Goal: Information Seeking & Learning: Find contact information

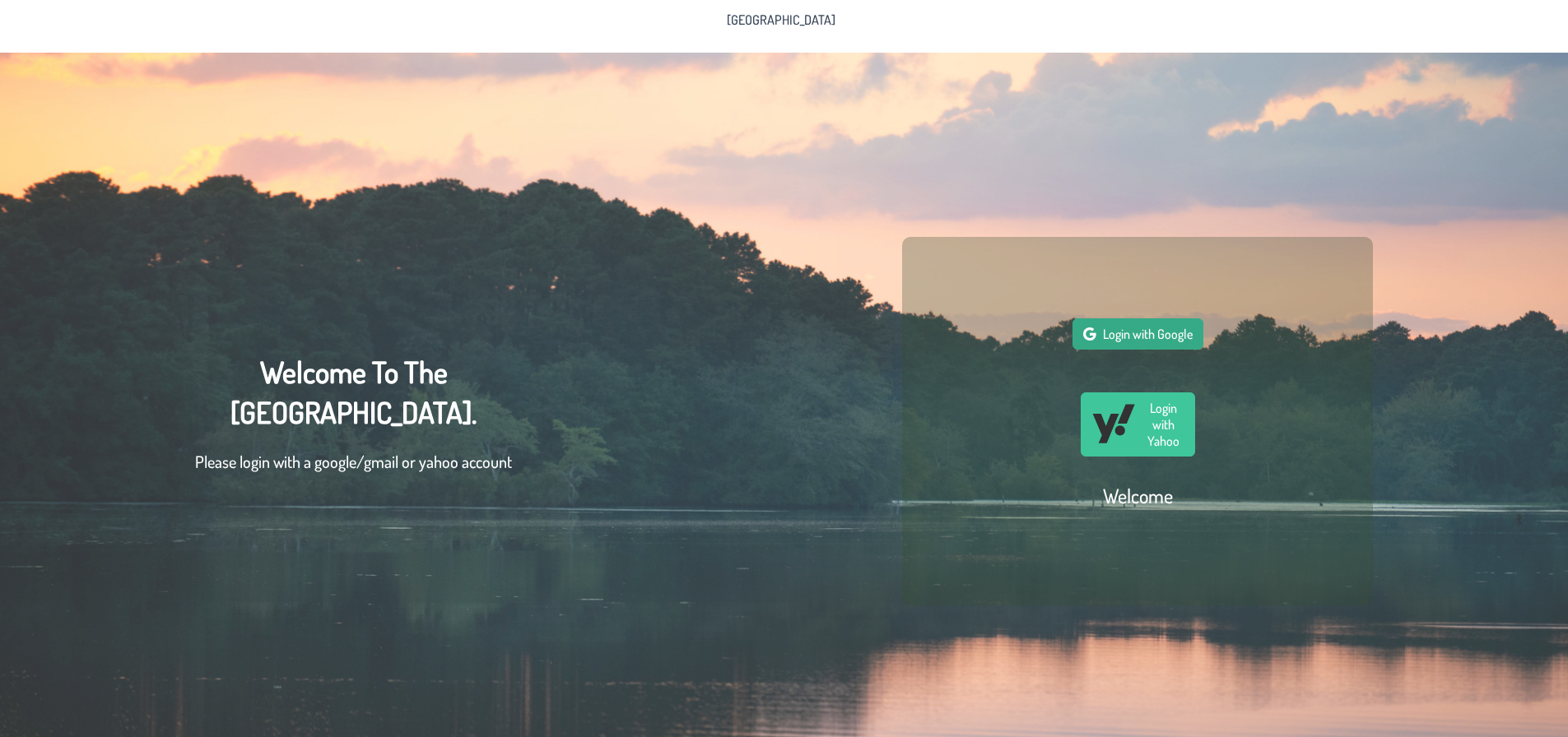
click at [1147, 342] on span "Login with Google" at bounding box center [1148, 334] width 90 height 16
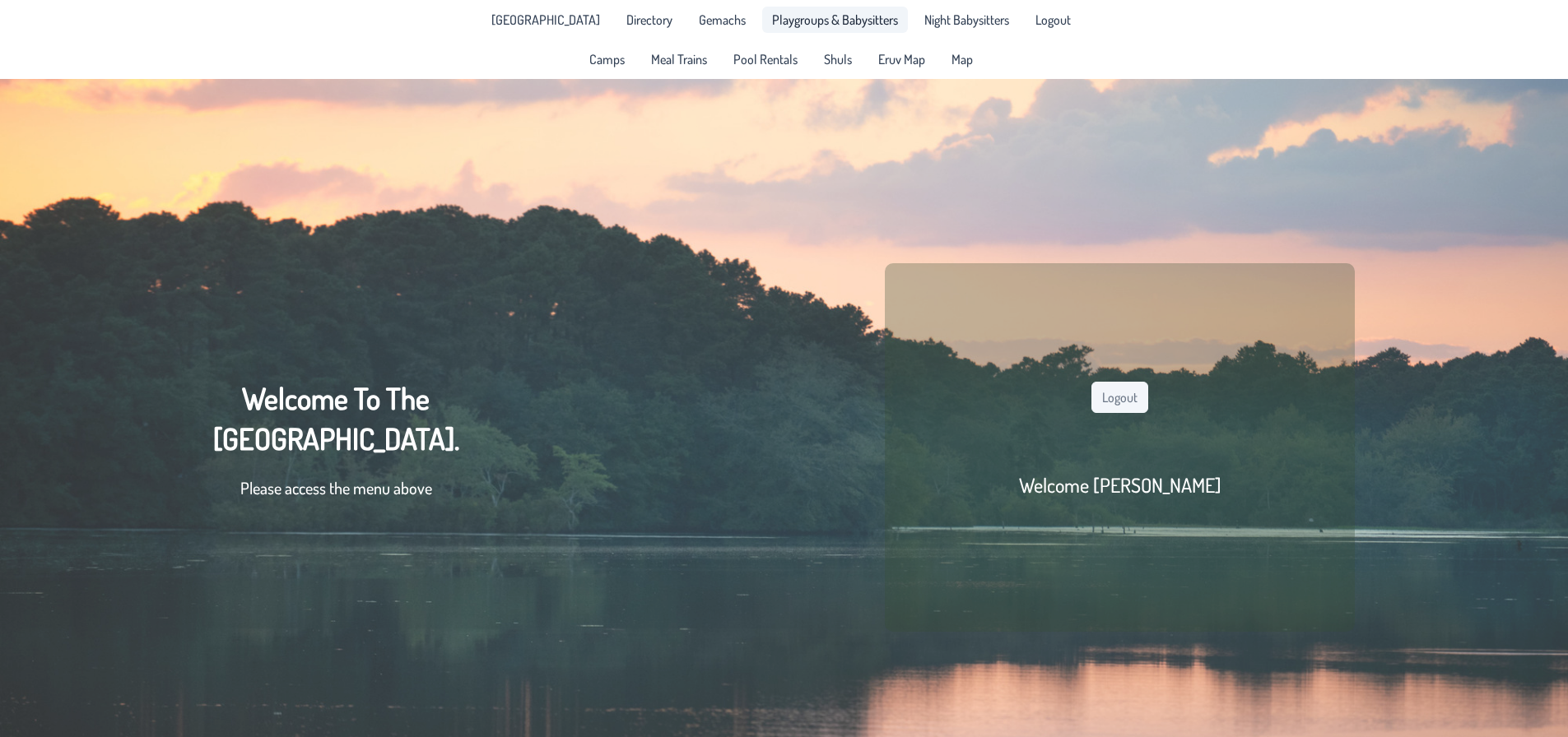
click at [772, 21] on span "Playgroups & Babysitters" at bounding box center [835, 19] width 126 height 13
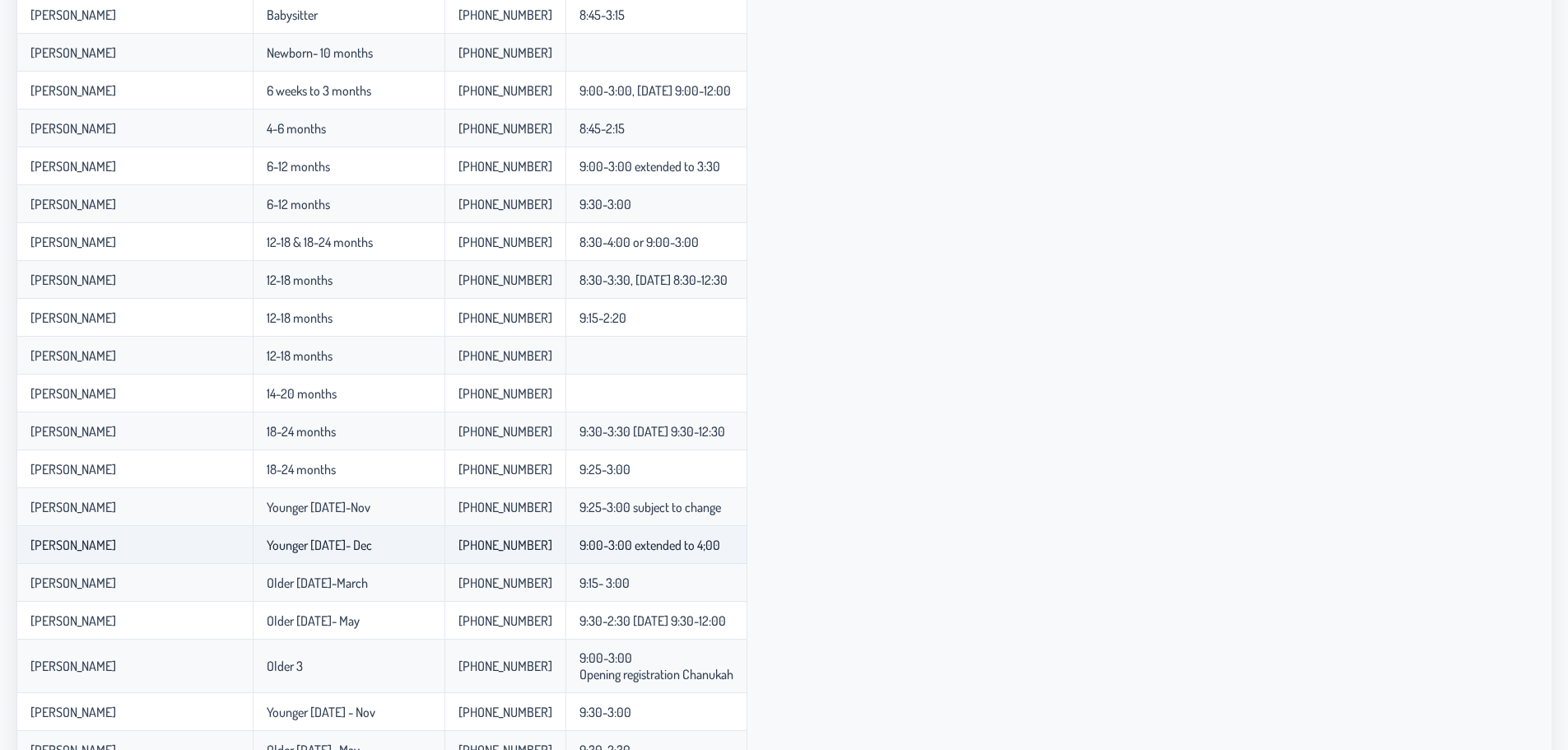
scroll to position [286, 0]
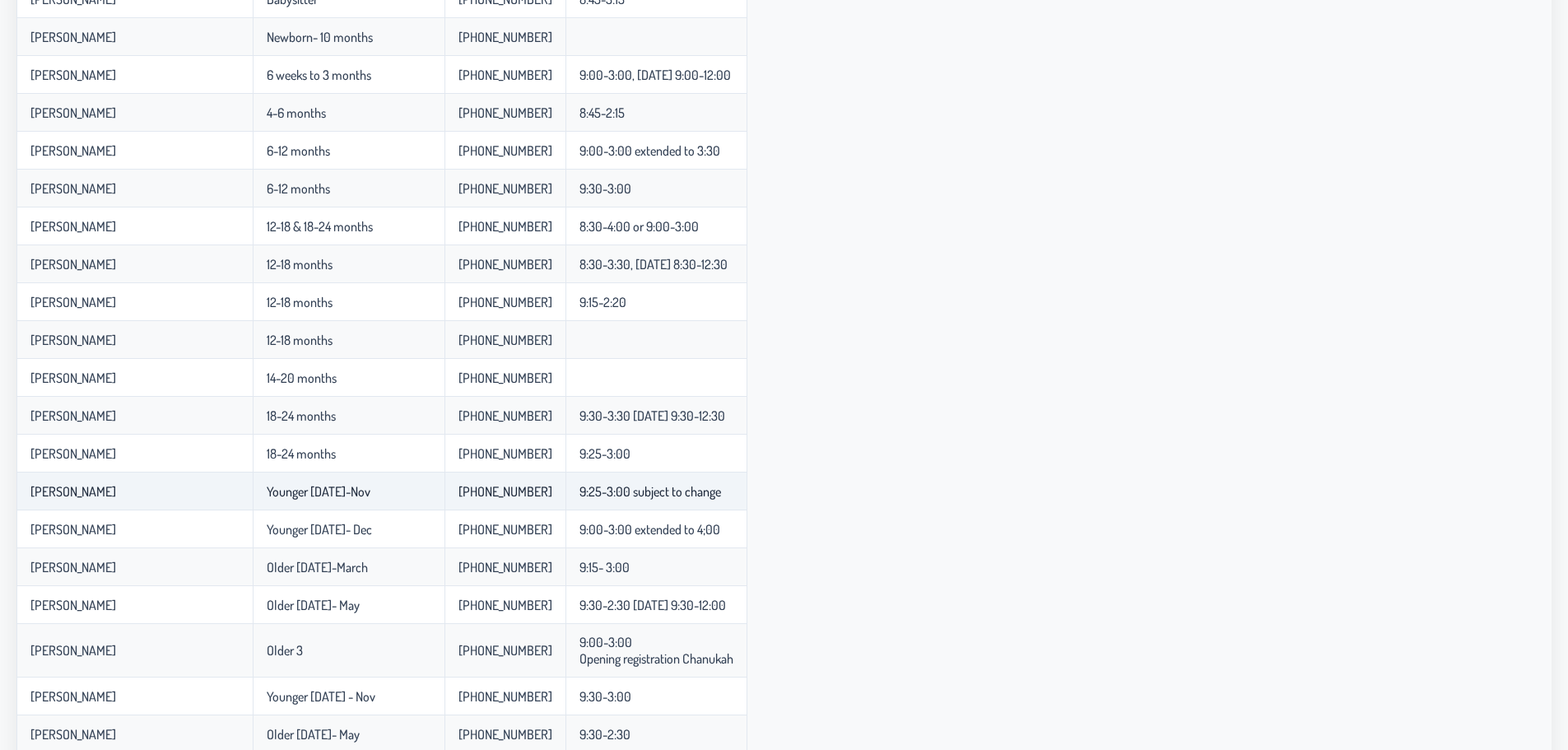
drag, startPoint x: 262, startPoint y: 488, endPoint x: 750, endPoint y: 489, distance: 488.0
click at [747, 489] on tr "[PERSON_NAME] [DATE]-Nov 848-525-4797 9:25-3:00 subject to change" at bounding box center [382, 491] width 731 height 37
click at [747, 489] on td "9:25-3:00 subject to change" at bounding box center [656, 491] width 182 height 37
click at [740, 489] on td "9:25-3:00 subject to change" at bounding box center [656, 491] width 182 height 37
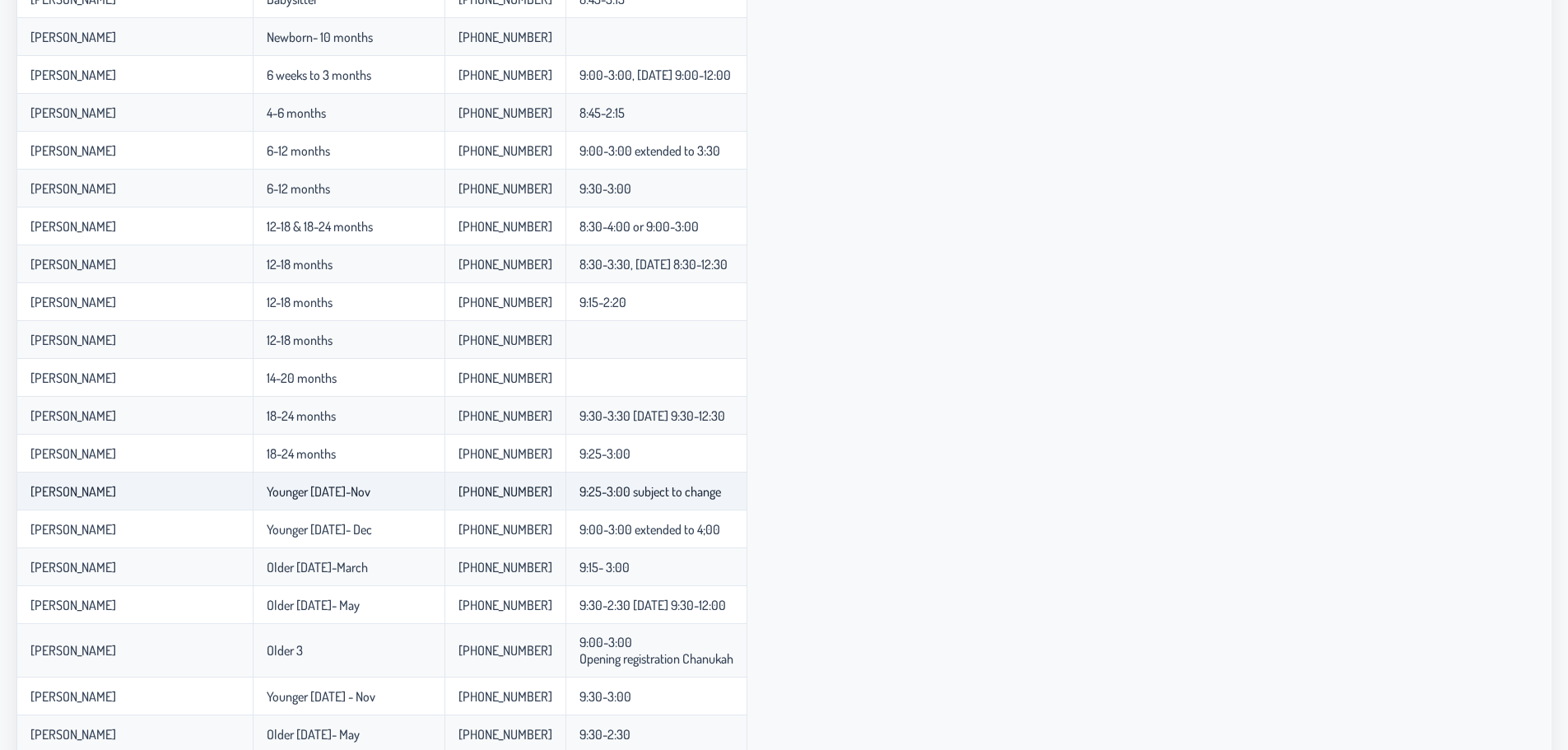
drag, startPoint x: 736, startPoint y: 492, endPoint x: 29, endPoint y: 481, distance: 707.1
click at [29, 481] on tr "[PERSON_NAME] [DATE]-Nov 848-525-4797 9:25-3:00 subject to change" at bounding box center [382, 491] width 731 height 37
click at [29, 481] on td "[PERSON_NAME]" at bounding box center [134, 491] width 237 height 37
drag, startPoint x: 29, startPoint y: 481, endPoint x: 755, endPoint y: 482, distance: 726.0
click at [747, 482] on tr "[PERSON_NAME] [DATE]-Nov 848-525-4797 9:25-3:00 subject to change" at bounding box center [382, 491] width 731 height 37
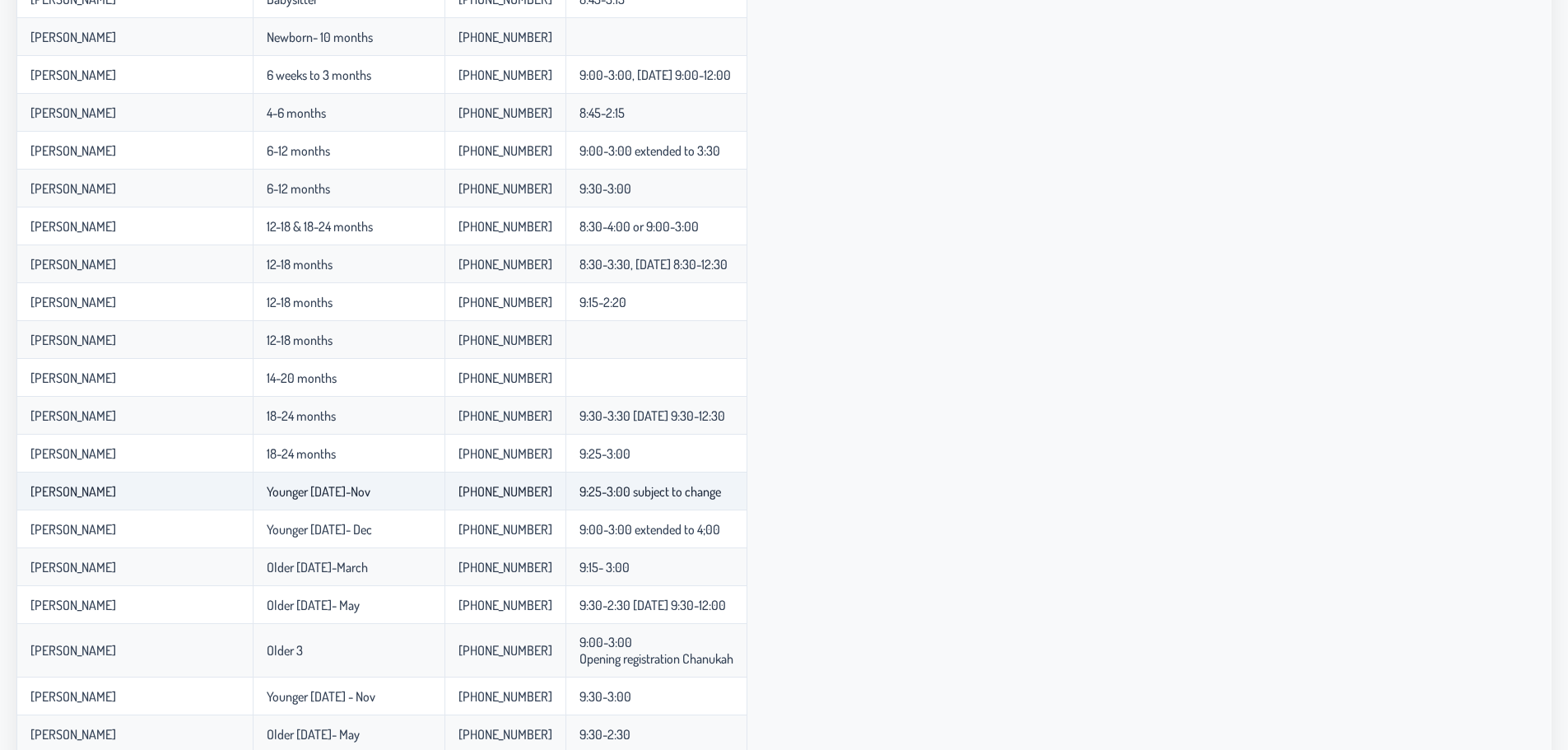
click at [747, 482] on td "9:25-3:00 subject to change" at bounding box center [656, 491] width 182 height 37
drag, startPoint x: 755, startPoint y: 482, endPoint x: 34, endPoint y: 493, distance: 721.1
click at [34, 493] on tr "[PERSON_NAME] [DATE]-Nov 848-525-4797 9:25-3:00 subject to change" at bounding box center [382, 491] width 731 height 37
click at [34, 493] on p-celleditor "[PERSON_NAME]" at bounding box center [73, 491] width 86 height 16
drag, startPoint x: 34, startPoint y: 493, endPoint x: 760, endPoint y: 501, distance: 726.0
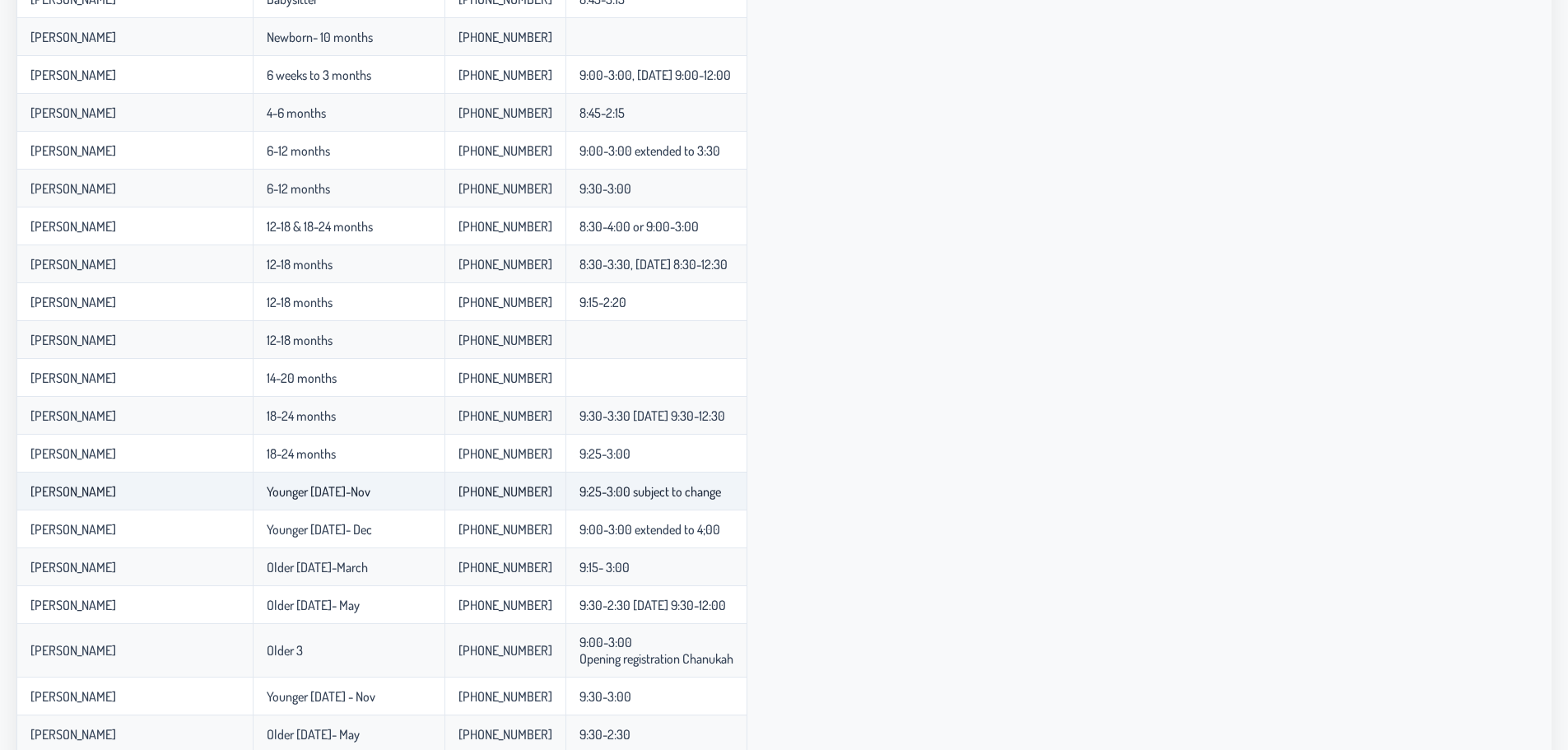
click at [747, 501] on tr "[PERSON_NAME] [DATE]-Nov 848-525-4797 9:25-3:00 subject to change" at bounding box center [382, 491] width 731 height 37
click at [747, 499] on td "9:25-3:00 subject to change" at bounding box center [656, 491] width 182 height 37
drag, startPoint x: 331, startPoint y: 534, endPoint x: 389, endPoint y: 532, distance: 58.0
click at [389, 532] on td "Younger [DATE]- Dec" at bounding box center [349, 528] width 192 height 37
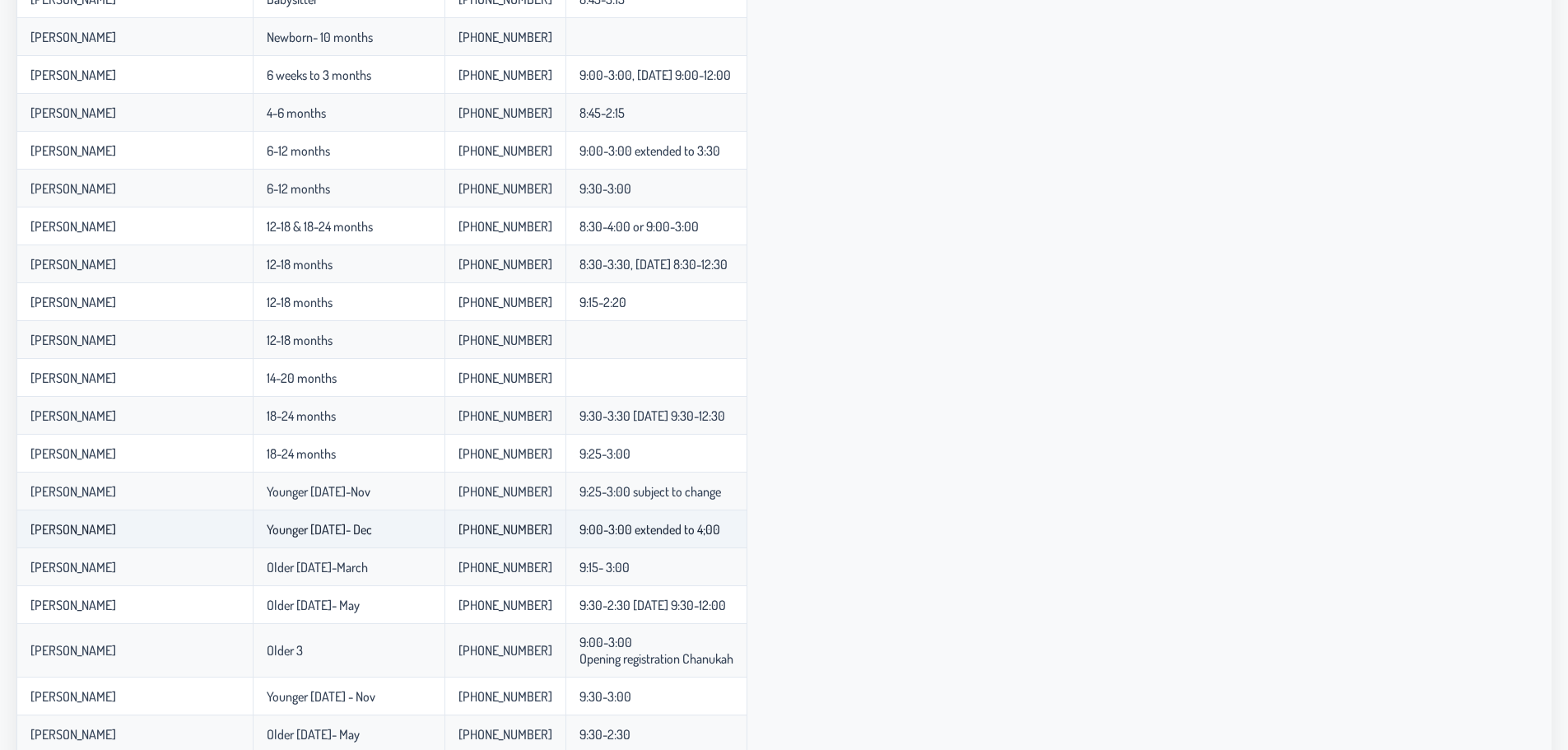
drag, startPoint x: 389, startPoint y: 532, endPoint x: 326, endPoint y: 526, distance: 63.3
click at [326, 526] on td "Younger [DATE]- Dec" at bounding box center [349, 528] width 192 height 37
click at [326, 526] on p-celleditor "Younger [DATE]- Dec" at bounding box center [319, 529] width 105 height 16
drag, startPoint x: 326, startPoint y: 526, endPoint x: 400, endPoint y: 526, distance: 74.0
click at [400, 526] on td "Younger [DATE]- Dec" at bounding box center [349, 528] width 192 height 37
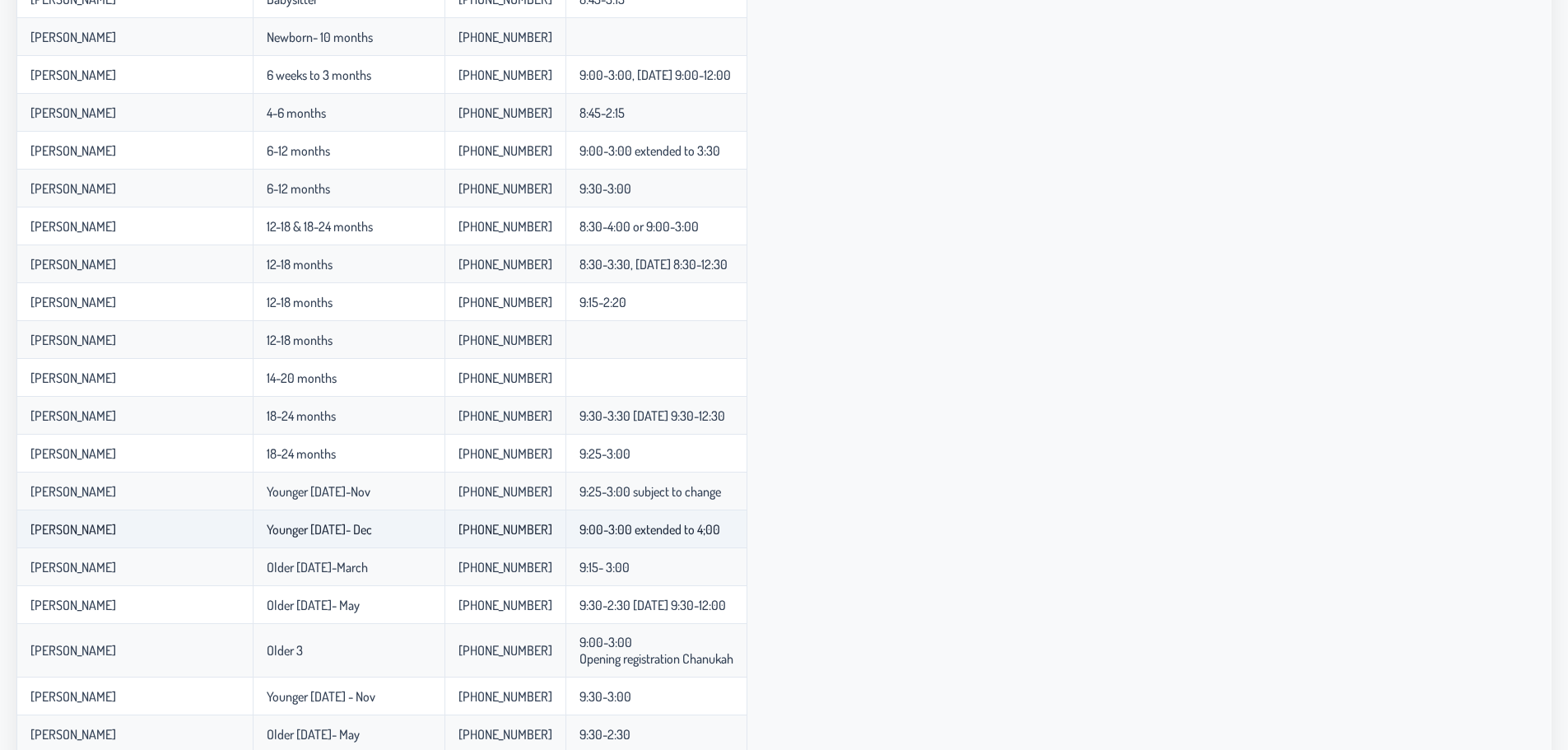
click at [400, 526] on td "Younger [DATE]- Dec" at bounding box center [349, 528] width 192 height 37
click at [319, 491] on p-celleditor "Younger [DATE]-Nov" at bounding box center [318, 491] width 103 height 16
click at [330, 491] on p-celleditor "Younger [DATE]-Nov" at bounding box center [318, 491] width 103 height 16
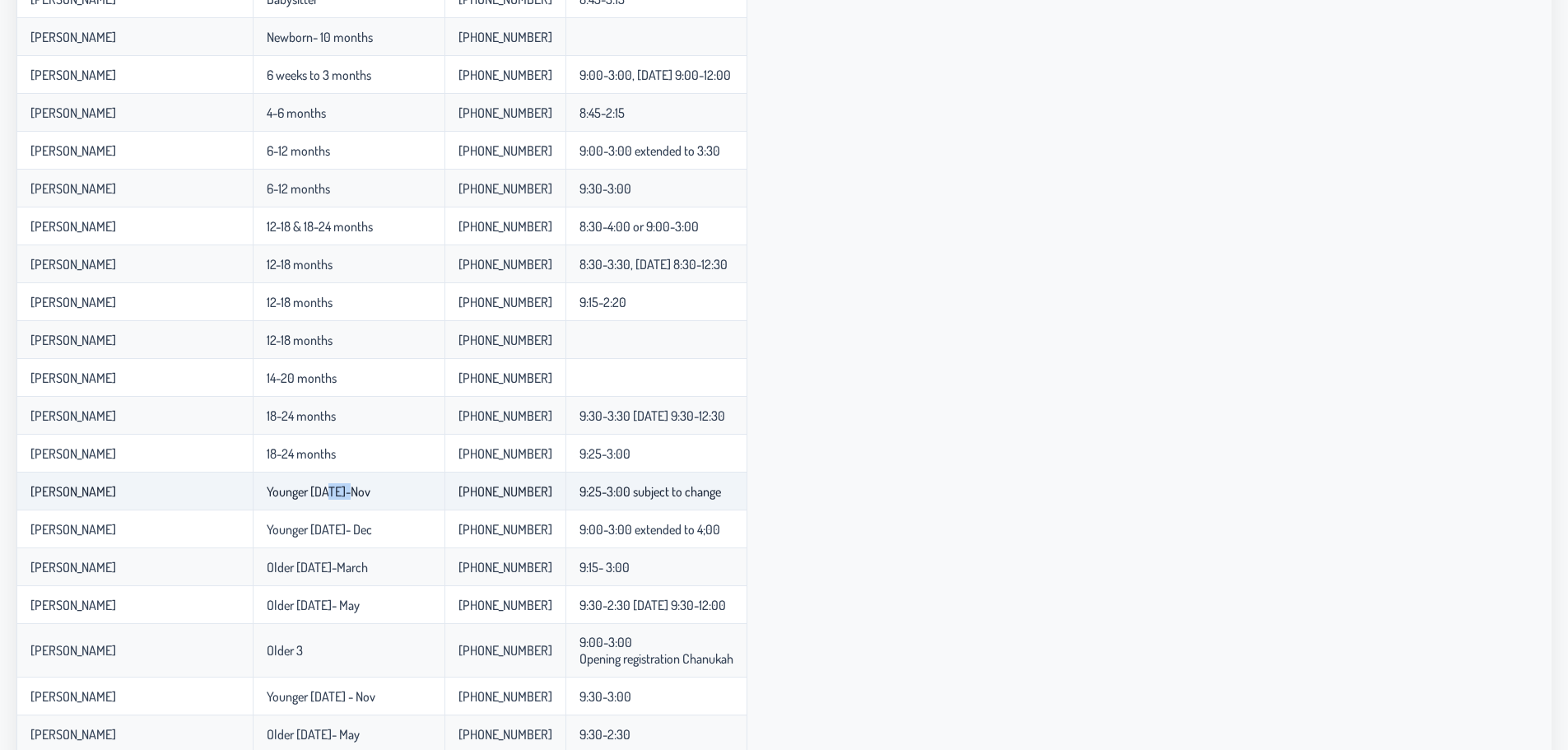
click at [330, 491] on p-celleditor "Younger [DATE]-Nov" at bounding box center [318, 491] width 103 height 16
click at [328, 491] on p-celleditor "Younger [DATE]-Nov" at bounding box center [318, 491] width 103 height 16
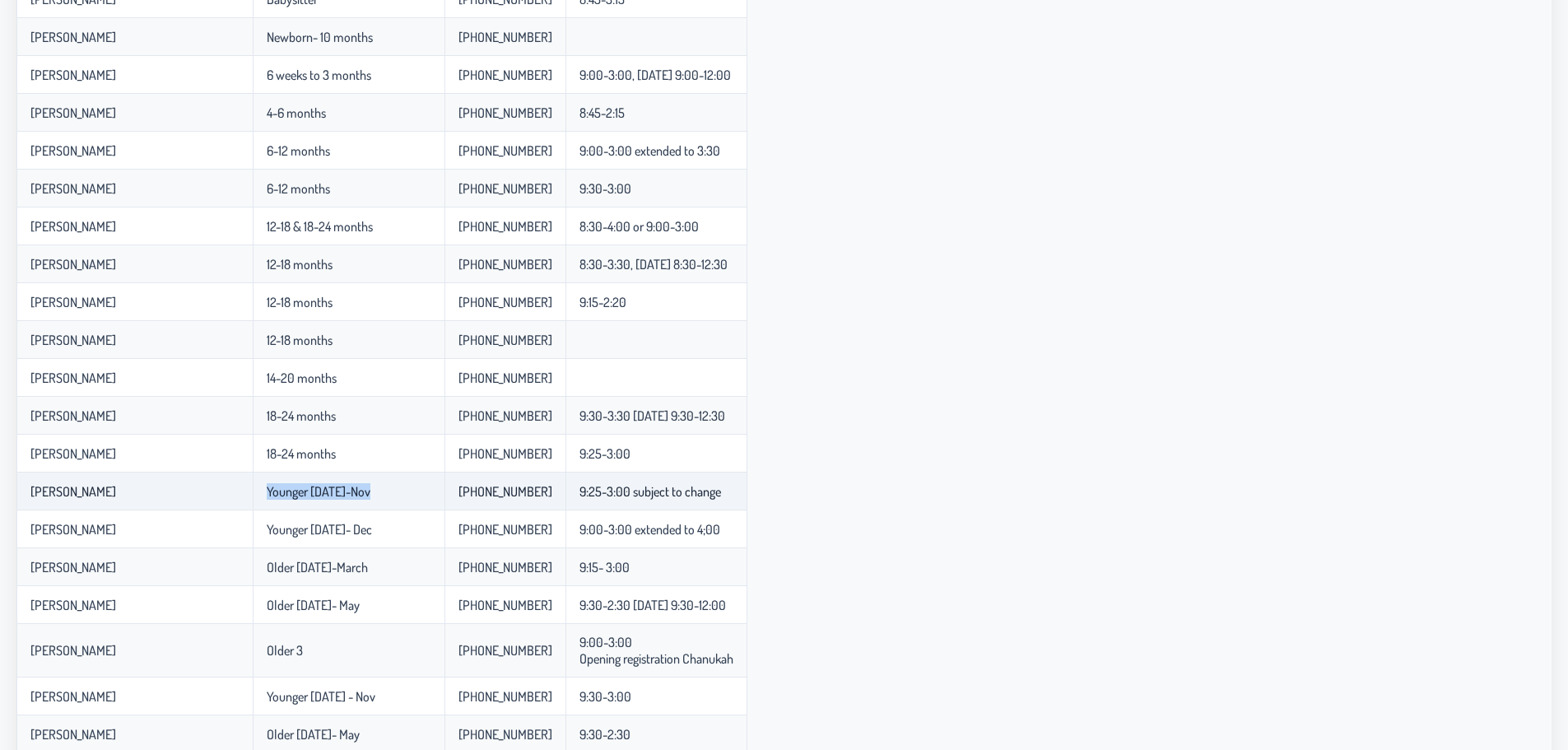
click at [328, 491] on p-celleditor "Younger [DATE]-Nov" at bounding box center [318, 491] width 103 height 16
click at [340, 492] on p-celleditor "Younger [DATE]-Nov" at bounding box center [318, 491] width 103 height 16
drag, startPoint x: 340, startPoint y: 492, endPoint x: 322, endPoint y: 494, distance: 18.1
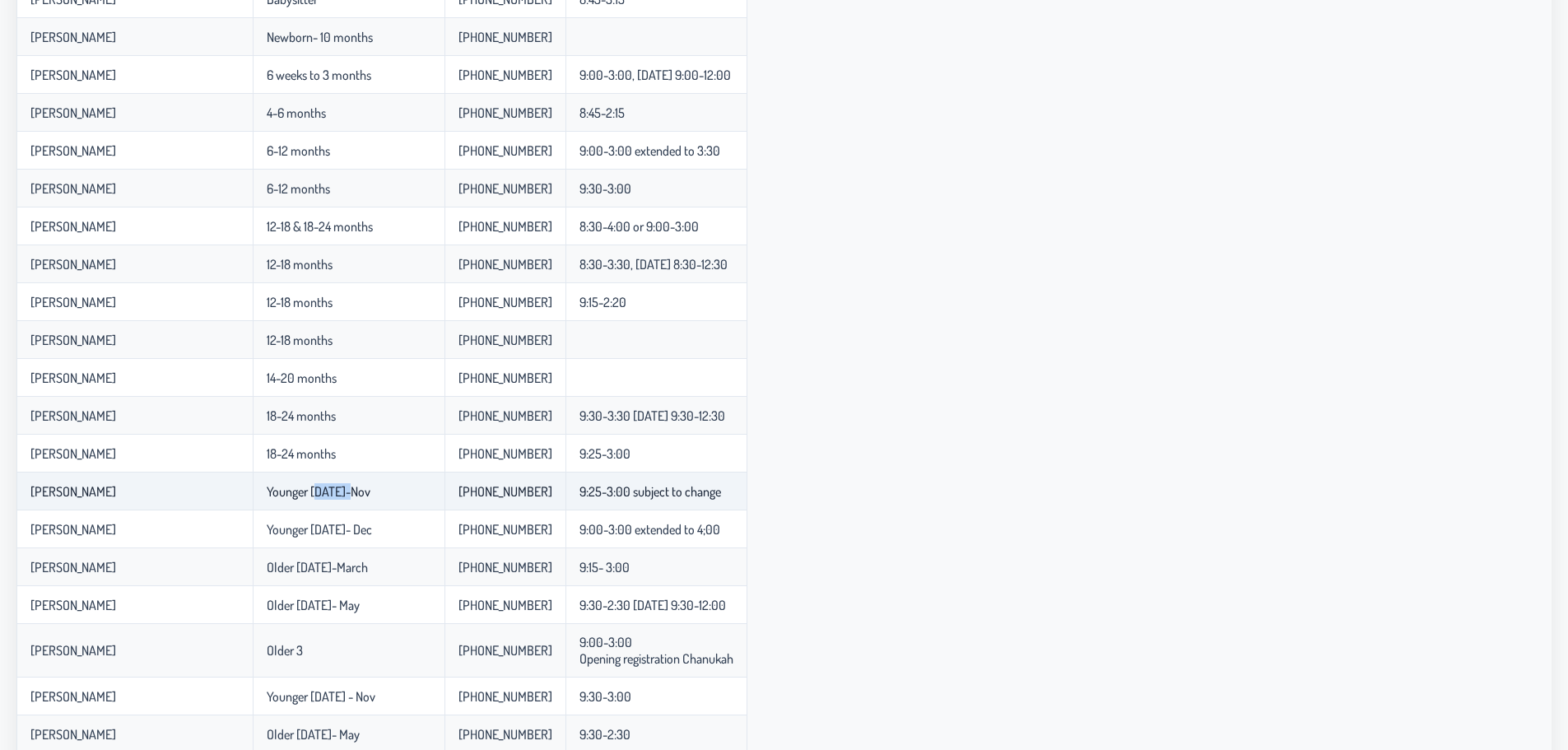
click at [322, 494] on p-celleditor "Younger [DATE]-Nov" at bounding box center [318, 491] width 103 height 16
drag, startPoint x: 322, startPoint y: 494, endPoint x: 340, endPoint y: 494, distance: 18.0
click at [340, 494] on p-celleditor "Younger [DATE]-Nov" at bounding box center [318, 491] width 103 height 16
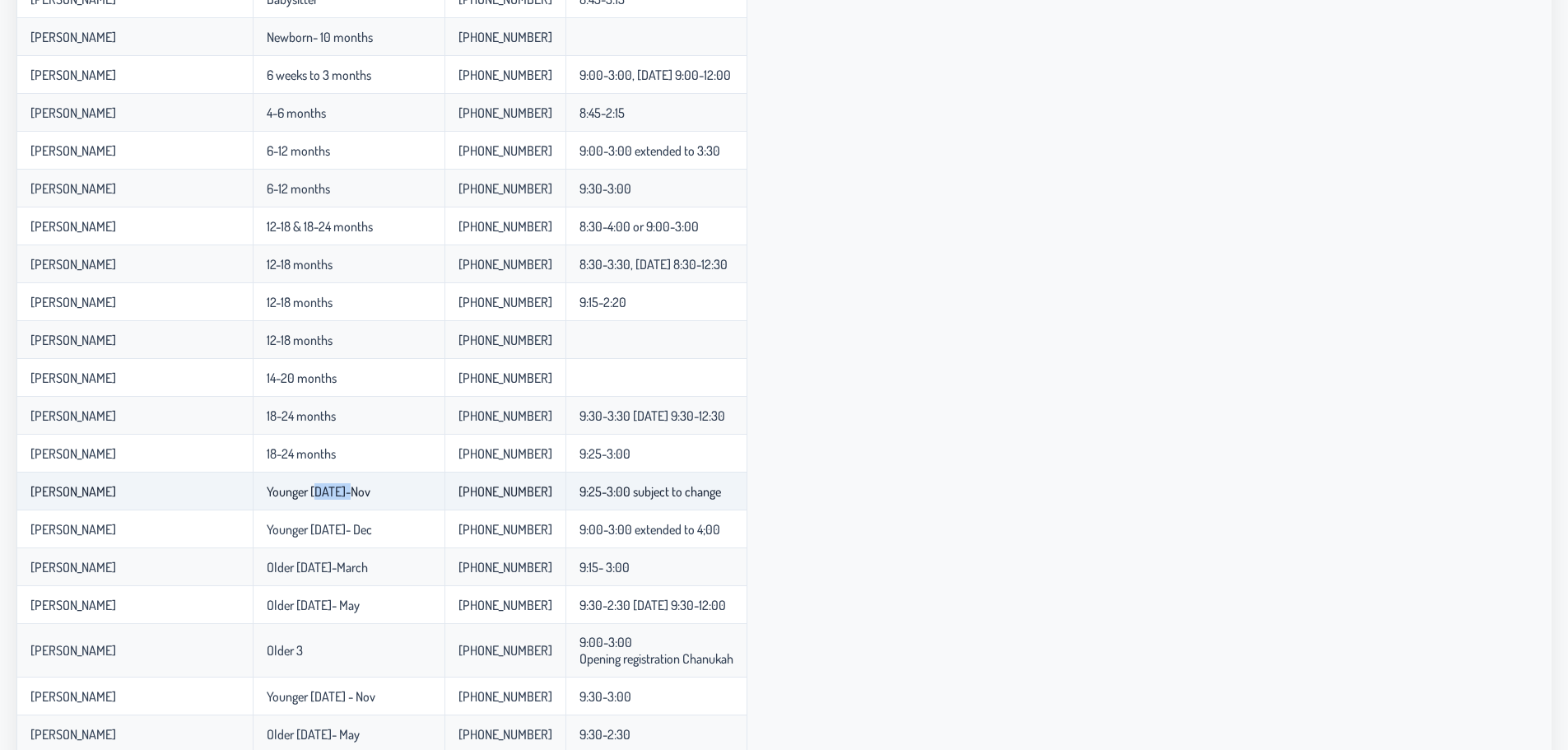
drag, startPoint x: 278, startPoint y: 491, endPoint x: 383, endPoint y: 502, distance: 105.6
click at [383, 502] on td "Younger [DATE]-Nov" at bounding box center [349, 491] width 192 height 37
click at [383, 495] on td "Younger [DATE]-Nov" at bounding box center [349, 491] width 192 height 37
drag, startPoint x: 383, startPoint y: 495, endPoint x: 294, endPoint y: 495, distance: 89.0
click at [294, 495] on td "Younger [DATE]-Nov" at bounding box center [349, 491] width 192 height 37
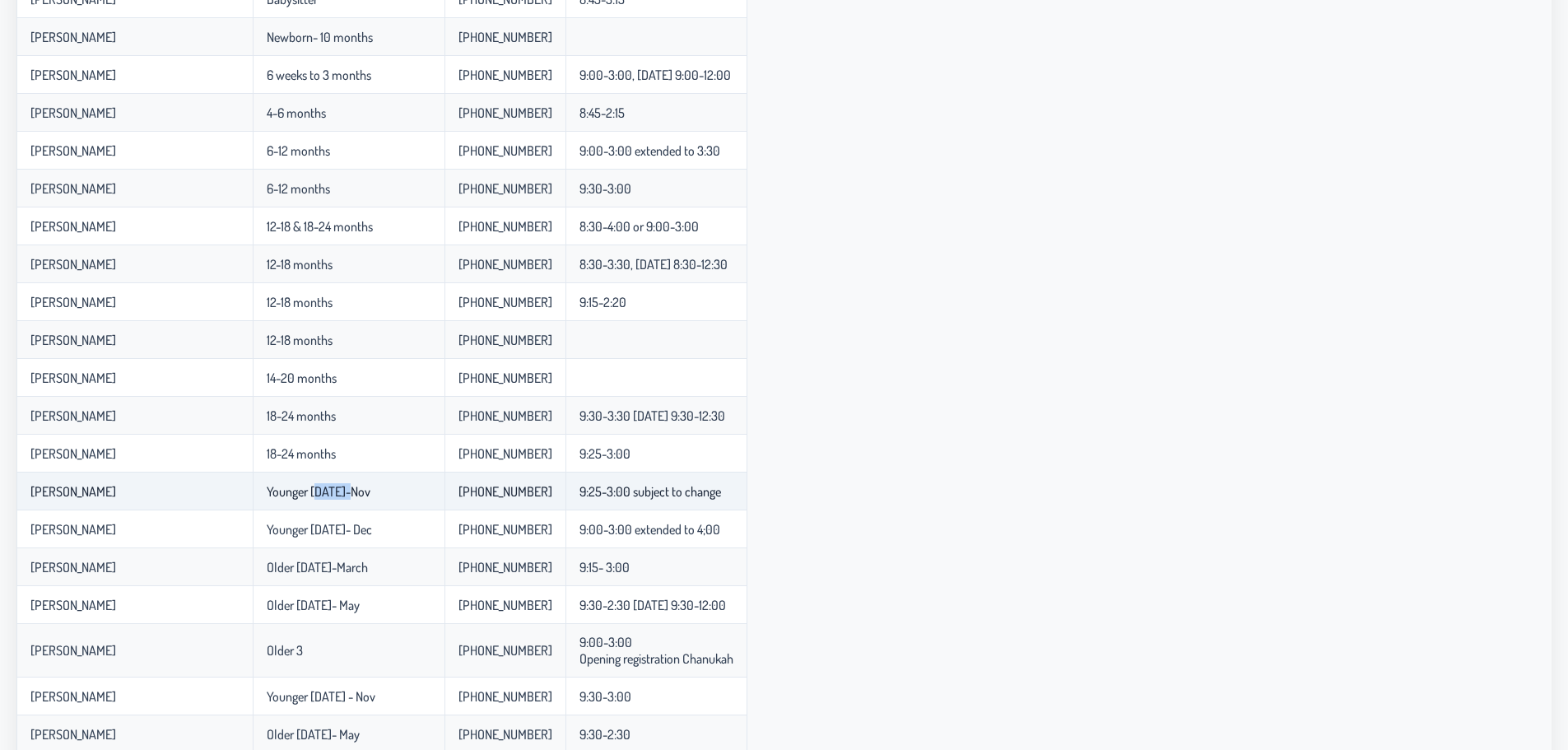
click at [294, 495] on p-celleditor "Younger [DATE]-Nov" at bounding box center [318, 491] width 103 height 16
drag, startPoint x: 294, startPoint y: 495, endPoint x: 390, endPoint y: 495, distance: 96.0
click at [390, 495] on td "Younger [DATE]-Nov" at bounding box center [349, 491] width 192 height 37
drag, startPoint x: 276, startPoint y: 490, endPoint x: 410, endPoint y: 492, distance: 134.0
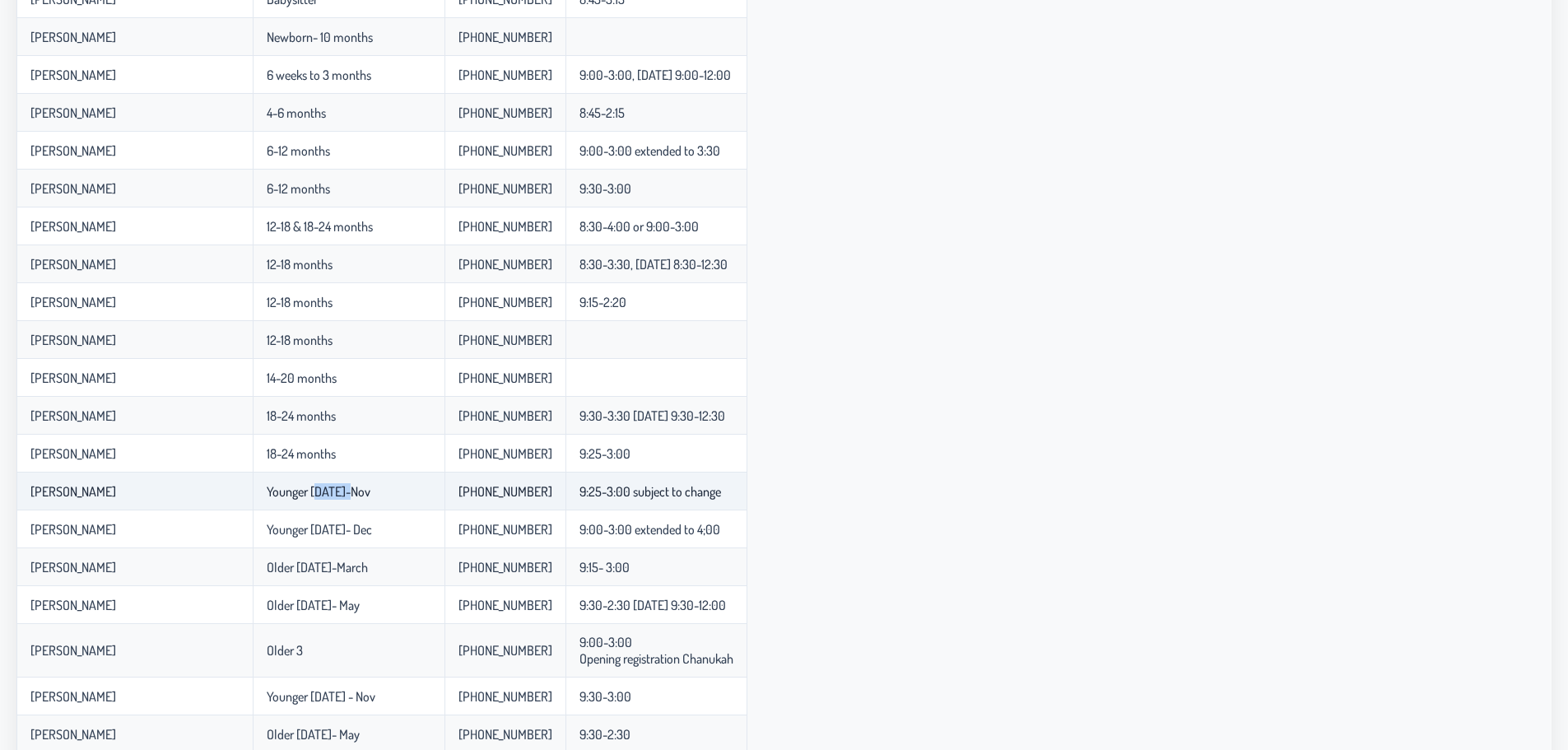
click at [410, 492] on td "Younger [DATE]-Nov" at bounding box center [349, 491] width 192 height 37
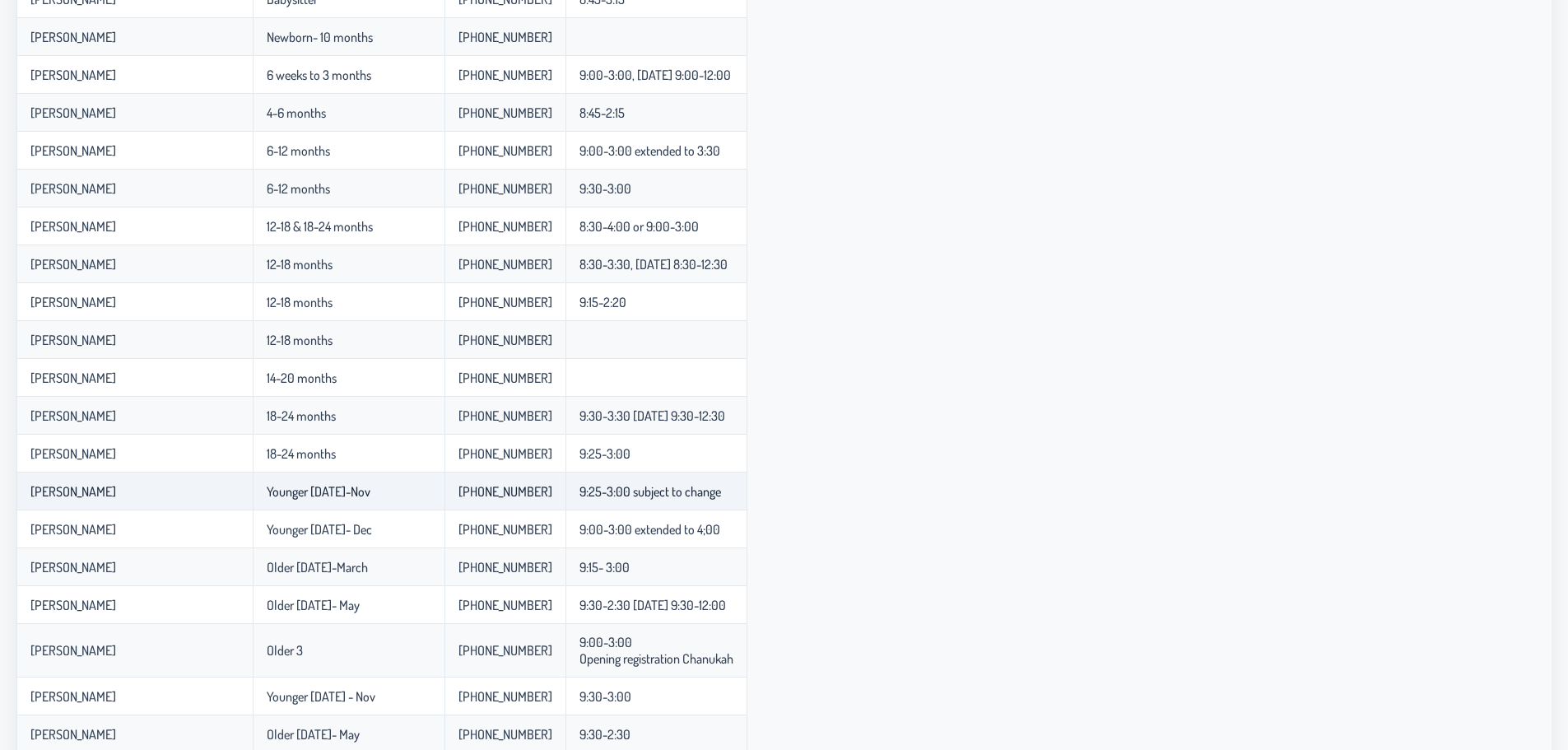
click at [410, 492] on td "Younger [DATE]-Nov" at bounding box center [349, 491] width 192 height 37
click at [370, 492] on p-celleditor "Younger [DATE]-Nov" at bounding box center [318, 491] width 103 height 16
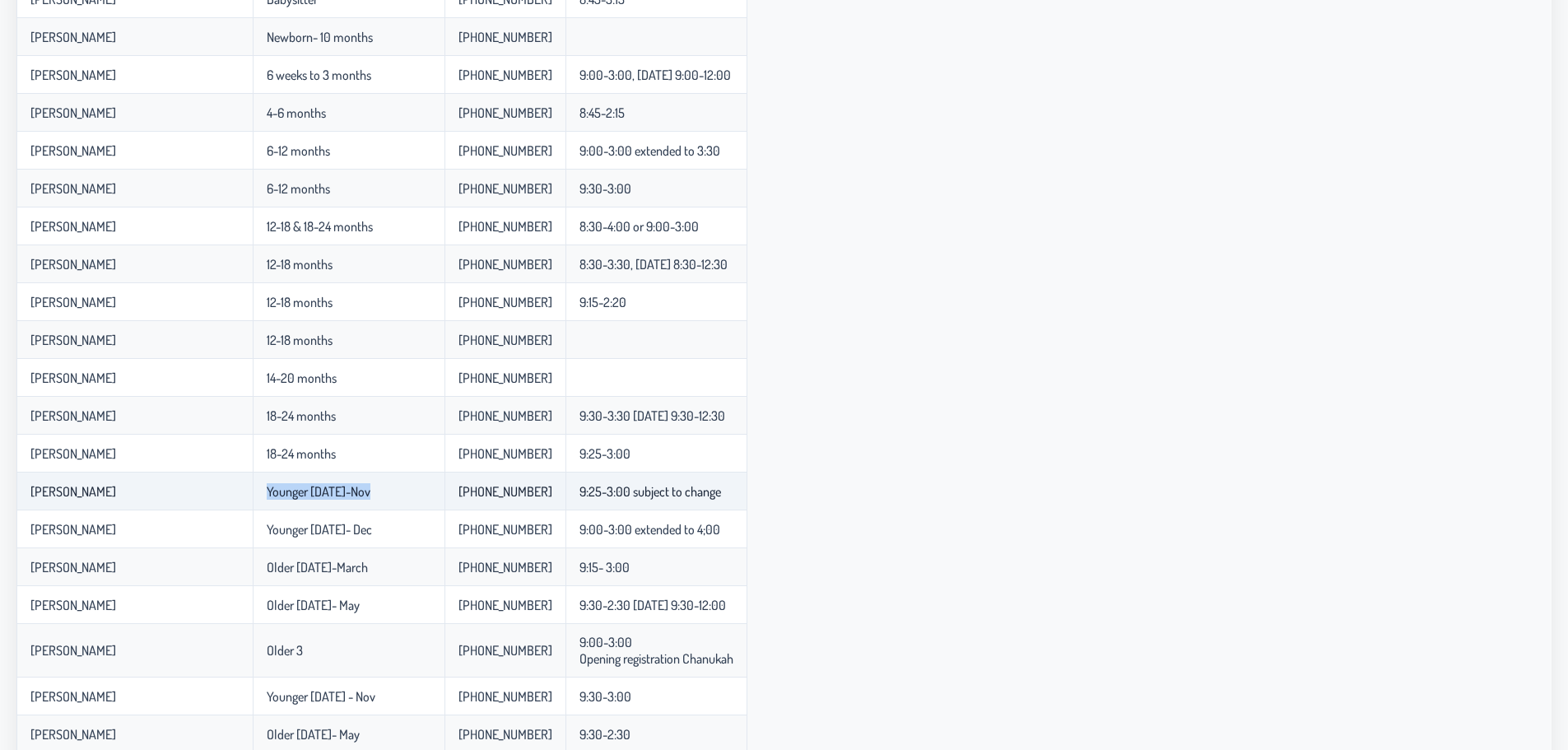
click at [370, 492] on p-celleditor "Younger [DATE]-Nov" at bounding box center [318, 491] width 103 height 16
click at [35, 646] on p-celleditor "[PERSON_NAME]" at bounding box center [73, 650] width 86 height 16
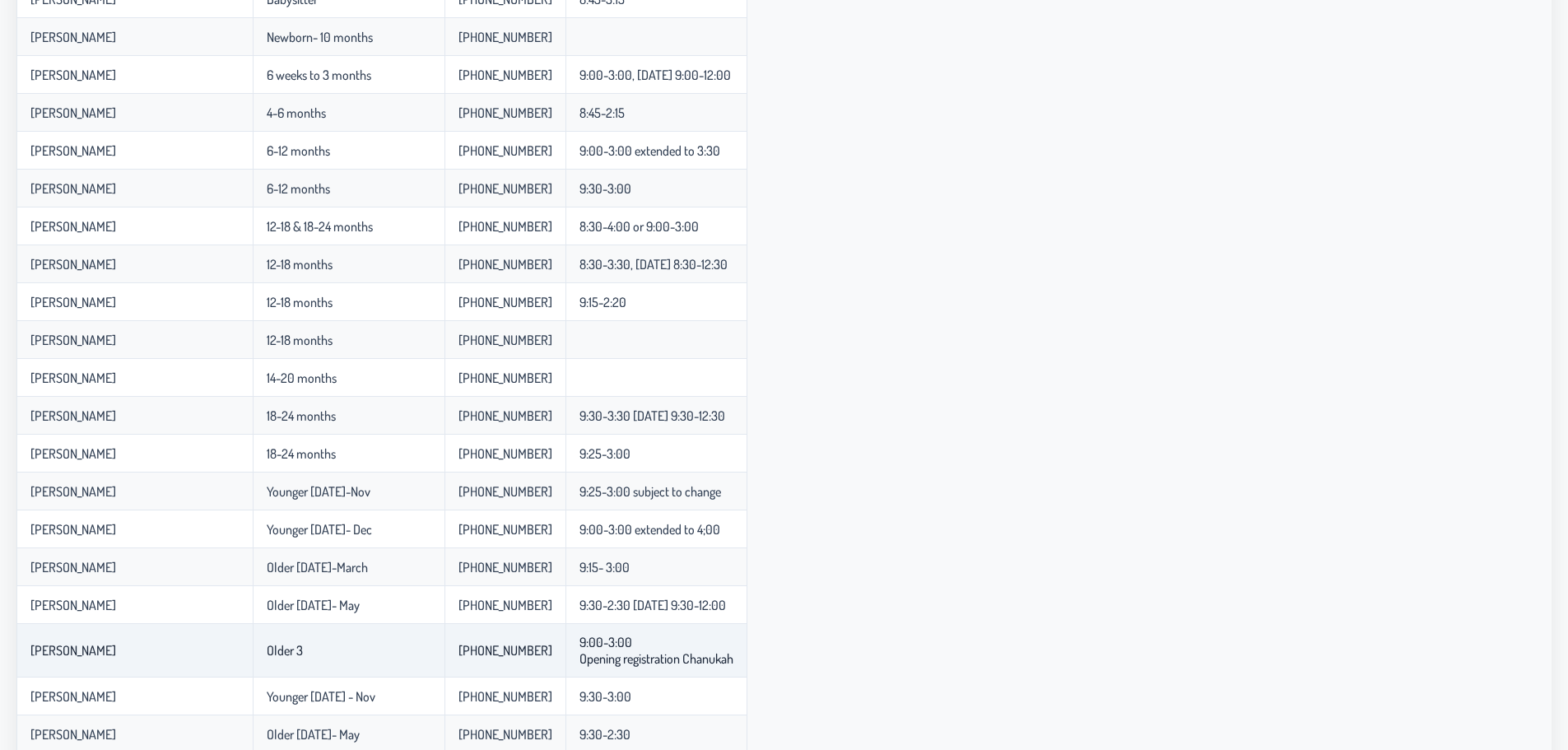
drag, startPoint x: 35, startPoint y: 646, endPoint x: 750, endPoint y: 665, distance: 715.3
click at [747, 665] on tr "[PERSON_NAME] Older [PHONE_NUMBER] 9:00-3:00 Opening registration Chanukah" at bounding box center [382, 650] width 731 height 54
click at [747, 665] on td "9:00-3:00 Opening registration Chanukah" at bounding box center [656, 650] width 182 height 54
drag, startPoint x: 750, startPoint y: 665, endPoint x: 21, endPoint y: 259, distance: 834.4
click at [21, 259] on tbody "Faiga ( Doing it in someone's house in plp ) Newborns [PHONE_NUMBER] 8:45-4:00 …" at bounding box center [382, 442] width 731 height 1075
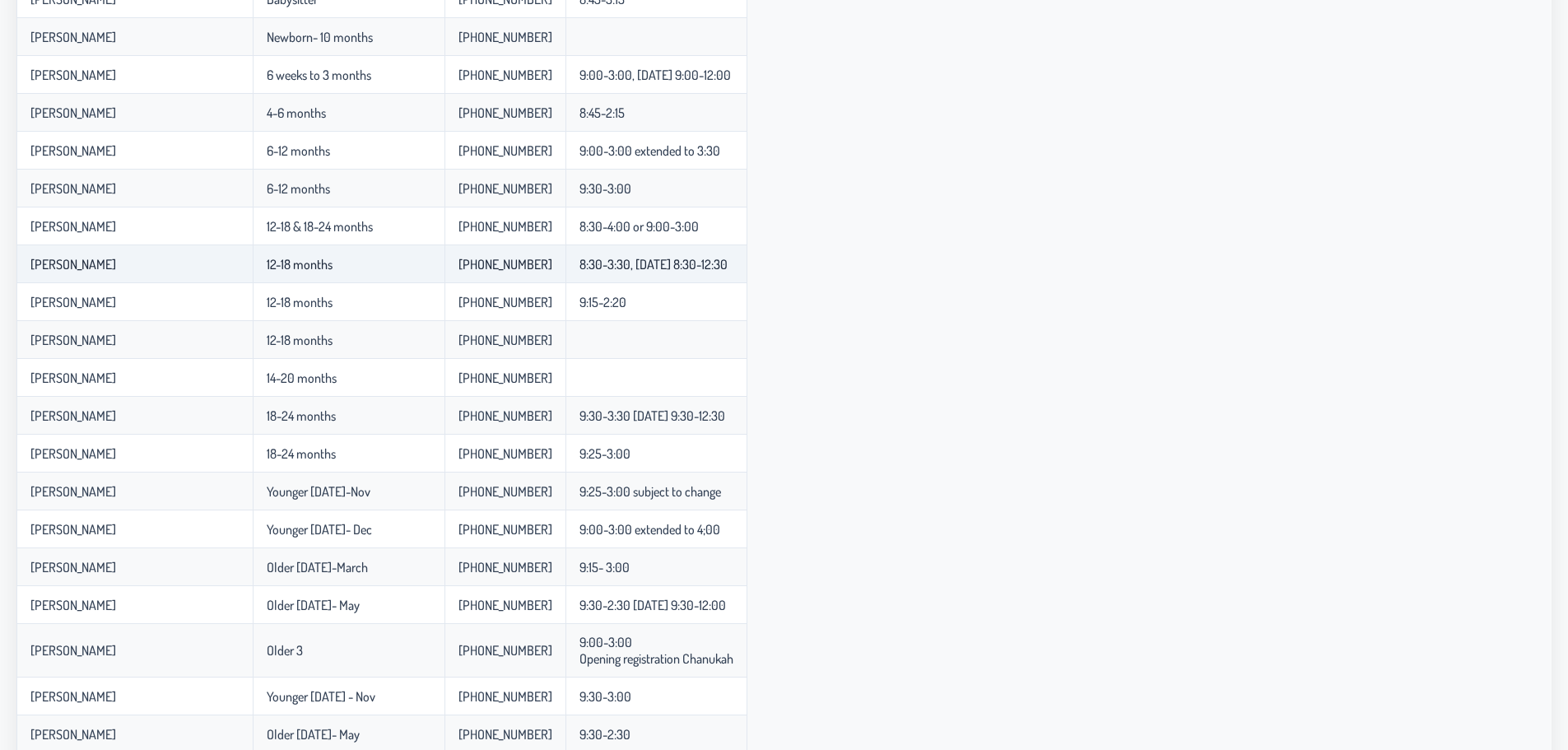
click at [21, 259] on td "[PERSON_NAME]" at bounding box center [134, 263] width 237 height 37
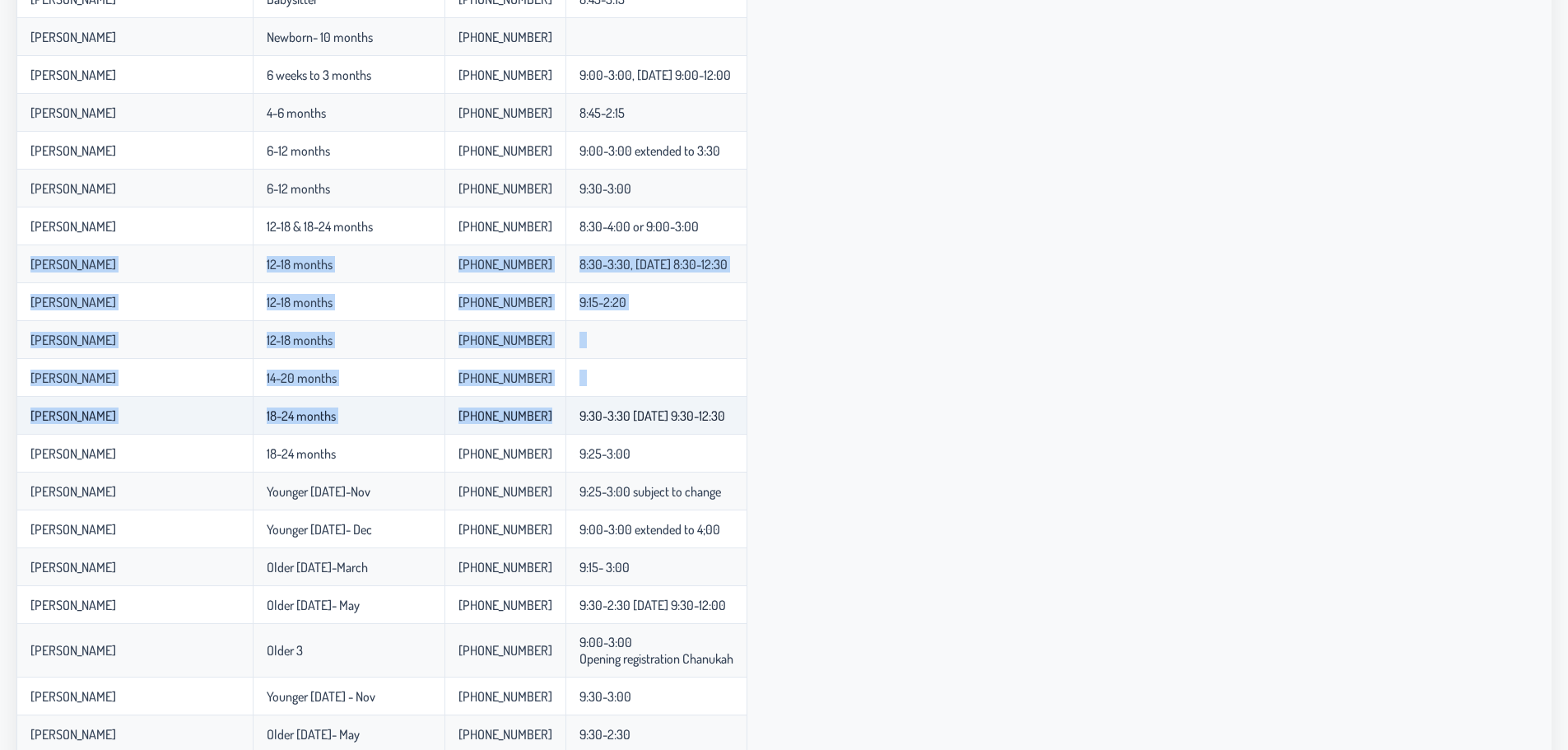
drag, startPoint x: 21, startPoint y: 259, endPoint x: 571, endPoint y: 401, distance: 568.0
click at [571, 401] on tbody "Faiga ( Doing it in someone's house in plp ) Newborns [PHONE_NUMBER] 8:45-4:00 …" at bounding box center [382, 442] width 731 height 1075
click at [566, 401] on td "[PHONE_NUMBER]" at bounding box center [504, 415] width 121 height 37
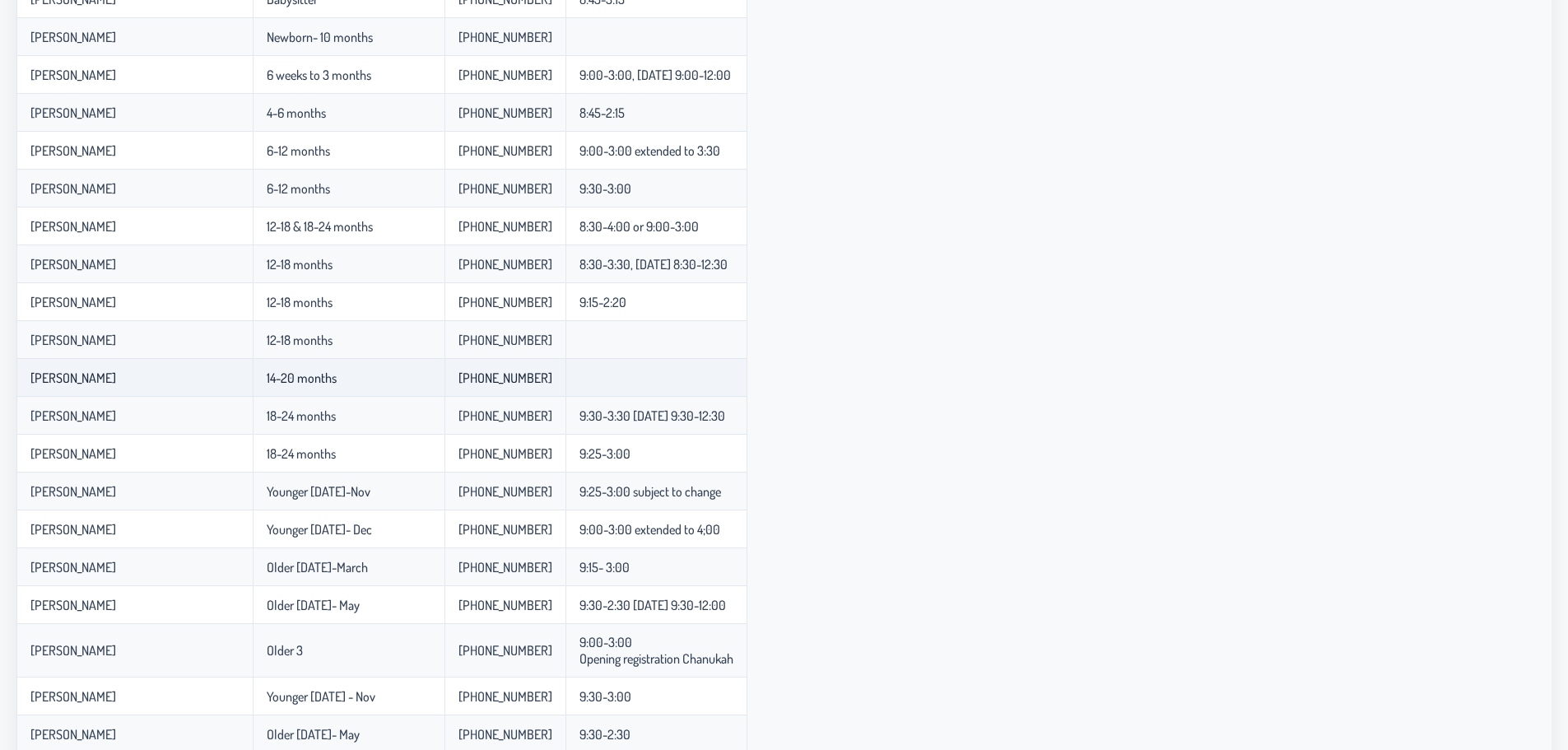
click at [478, 386] on td "[PHONE_NUMBER]" at bounding box center [504, 377] width 121 height 37
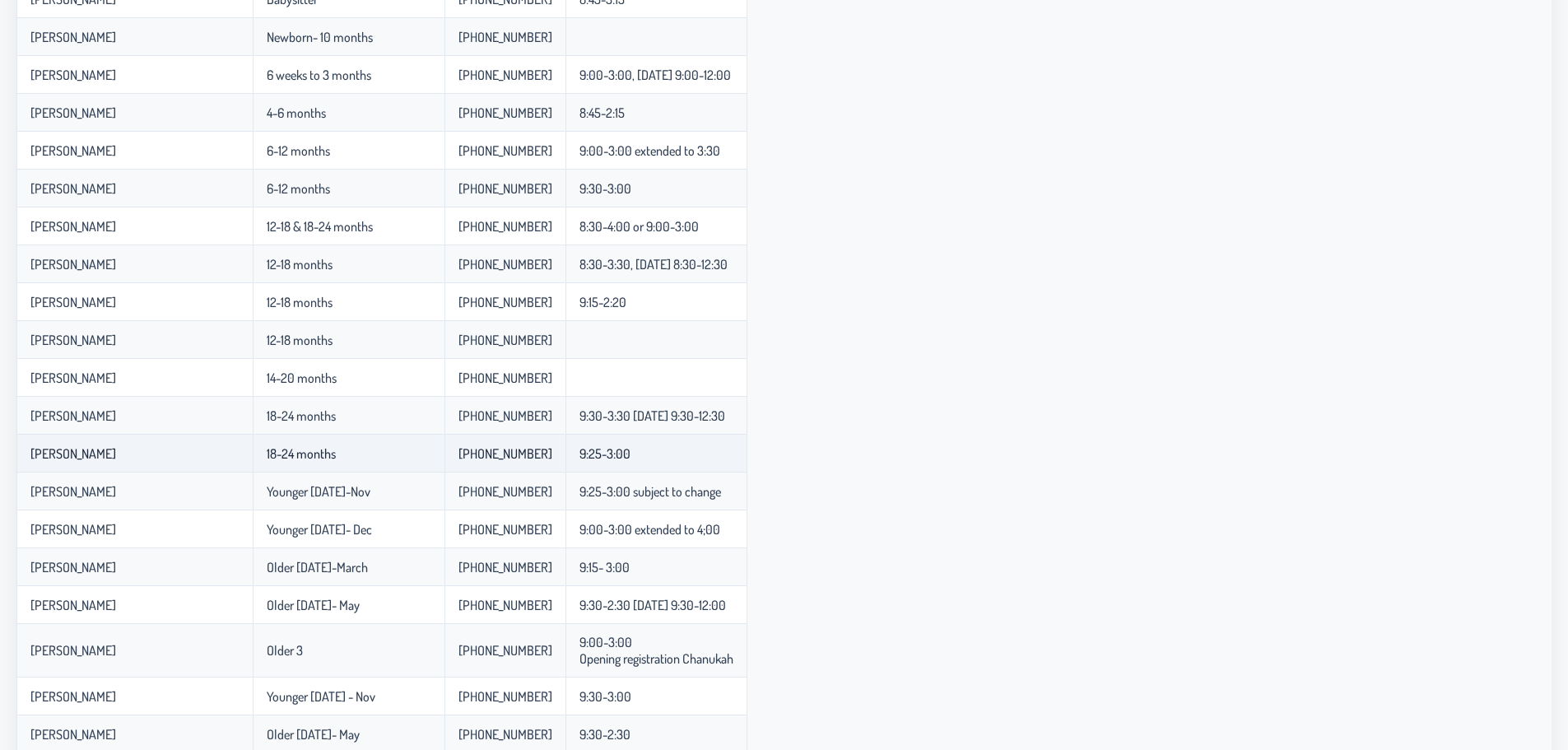
click at [301, 457] on p-celleditor "18-24 months" at bounding box center [302, 453] width 69 height 16
drag, startPoint x: 301, startPoint y: 457, endPoint x: 613, endPoint y: 456, distance: 312.0
click at [613, 456] on tr "[PERSON_NAME] 18-24 months [PHONE_NUMBER] 9:25-3:00" at bounding box center [382, 453] width 731 height 37
click at [613, 456] on p-celleditor "9:25-3:00" at bounding box center [605, 453] width 51 height 16
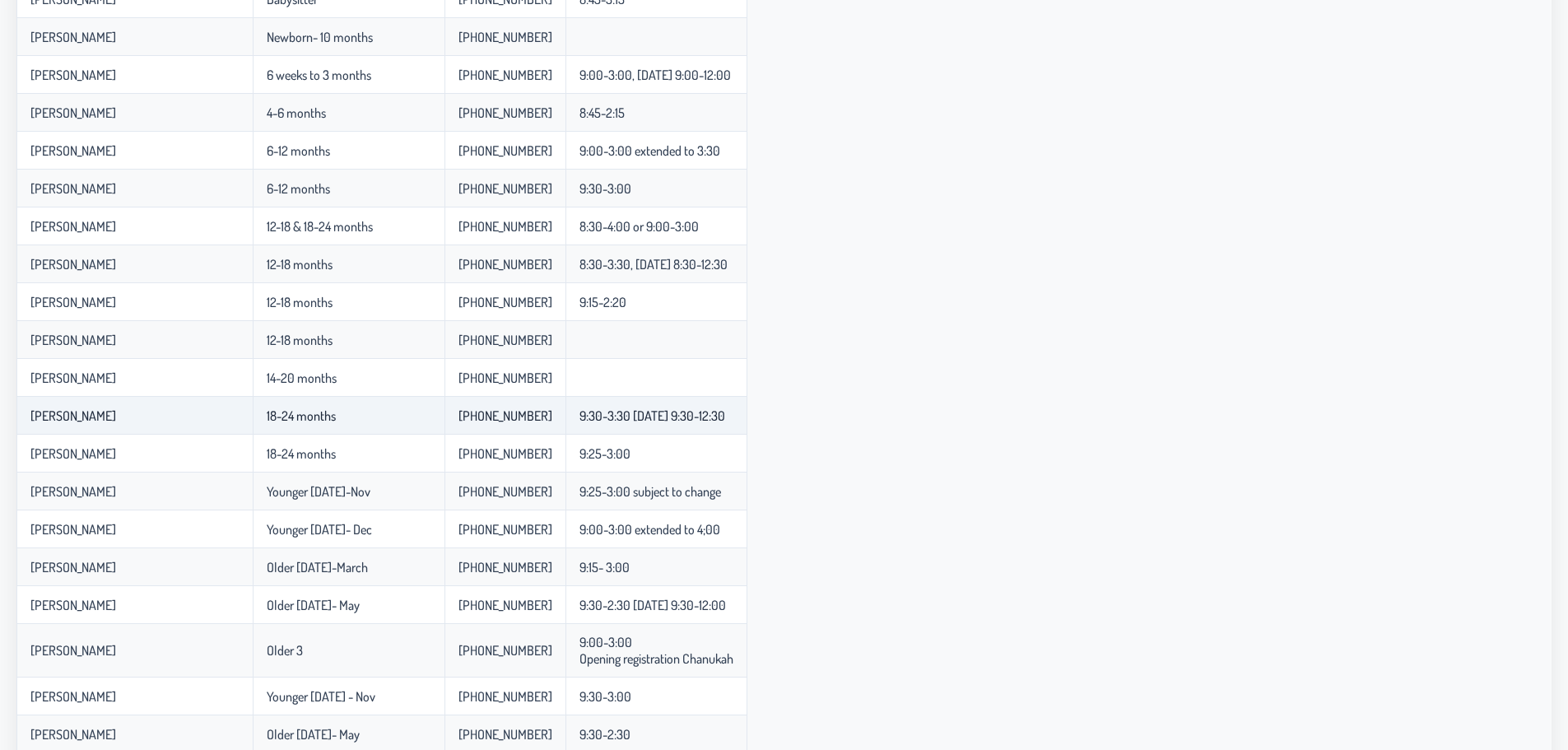
drag, startPoint x: 667, startPoint y: 456, endPoint x: 29, endPoint y: 418, distance: 639.1
click at [29, 418] on tbody "Faiga ( Doing it in someone's house in plp ) Newborns [PHONE_NUMBER] 8:45-4:00 …" at bounding box center [382, 442] width 731 height 1075
click at [29, 418] on td "[PERSON_NAME]" at bounding box center [134, 415] width 237 height 37
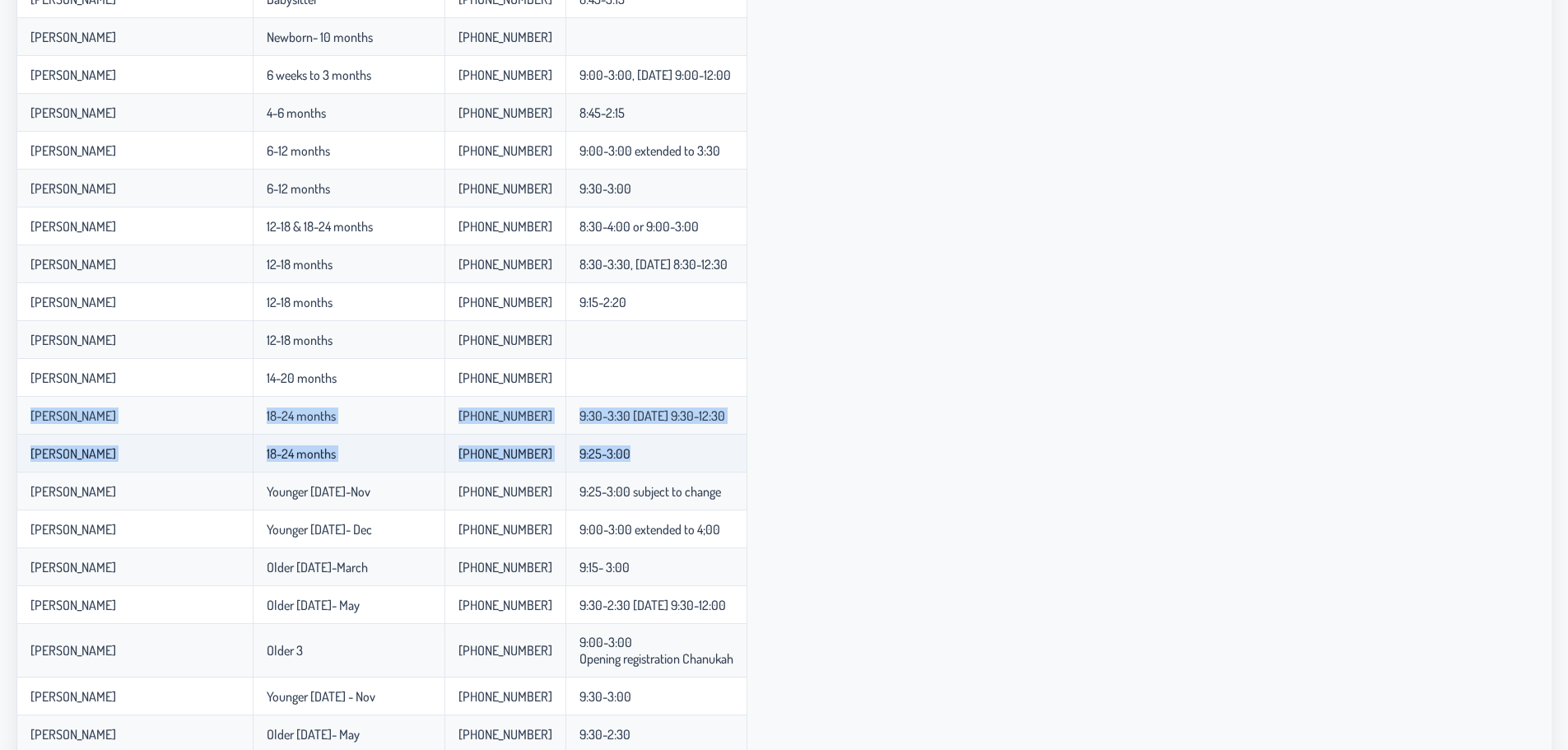
drag, startPoint x: 29, startPoint y: 418, endPoint x: 654, endPoint y: 456, distance: 626.2
click at [654, 456] on tbody "Faiga ( Doing it in someone's house in plp ) Newborns [PHONE_NUMBER] 8:45-4:00 …" at bounding box center [382, 442] width 731 height 1075
click at [654, 456] on td "9:25-3:00" at bounding box center [656, 453] width 182 height 37
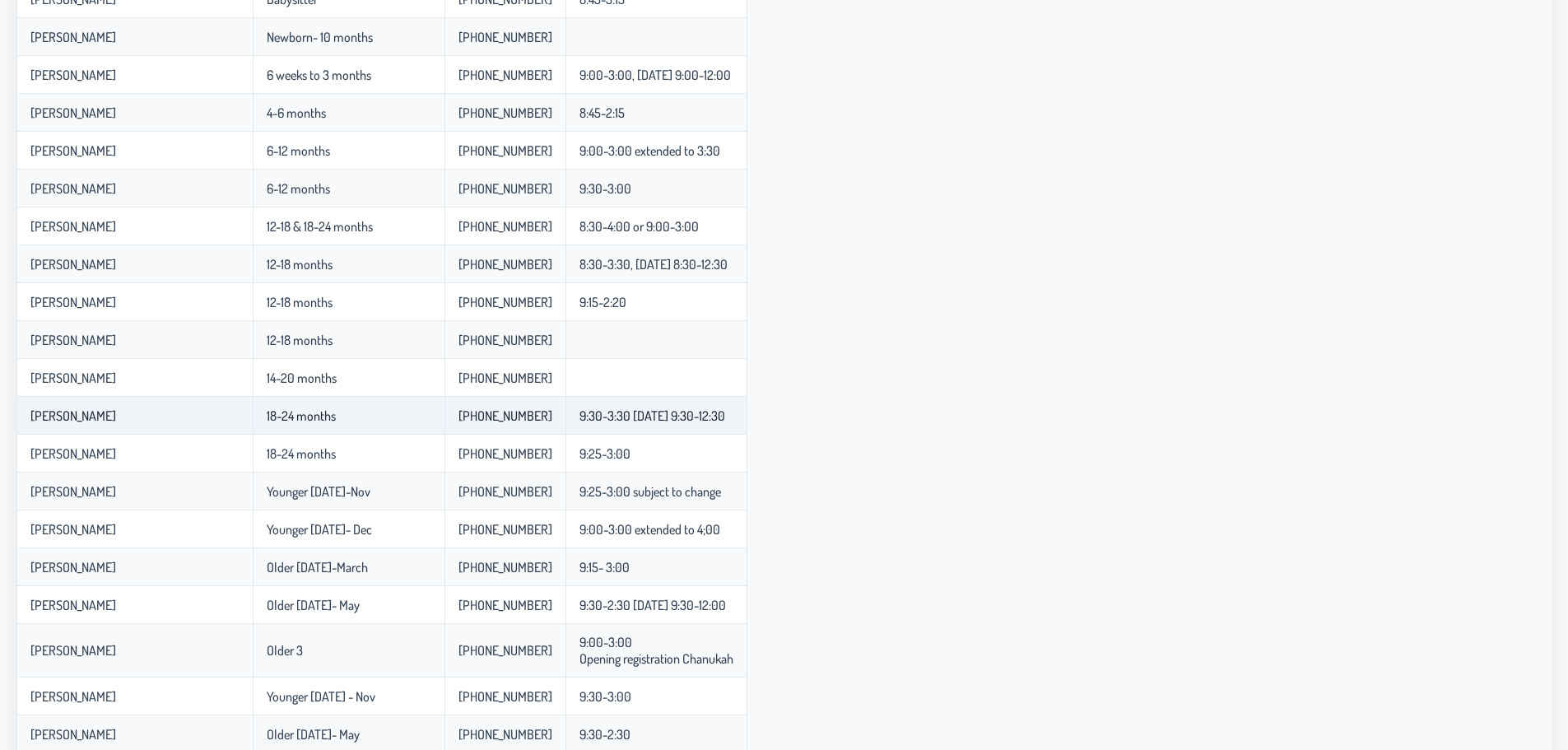
drag, startPoint x: 654, startPoint y: 456, endPoint x: 35, endPoint y: 418, distance: 620.2
click at [35, 418] on tbody "Faiga ( Doing it in someone's house in plp ) Newborns [PHONE_NUMBER] 8:45-4:00 …" at bounding box center [382, 442] width 731 height 1075
click at [35, 418] on p-celleditor "[PERSON_NAME]" at bounding box center [73, 416] width 86 height 16
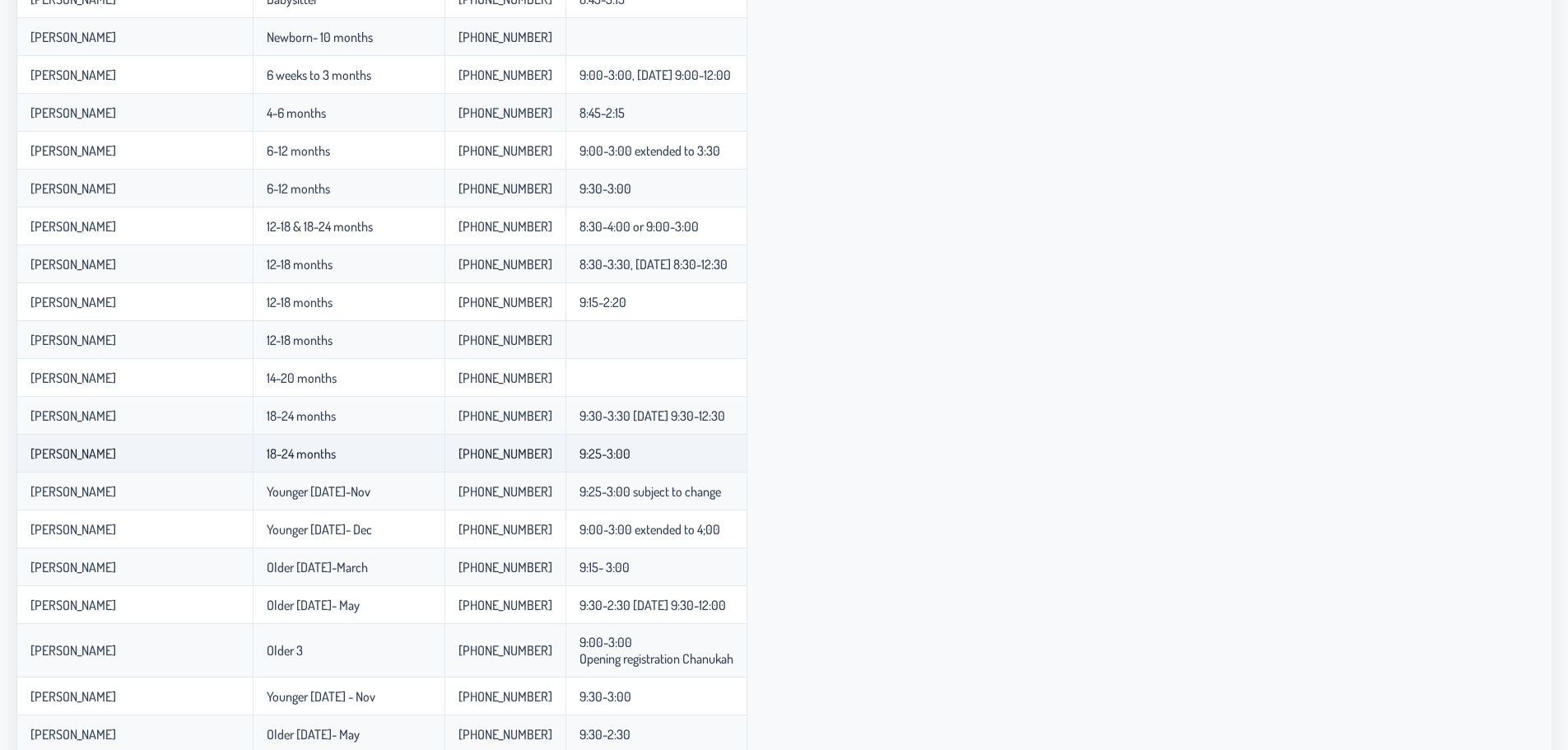
drag, startPoint x: 35, startPoint y: 418, endPoint x: 656, endPoint y: 446, distance: 621.6
click at [656, 446] on tbody "Faiga ( Doing it in someone's house in plp ) Newborns [PHONE_NUMBER] 8:45-4:00 …" at bounding box center [382, 442] width 731 height 1075
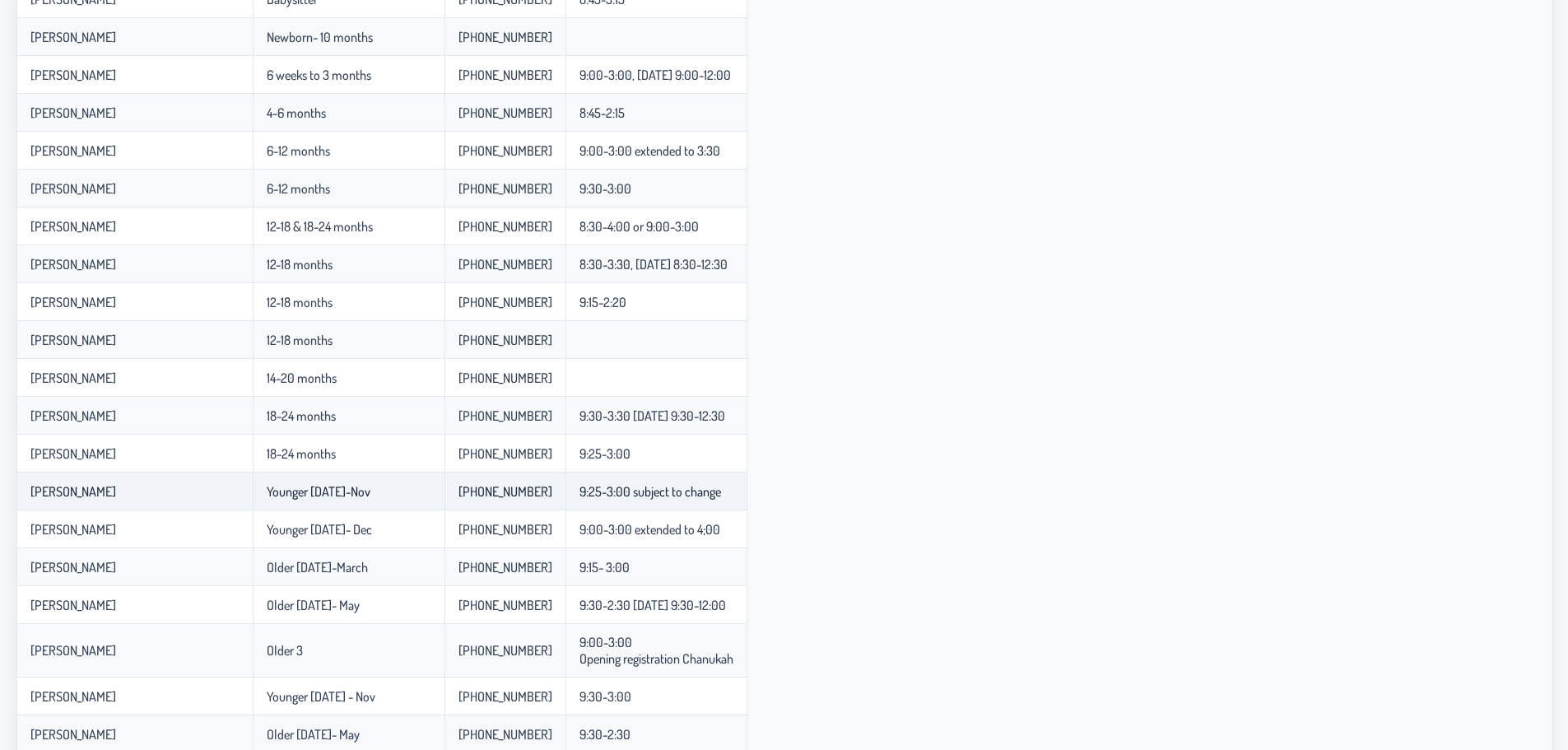
click at [351, 493] on p-celleditor "Younger [DATE]-Nov" at bounding box center [318, 491] width 103 height 16
click at [313, 491] on p-celleditor "Younger [DATE]-Nov" at bounding box center [318, 491] width 103 height 16
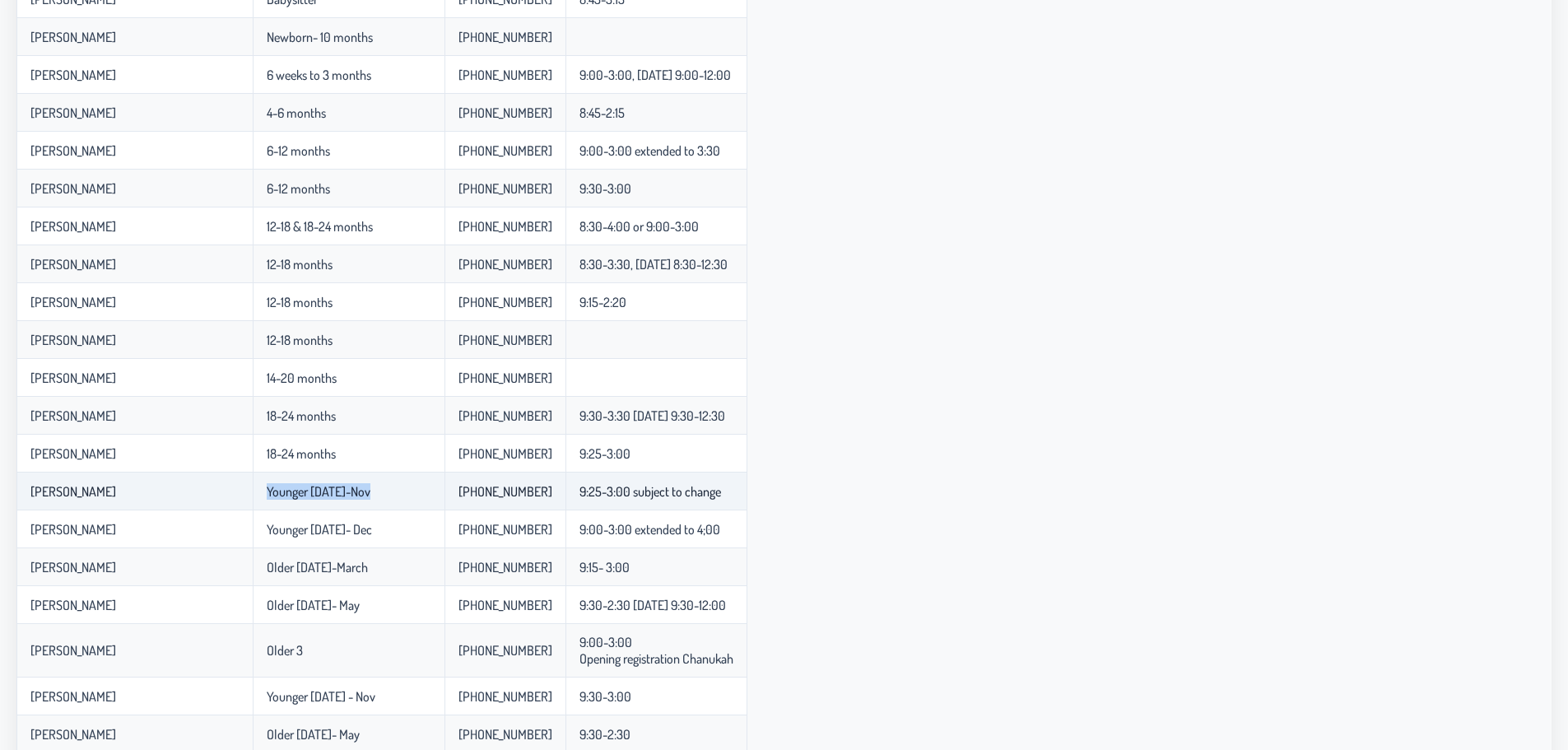
click at [313, 491] on p-celleditor "Younger [DATE]-Nov" at bounding box center [318, 491] width 103 height 16
click at [317, 491] on p-celleditor "Younger [DATE]-Nov" at bounding box center [318, 491] width 103 height 16
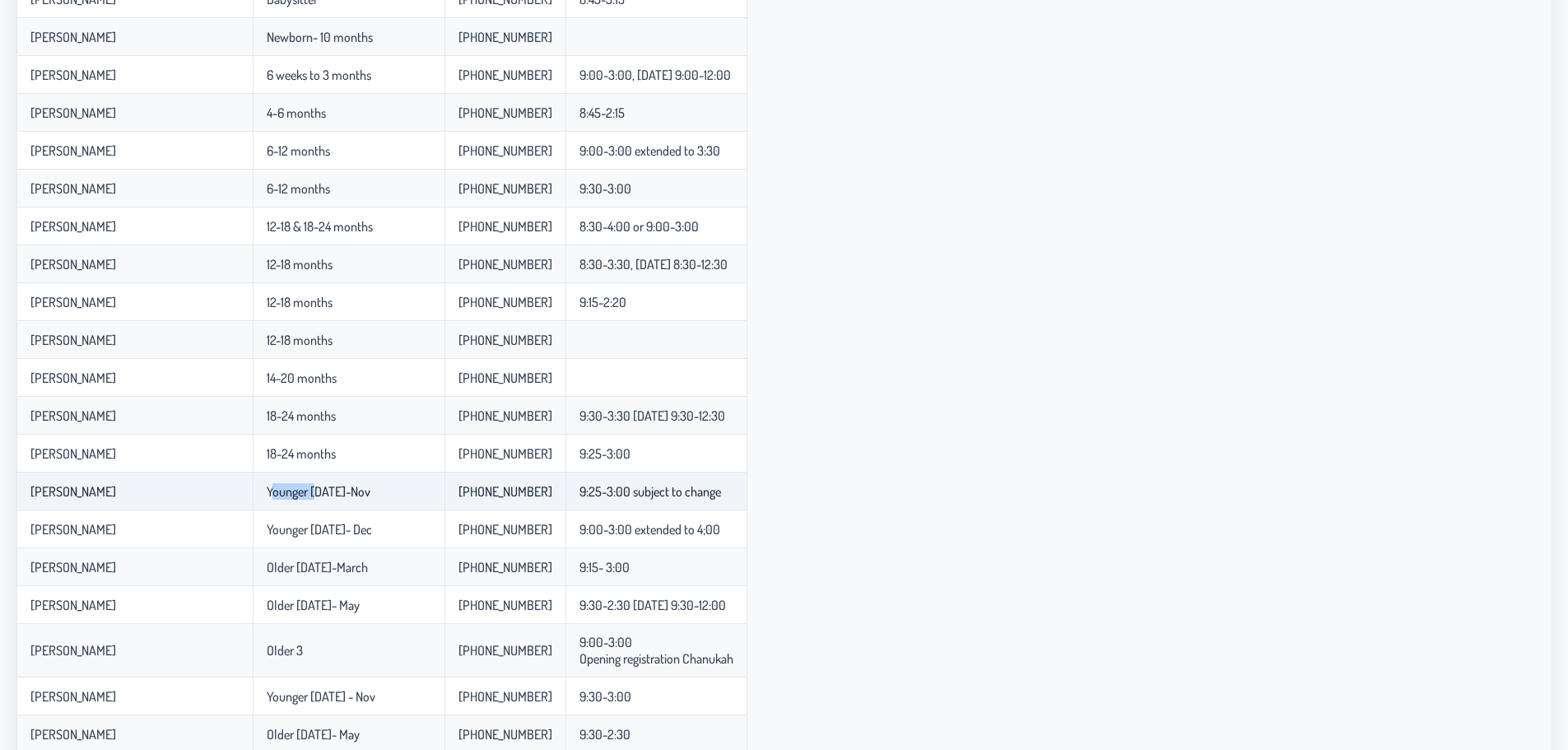
click at [317, 491] on p-celleditor "Younger [DATE]-Nov" at bounding box center [318, 491] width 103 height 16
click at [320, 492] on p-celleditor "Younger [DATE]-Nov" at bounding box center [318, 491] width 103 height 16
click at [334, 492] on p-celleditor "Younger [DATE]-Nov" at bounding box center [318, 491] width 103 height 16
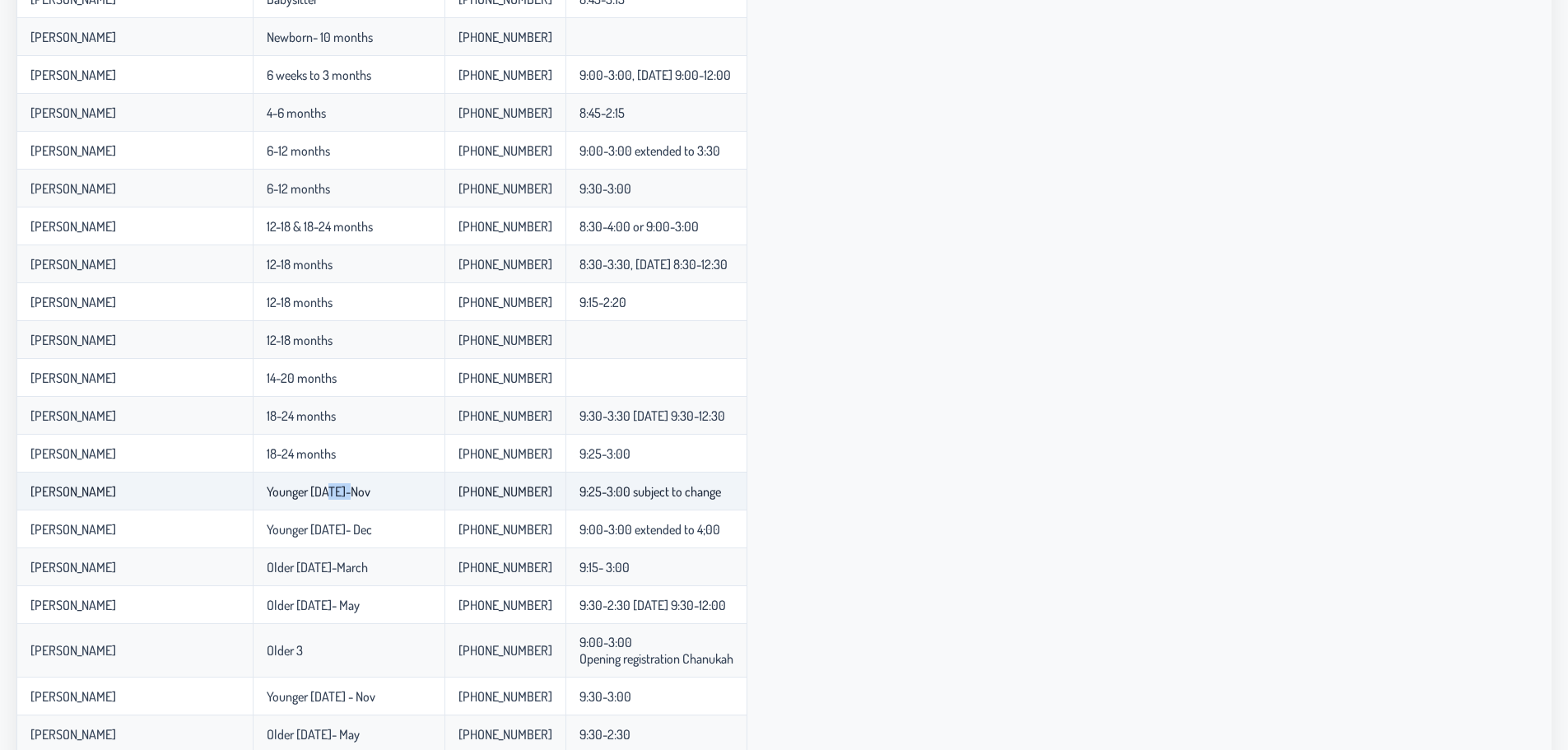
click at [334, 492] on p-celleditor "Younger [DATE]-Nov" at bounding box center [318, 491] width 103 height 16
click at [352, 495] on p-celleditor "Younger [DATE]-Nov" at bounding box center [318, 491] width 103 height 16
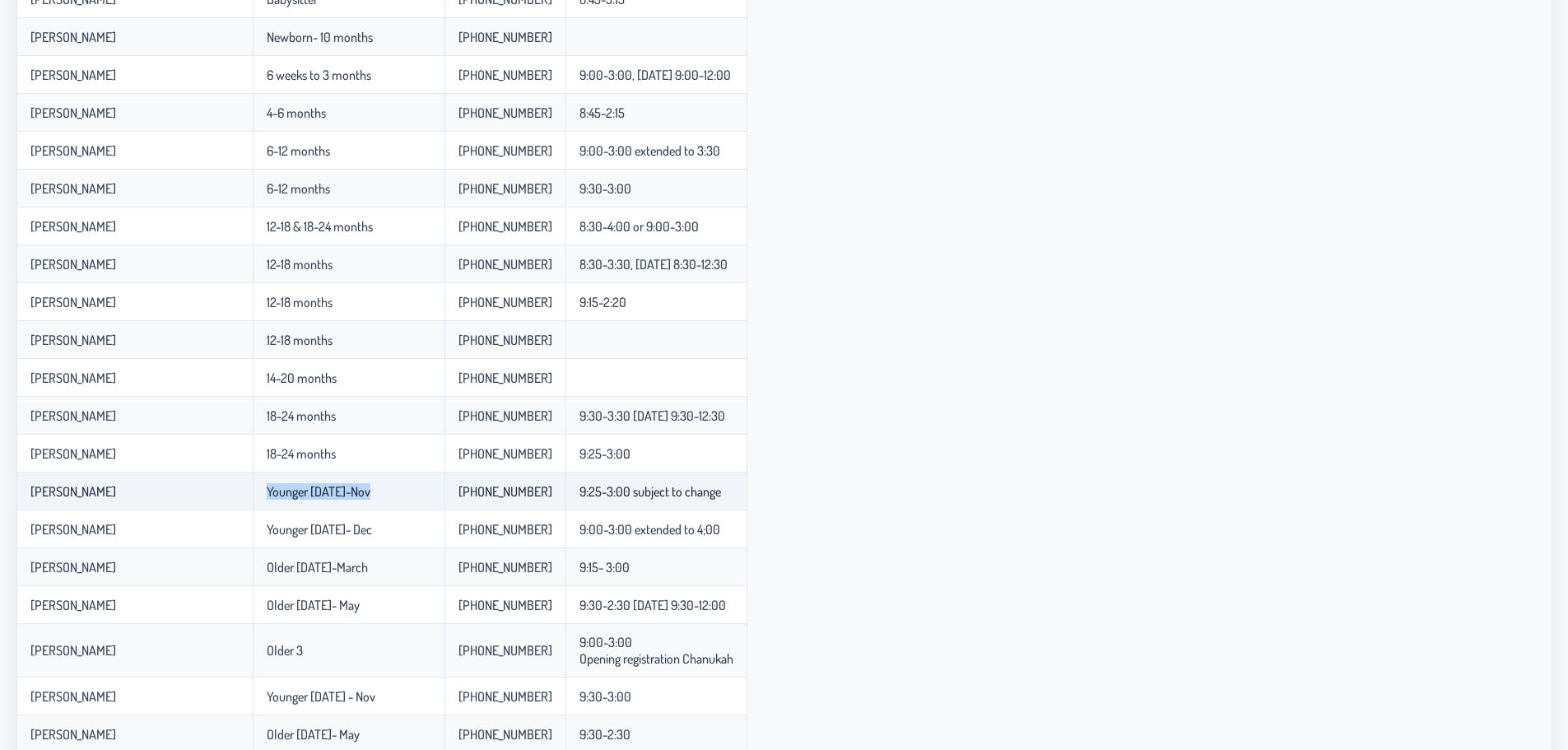
click at [352, 495] on p-celleditor "Younger [DATE]-Nov" at bounding box center [318, 491] width 103 height 16
click at [348, 495] on p-celleditor "Younger [DATE]-Nov" at bounding box center [318, 491] width 103 height 16
drag, startPoint x: 273, startPoint y: 488, endPoint x: 736, endPoint y: 498, distance: 463.1
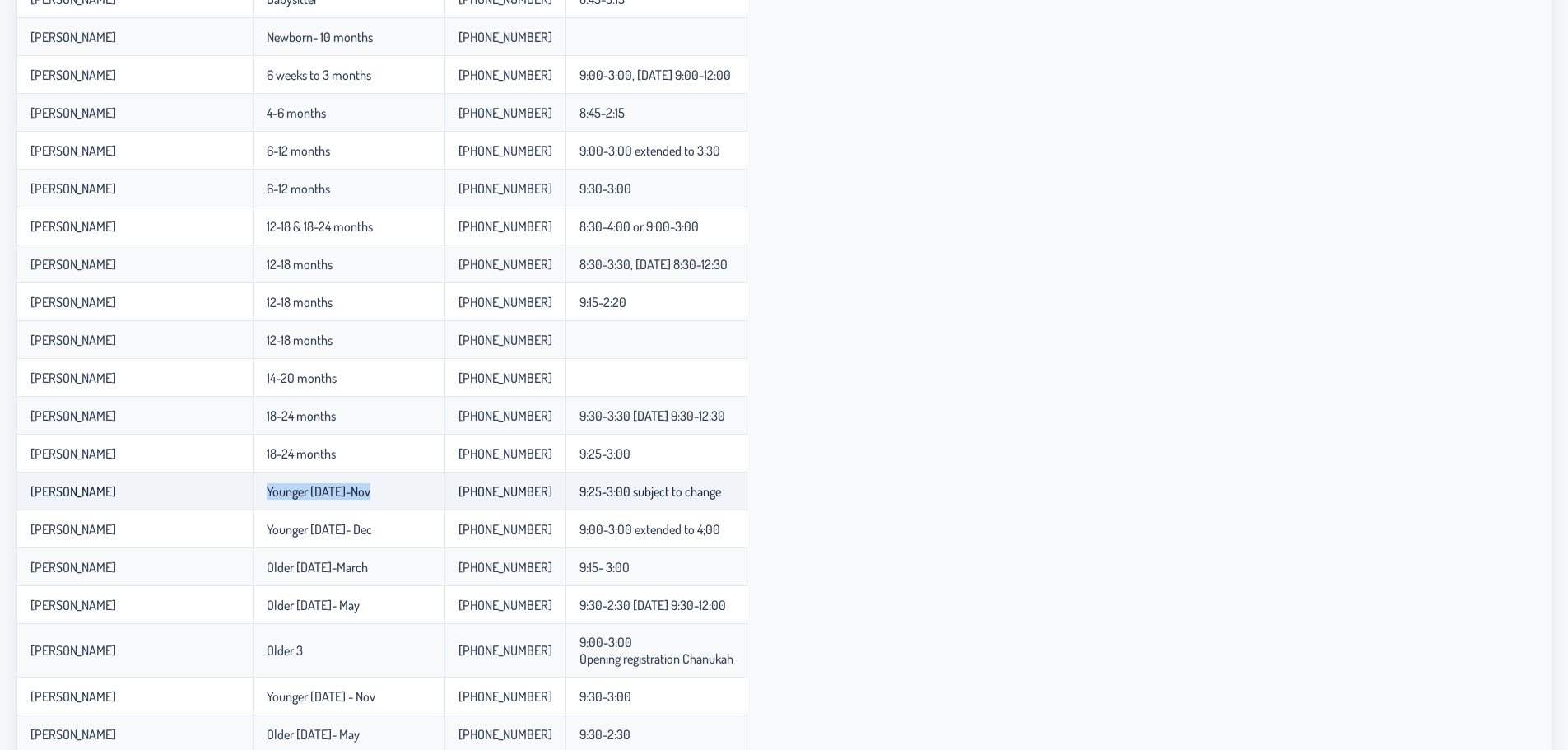
click at [736, 498] on tr "[PERSON_NAME] [DATE]-Nov 848-525-4797 9:25-3:00 subject to change" at bounding box center [382, 491] width 731 height 37
click at [721, 498] on p-celleditor "9:25-3:00 subject to change" at bounding box center [650, 491] width 142 height 16
click at [311, 571] on p-celleditor "Older [DATE]-March" at bounding box center [317, 567] width 101 height 16
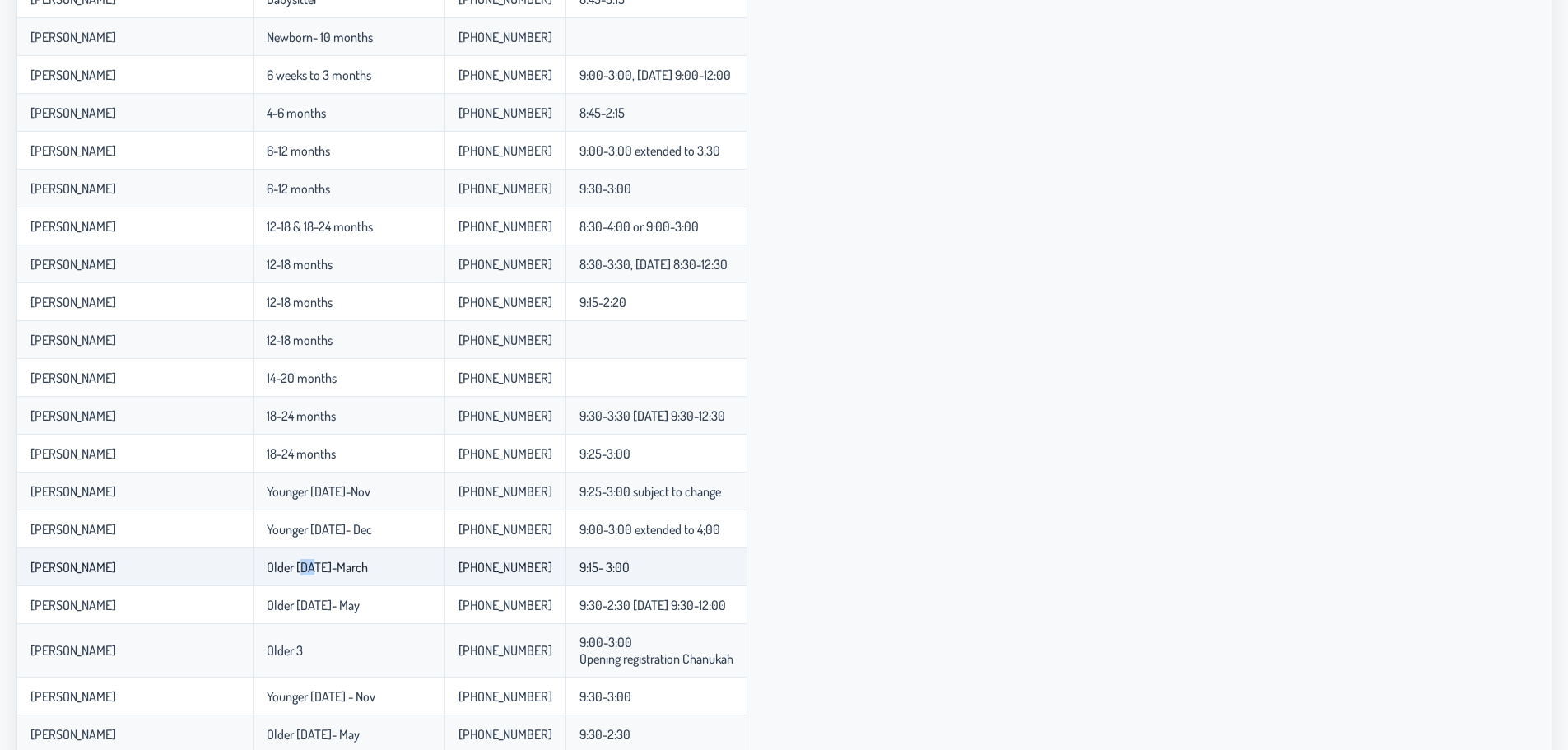
click at [311, 571] on p-celleditor "Older [DATE]-March" at bounding box center [317, 567] width 101 height 16
drag, startPoint x: 313, startPoint y: 569, endPoint x: 372, endPoint y: 566, distance: 59.1
click at [368, 566] on p-celleditor "Older [DATE]-March" at bounding box center [317, 567] width 101 height 16
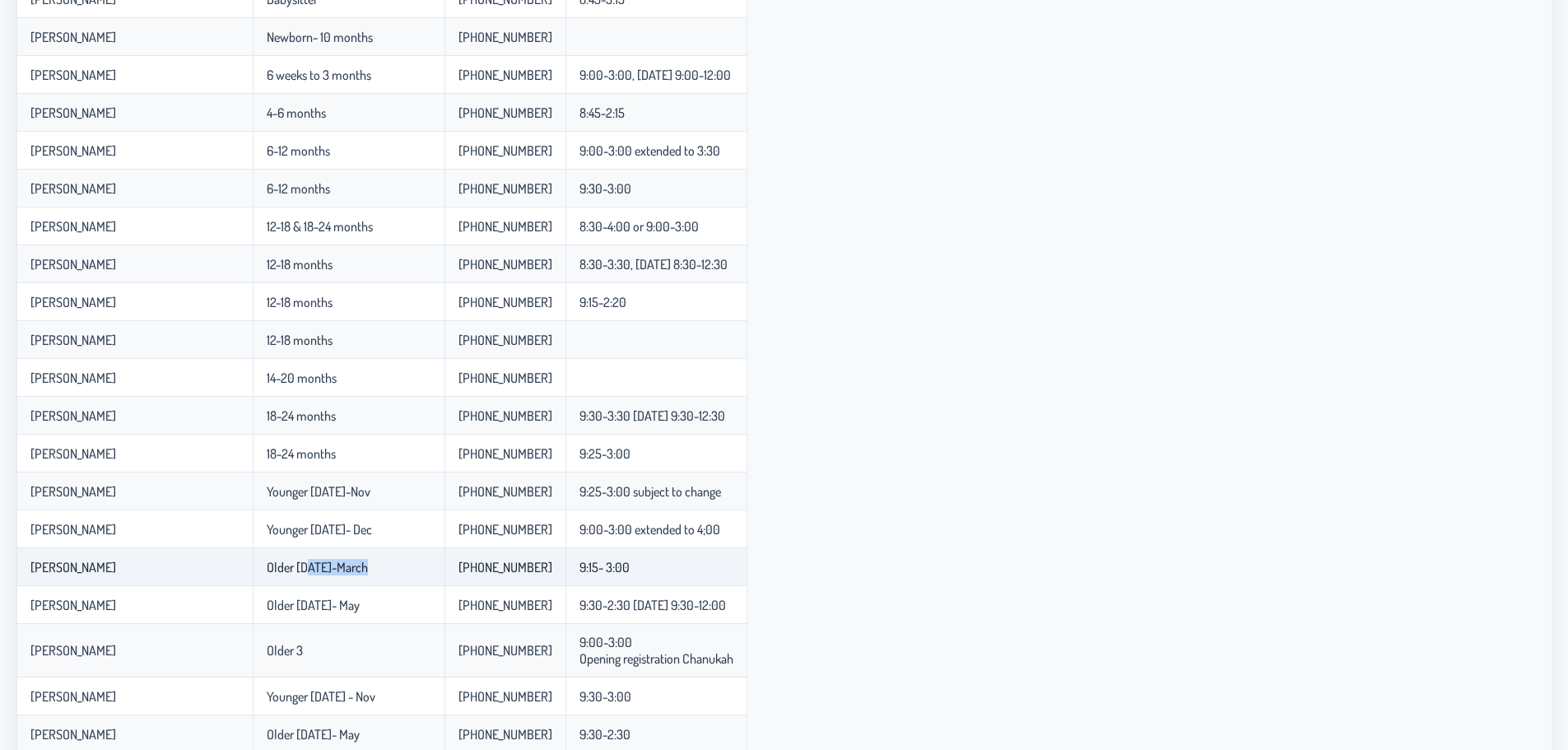
click at [368, 566] on p-celleditor "Older [DATE]-March" at bounding box center [317, 567] width 101 height 16
drag, startPoint x: 372, startPoint y: 566, endPoint x: 278, endPoint y: 566, distance: 94.0
click at [278, 566] on p-celleditor "Older [DATE]-March" at bounding box center [317, 567] width 101 height 16
drag, startPoint x: 262, startPoint y: 562, endPoint x: 387, endPoint y: 556, distance: 125.1
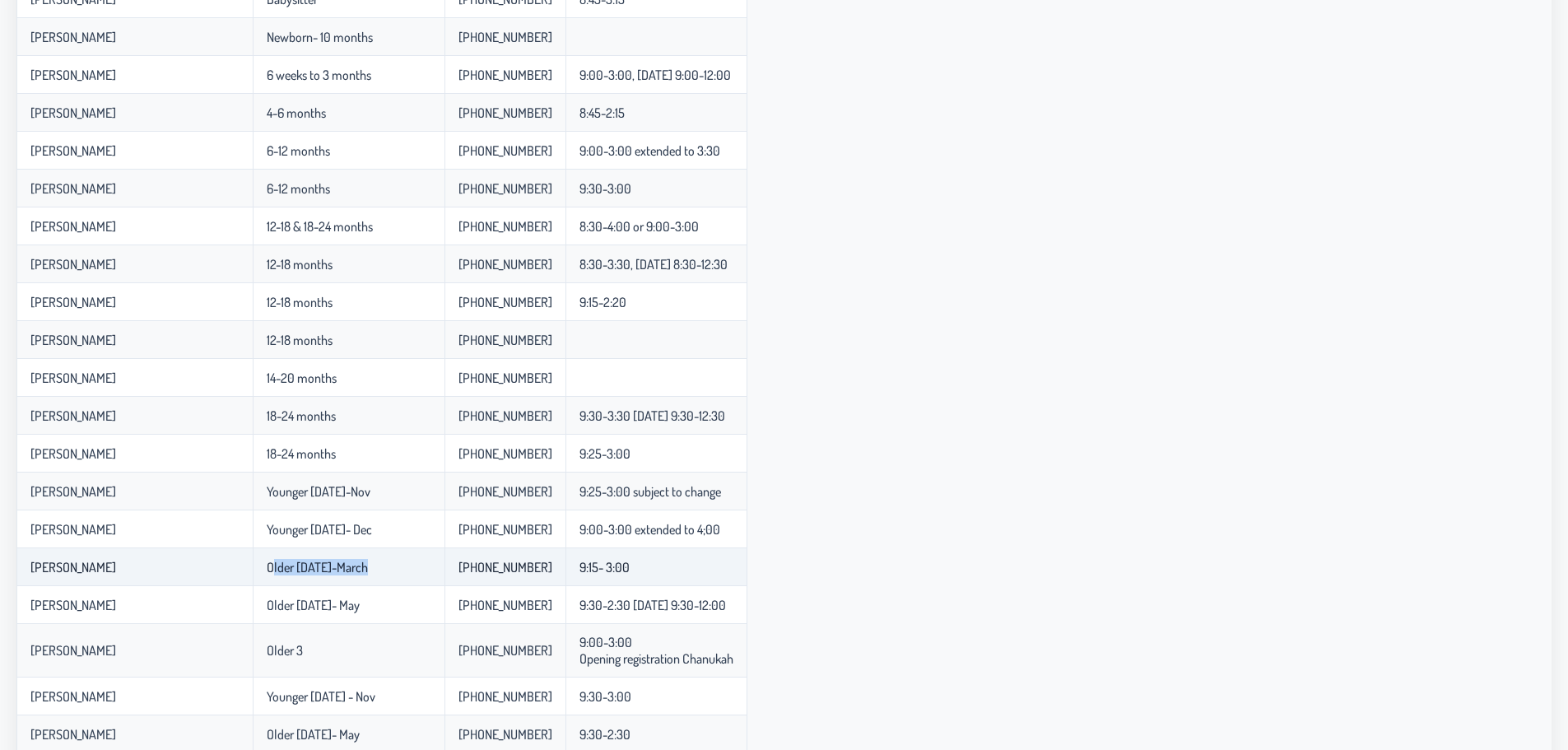
click at [387, 556] on td "Older [DATE]-March" at bounding box center [349, 566] width 192 height 37
drag, startPoint x: 387, startPoint y: 556, endPoint x: 37, endPoint y: 558, distance: 350.0
click at [37, 558] on tr "[PERSON_NAME] Older [DATE]-March 845-303-5332 9:15- 3:00" at bounding box center [382, 566] width 731 height 37
click at [37, 559] on p-celleditor "[PERSON_NAME]" at bounding box center [73, 567] width 86 height 16
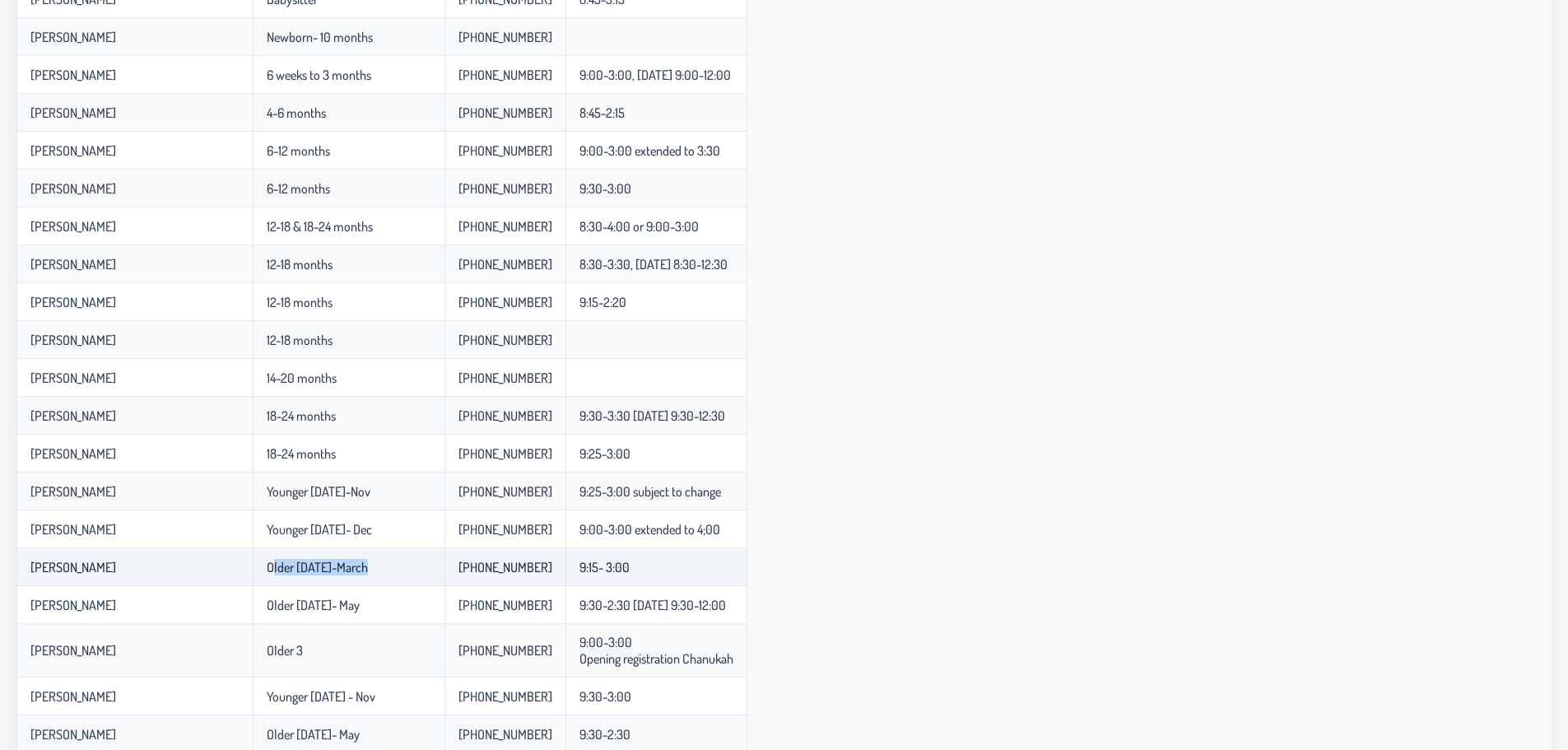
drag, startPoint x: 37, startPoint y: 558, endPoint x: 684, endPoint y: 578, distance: 647.3
click at [684, 578] on tr "[PERSON_NAME] Older [DATE]-March 845-303-5332 9:15- 3:00" at bounding box center [382, 566] width 731 height 37
click at [651, 565] on td "9:15- 3:00" at bounding box center [656, 566] width 182 height 37
drag, startPoint x: 651, startPoint y: 565, endPoint x: 79, endPoint y: 565, distance: 572.0
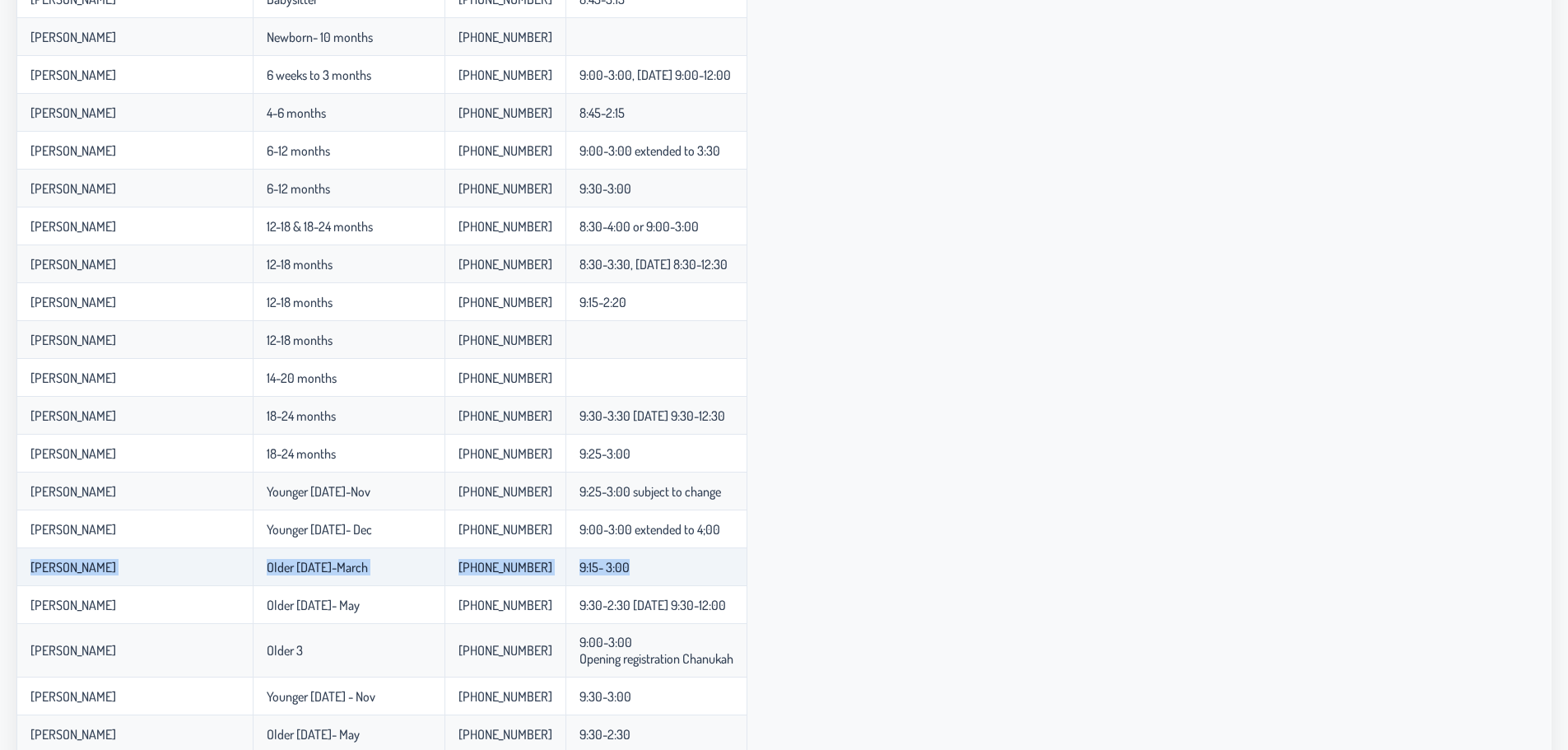
click at [79, 565] on tr "[PERSON_NAME] Older [DATE]-March 845-303-5332 9:15- 3:00" at bounding box center [382, 566] width 731 height 37
click at [79, 565] on p-celleditor "[PERSON_NAME]" at bounding box center [73, 567] width 86 height 16
click at [77, 565] on p-celleditor "[PERSON_NAME]" at bounding box center [73, 567] width 86 height 16
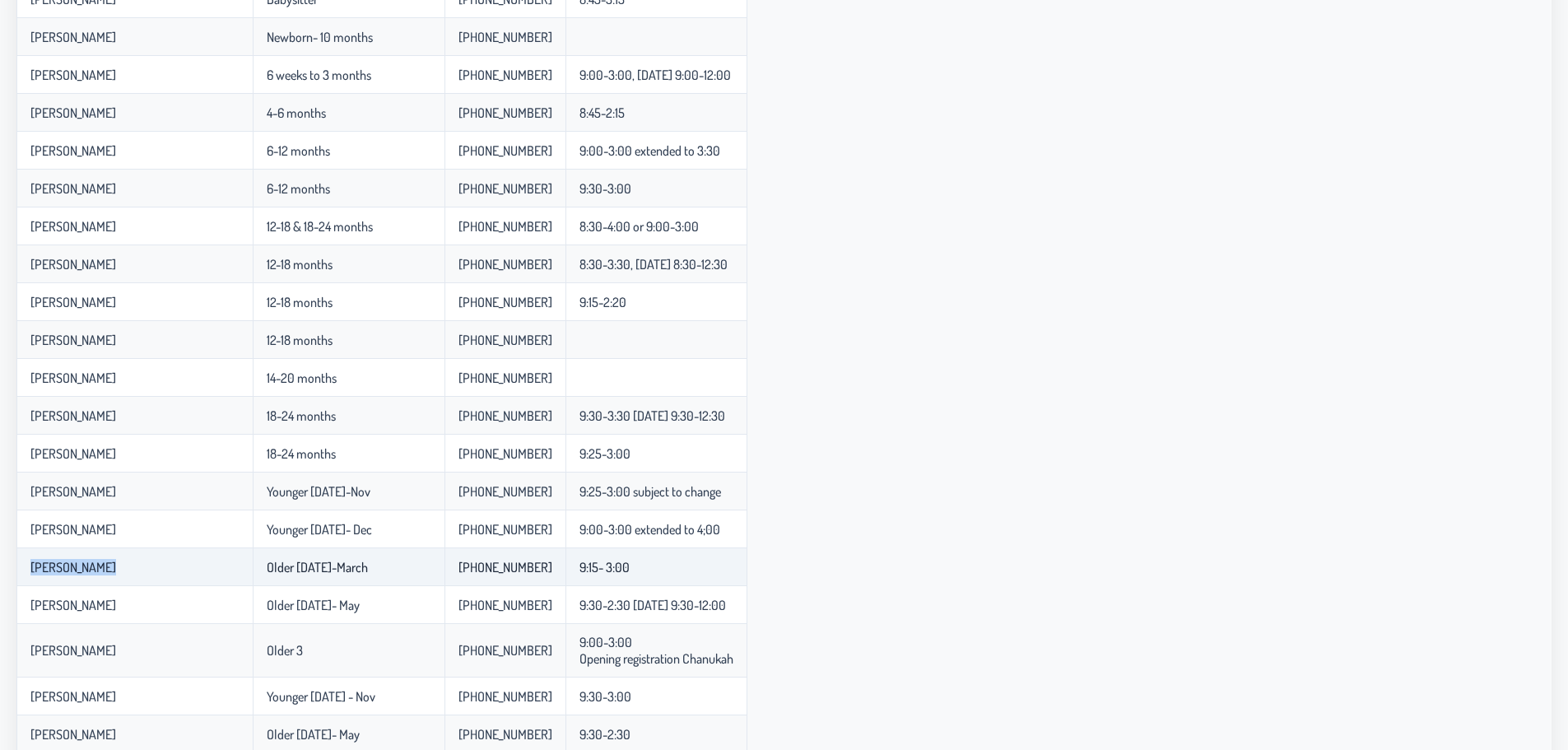
click at [77, 565] on p-celleditor "[PERSON_NAME]" at bounding box center [73, 567] width 86 height 16
click at [69, 565] on p-celleditor "[PERSON_NAME]" at bounding box center [73, 567] width 86 height 16
drag, startPoint x: 69, startPoint y: 565, endPoint x: 684, endPoint y: 560, distance: 615.0
click at [684, 560] on tr "[PERSON_NAME] Older [DATE]-March 845-303-5332 9:15- 3:00" at bounding box center [382, 566] width 731 height 37
click at [684, 560] on td "9:15- 3:00" at bounding box center [656, 566] width 182 height 37
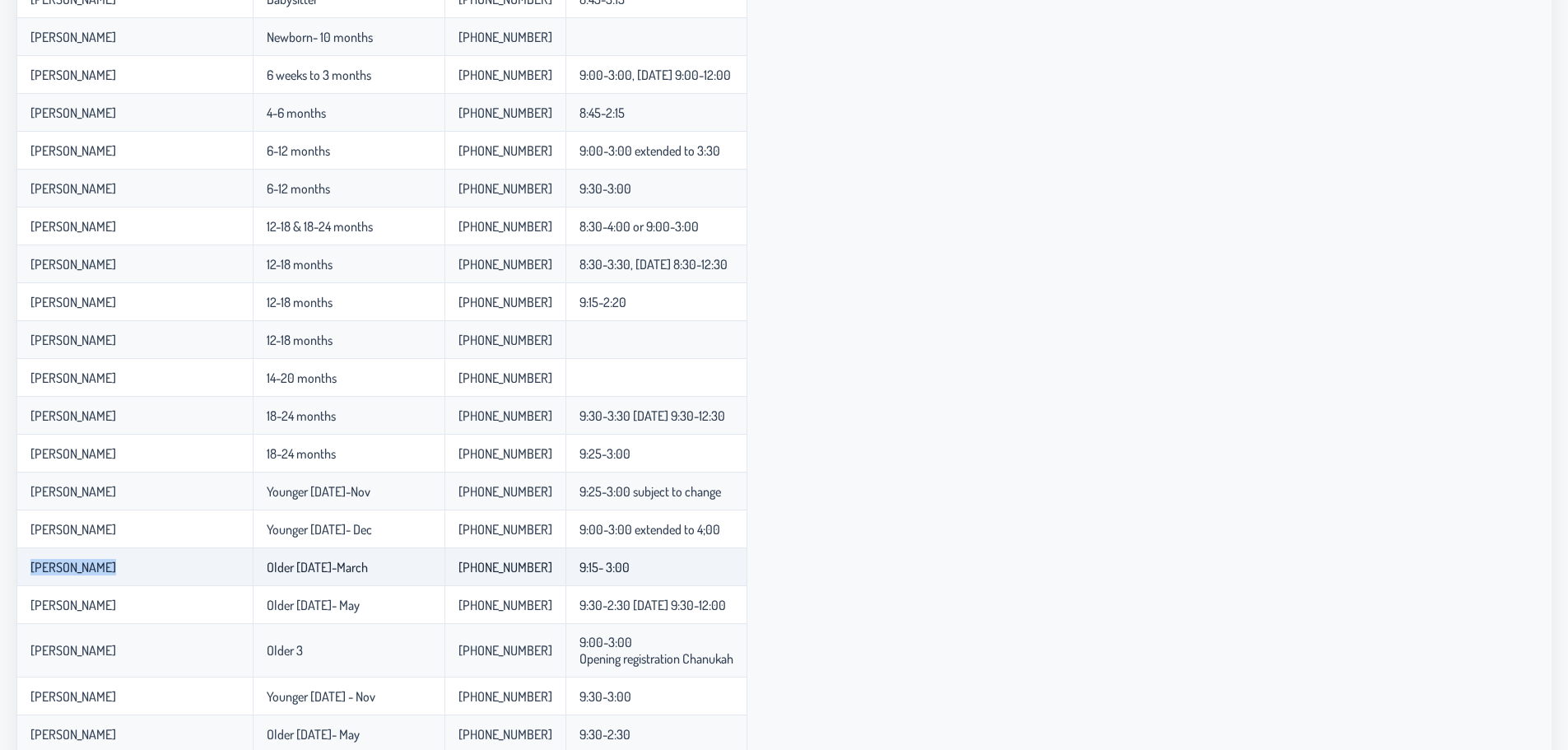
drag, startPoint x: 684, startPoint y: 560, endPoint x: 24, endPoint y: 558, distance: 660.0
click at [24, 558] on tr "[PERSON_NAME] Older [DATE]-March 845-303-5332 9:15- 3:00" at bounding box center [382, 566] width 731 height 37
click at [24, 558] on td "[PERSON_NAME]" at bounding box center [134, 566] width 237 height 37
drag, startPoint x: 24, startPoint y: 558, endPoint x: 683, endPoint y: 577, distance: 659.3
click at [683, 577] on tr "[PERSON_NAME] Older [DATE]-March 845-303-5332 9:15- 3:00" at bounding box center [382, 566] width 731 height 37
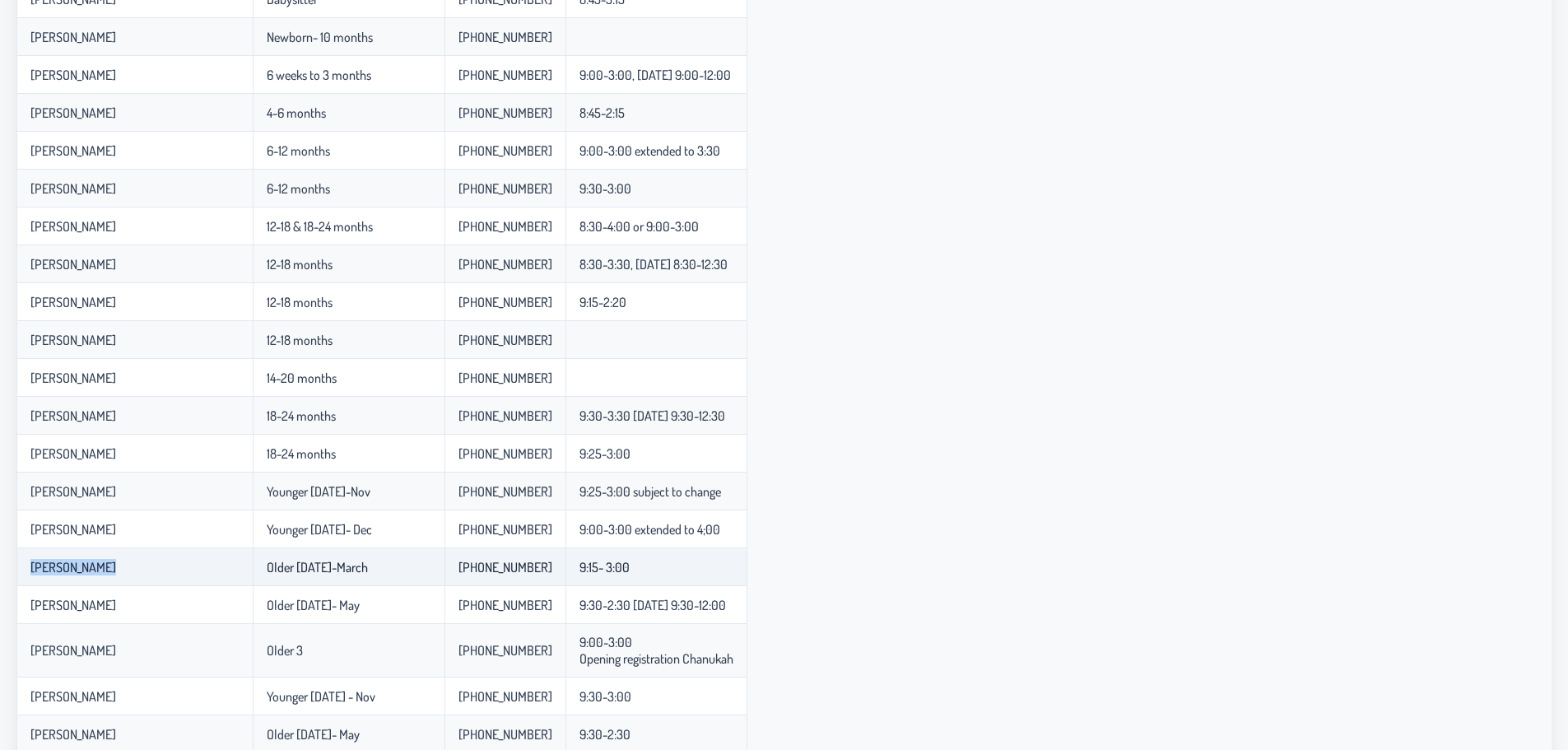
click at [683, 578] on td "9:15- 3:00" at bounding box center [656, 566] width 182 height 37
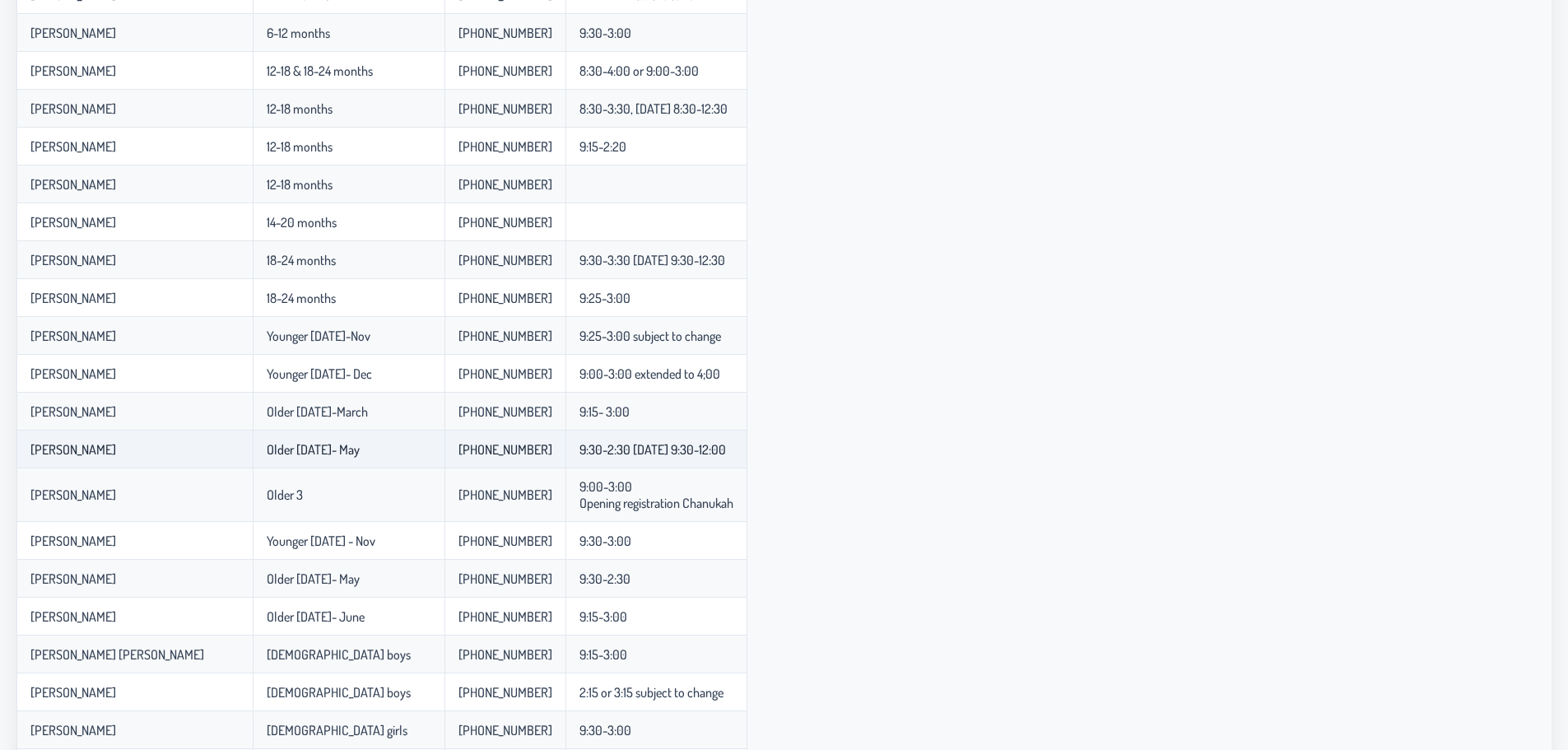
scroll to position [450, 0]
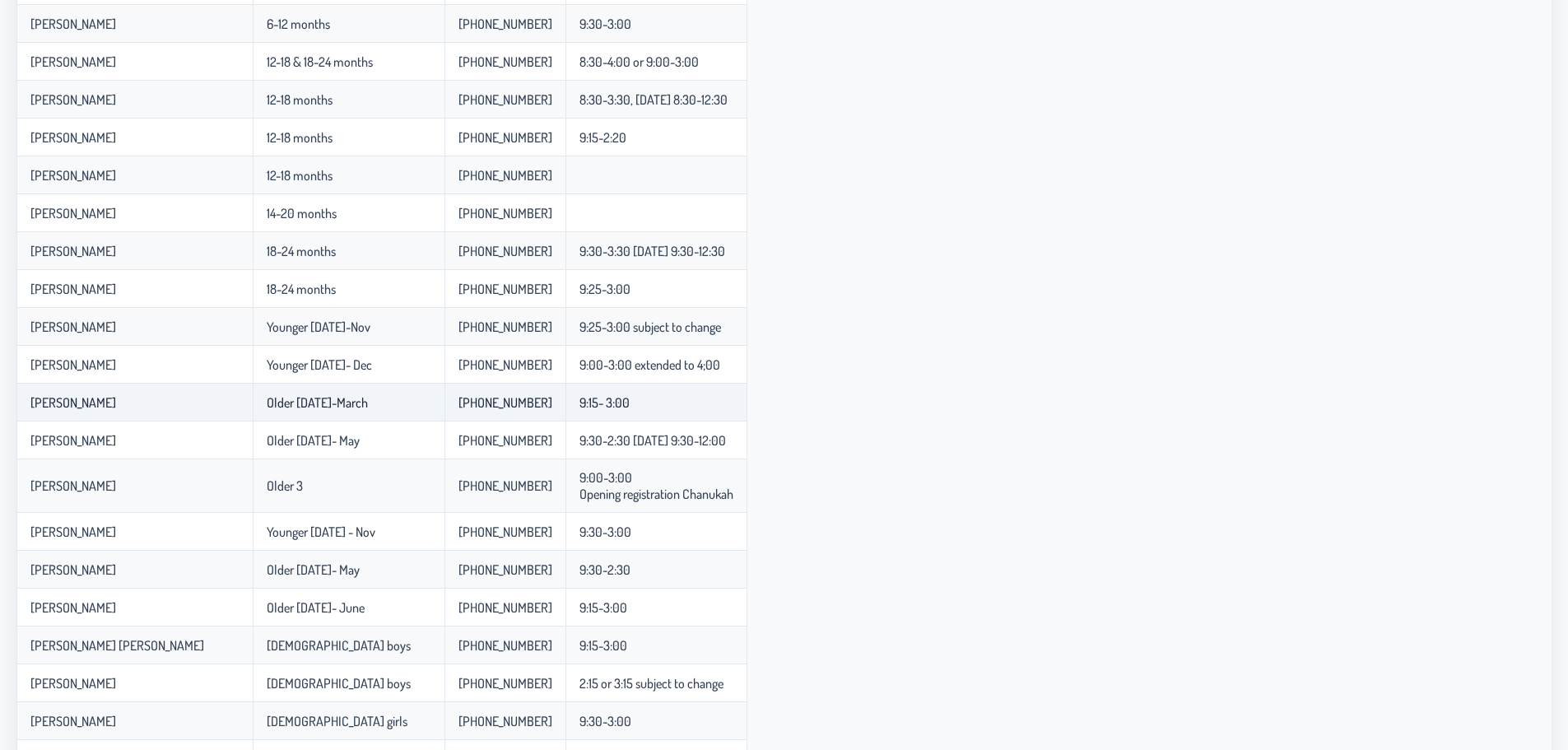
click at [30, 407] on p-celleditor "[PERSON_NAME]" at bounding box center [73, 402] width 86 height 16
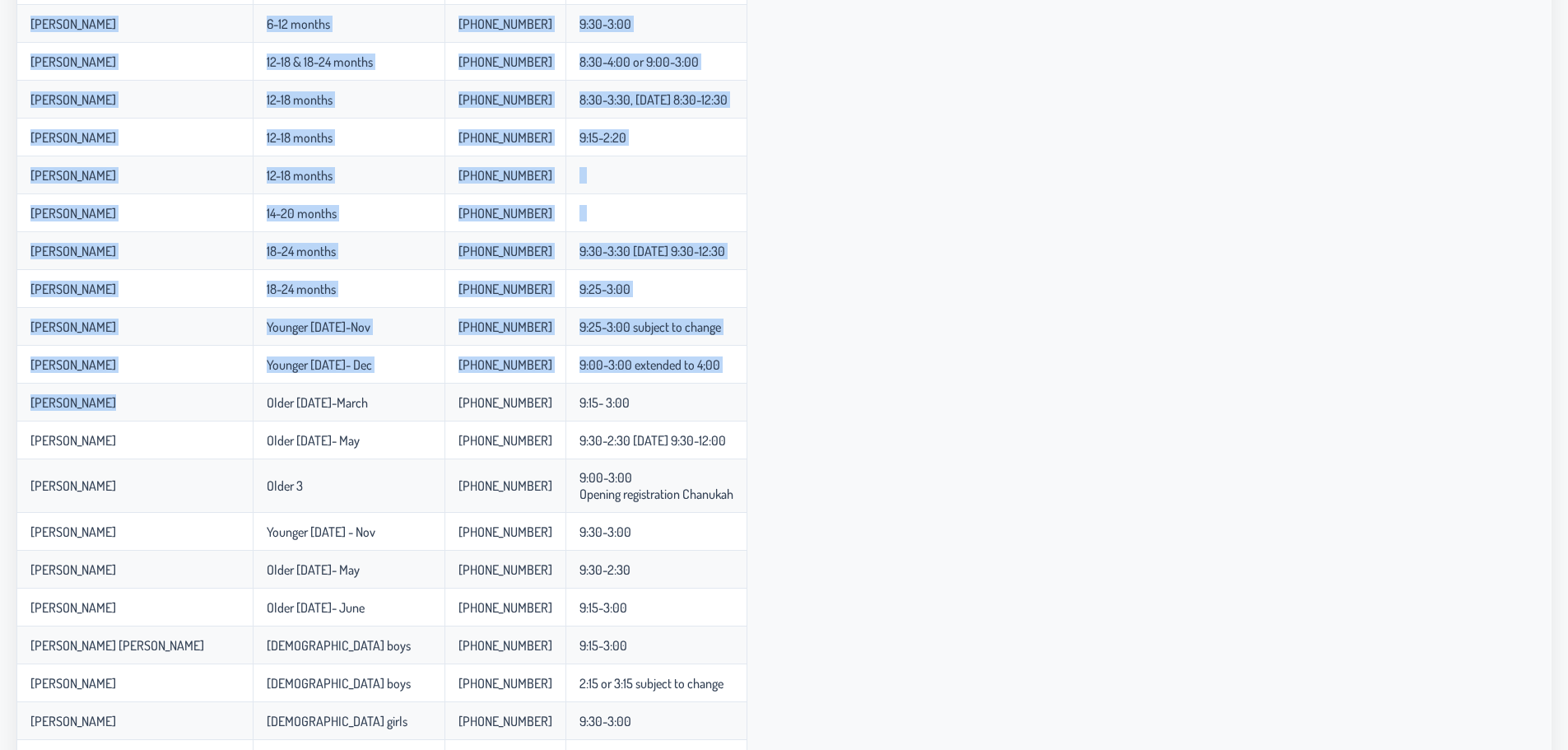
drag, startPoint x: 30, startPoint y: 407, endPoint x: 12, endPoint y: 385, distance: 28.4
click at [12, 385] on app-data "Total: 28 Name Age Phone Number Hours Faiga ( Doing it in someone's house in pl…" at bounding box center [784, 230] width 1568 height 1203
click at [19, 398] on td "[PERSON_NAME]" at bounding box center [134, 402] width 237 height 37
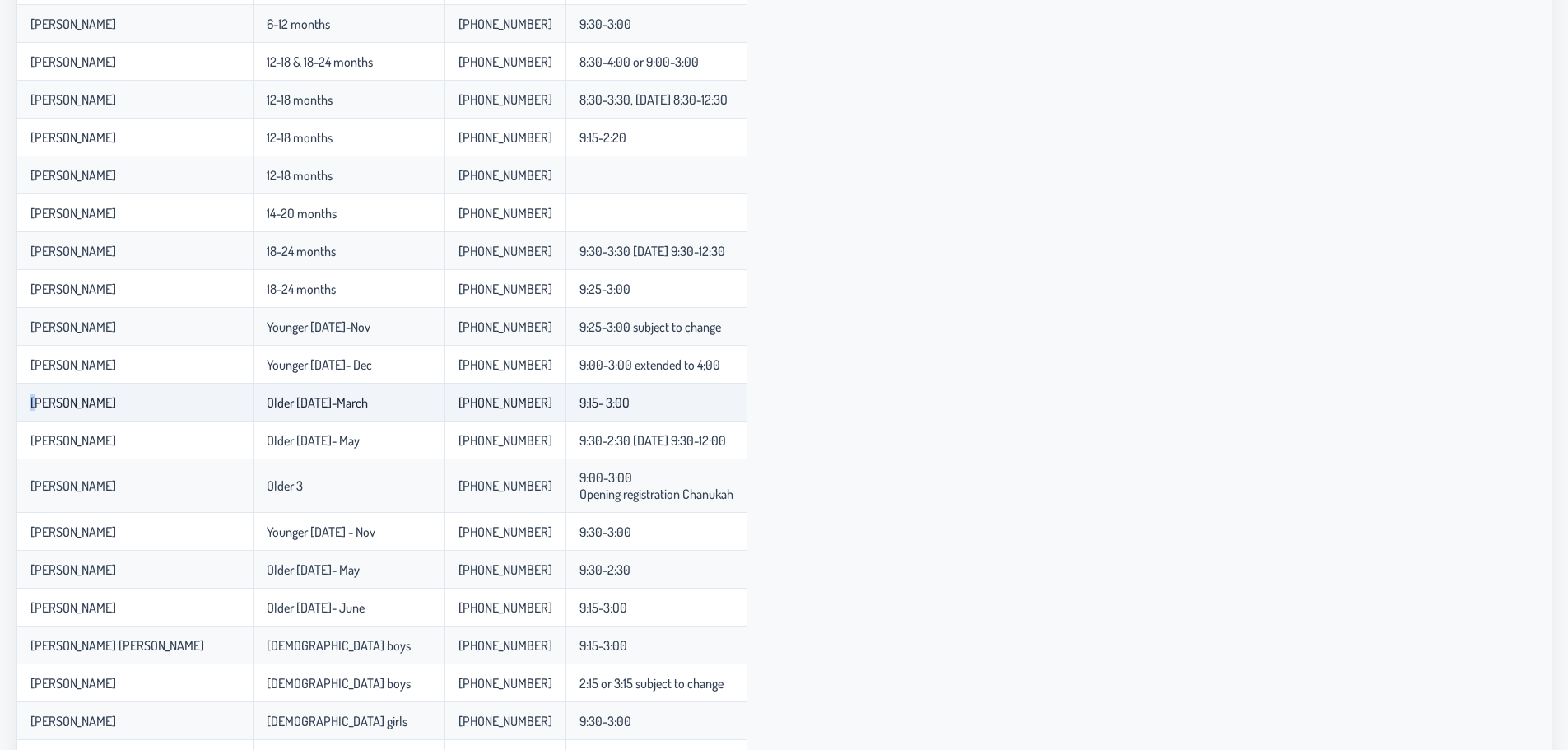
click at [19, 398] on td "[PERSON_NAME]" at bounding box center [134, 402] width 237 height 37
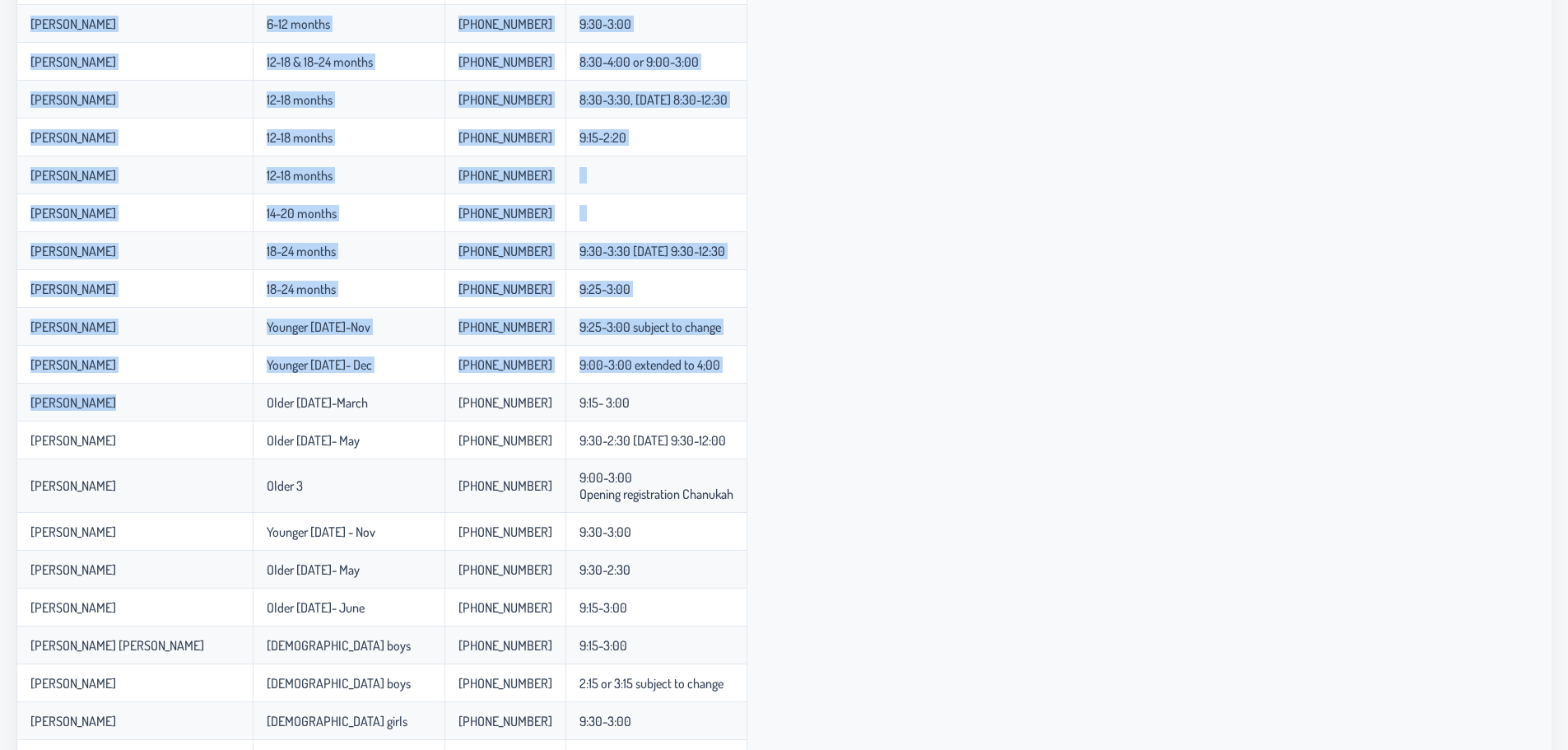
click at [12, 398] on app-data "Total: 28 Name Age Phone Number Hours Faiga ( Doing it in someone's house in pl…" at bounding box center [784, 230] width 1568 height 1203
click at [20, 401] on td "[PERSON_NAME]" at bounding box center [134, 402] width 237 height 37
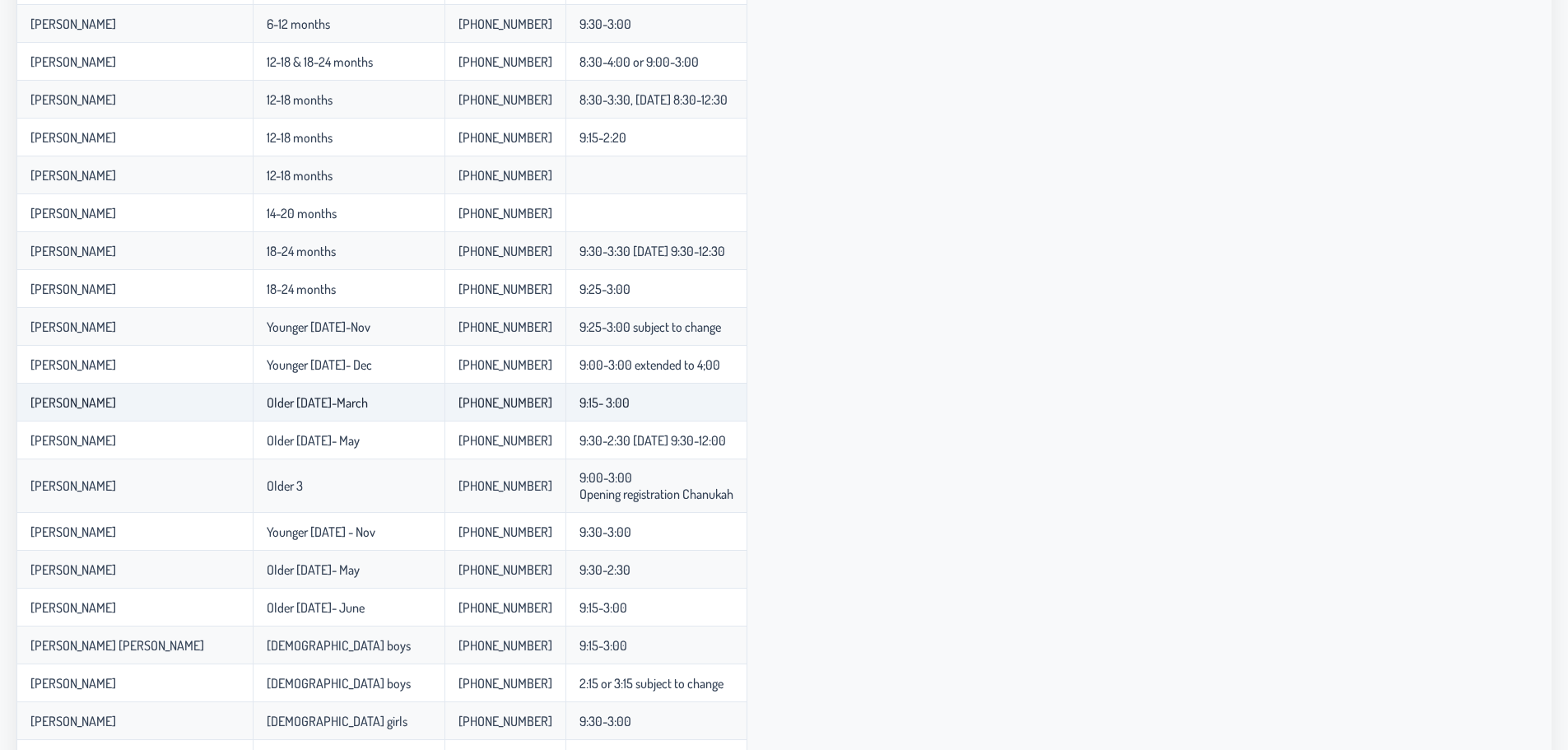
click at [46, 404] on p-celleditor "[PERSON_NAME]" at bounding box center [73, 402] width 86 height 16
drag, startPoint x: 46, startPoint y: 404, endPoint x: 37, endPoint y: 405, distance: 9.1
click at [37, 405] on p-celleditor "[PERSON_NAME]" at bounding box center [73, 402] width 86 height 16
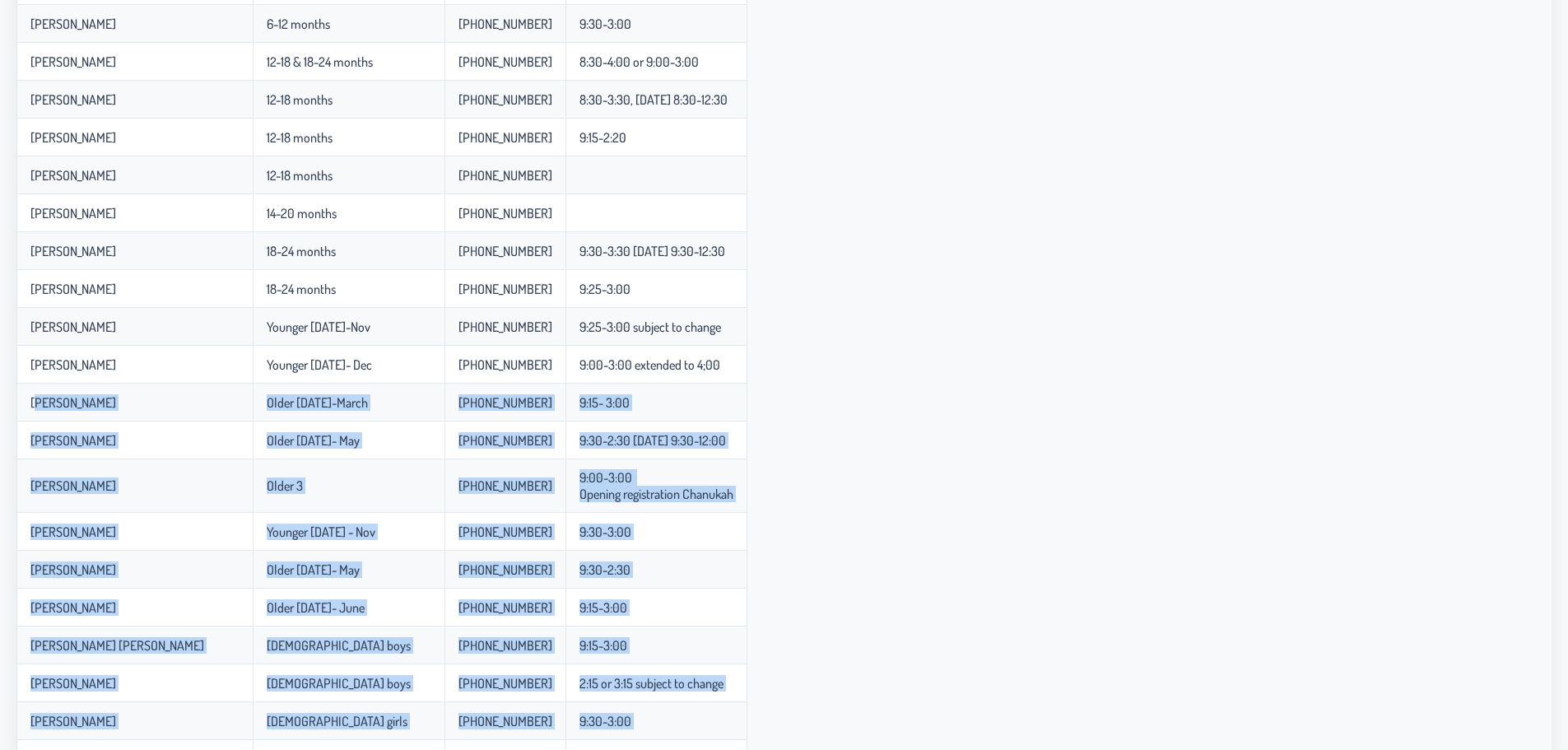
drag, startPoint x: 37, startPoint y: 405, endPoint x: 785, endPoint y: 405, distance: 748.0
click at [785, 405] on div "Name Age Phone Number Hours Faiga ( Doing it in someone's house in plp ) Newbor…" at bounding box center [784, 257] width 1535 height 1118
click at [710, 405] on td "9:15- 3:00" at bounding box center [656, 402] width 182 height 37
drag, startPoint x: 710, startPoint y: 405, endPoint x: 28, endPoint y: 390, distance: 682.2
click at [28, 390] on tr "[PERSON_NAME] Older [DATE]-March 845-303-5332 9:15- 3:00" at bounding box center [382, 402] width 731 height 37
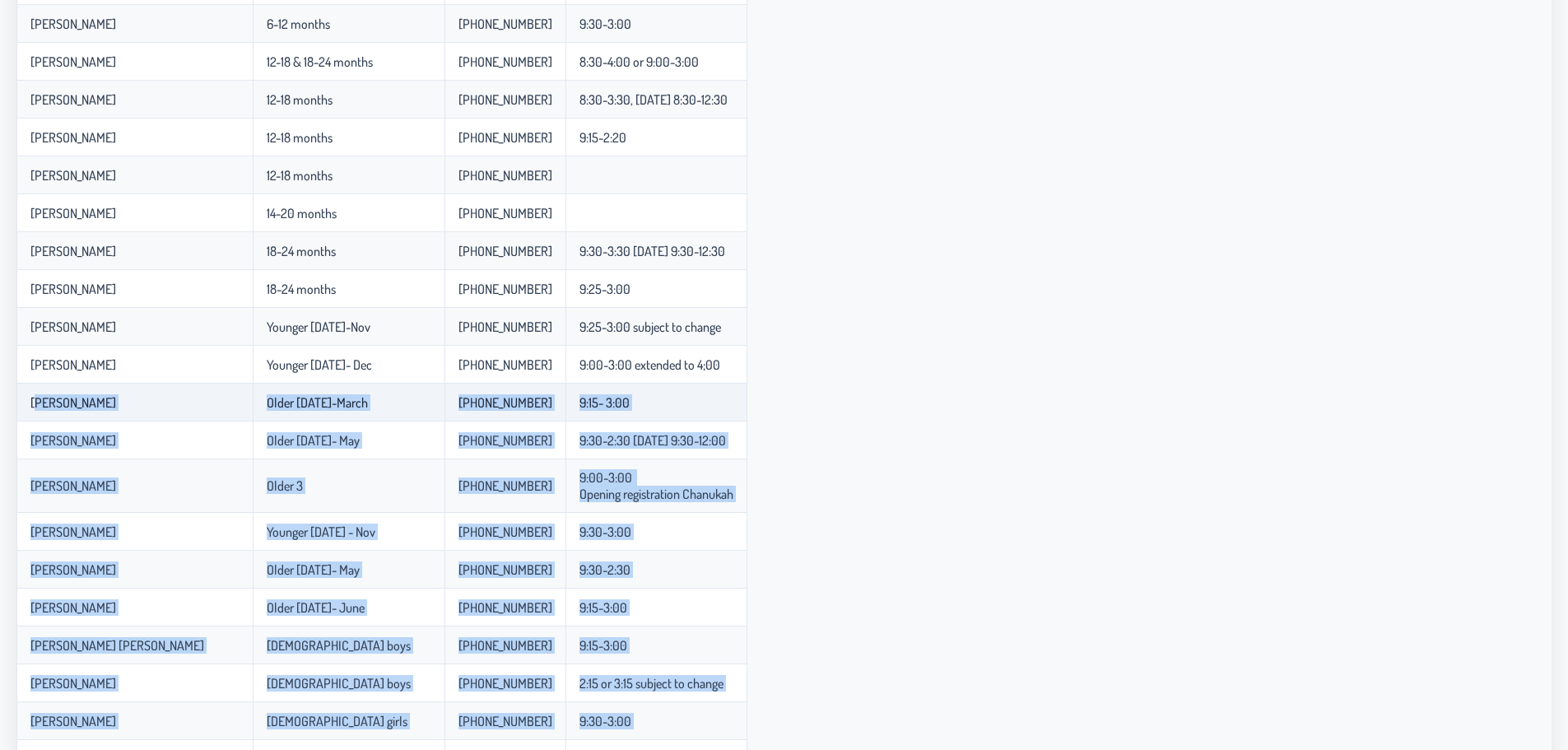
click at [28, 390] on td "[PERSON_NAME]" at bounding box center [134, 402] width 237 height 37
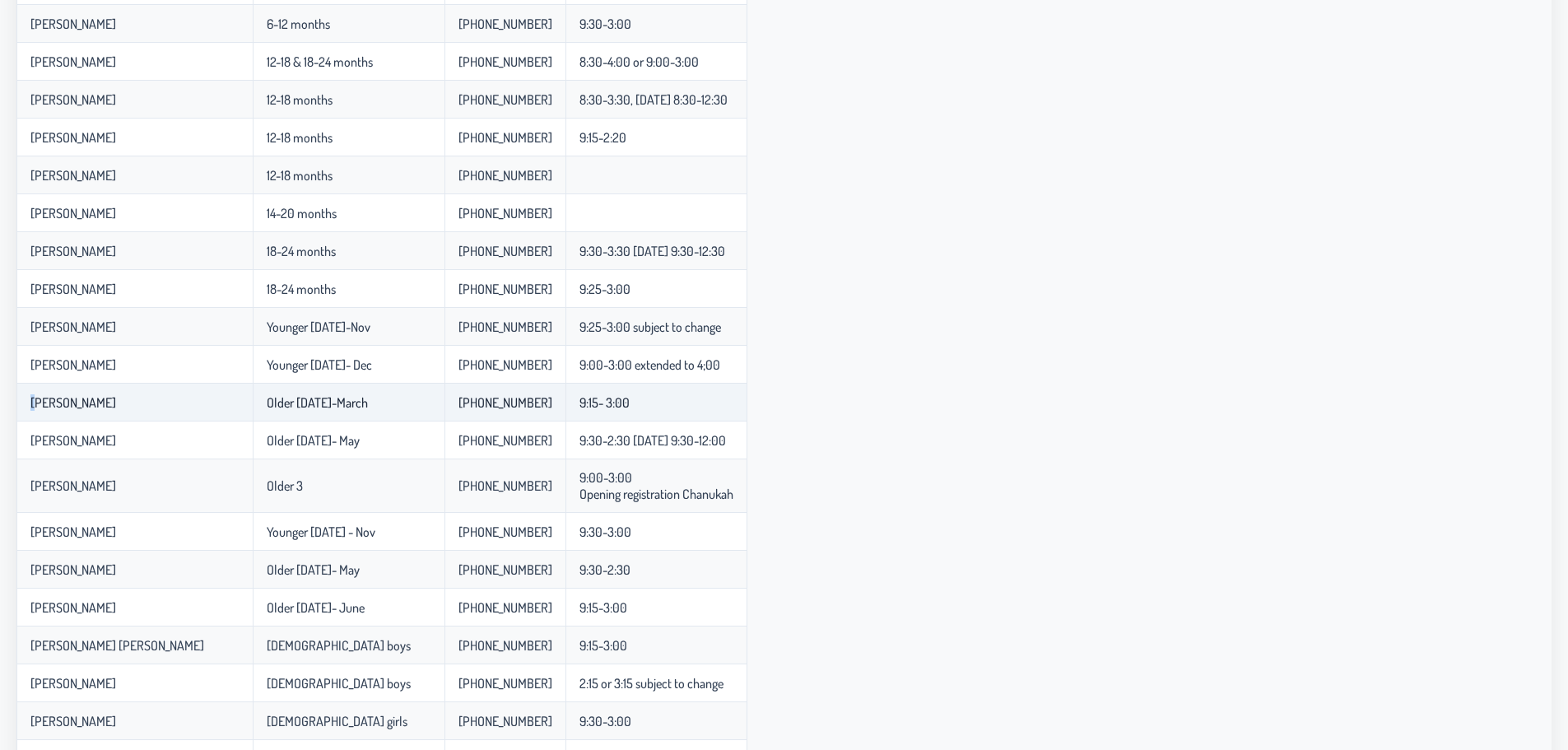
drag, startPoint x: 28, startPoint y: 390, endPoint x: 28, endPoint y: 416, distance: 26.0
click at [28, 416] on td "[PERSON_NAME]" at bounding box center [134, 402] width 237 height 37
drag, startPoint x: 28, startPoint y: 416, endPoint x: 664, endPoint y: 416, distance: 636.0
click at [664, 416] on tr "[PERSON_NAME] Older [DATE]-March 845-303-5332 9:15- 3:00" at bounding box center [382, 402] width 731 height 37
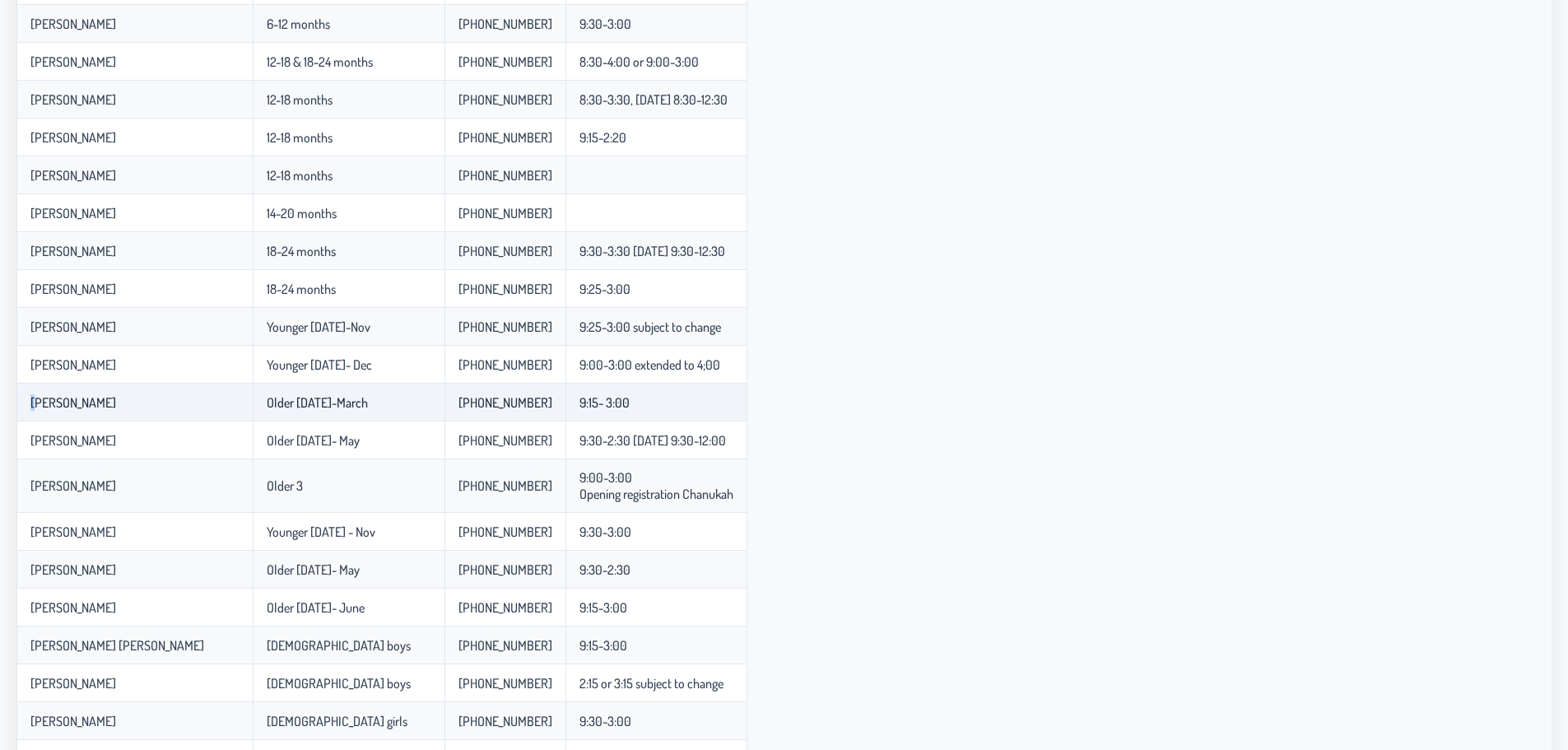
click at [664, 416] on td "9:15- 3:00" at bounding box center [656, 402] width 182 height 37
click at [316, 402] on p-celleditor "Older [DATE]-March" at bounding box center [317, 402] width 101 height 16
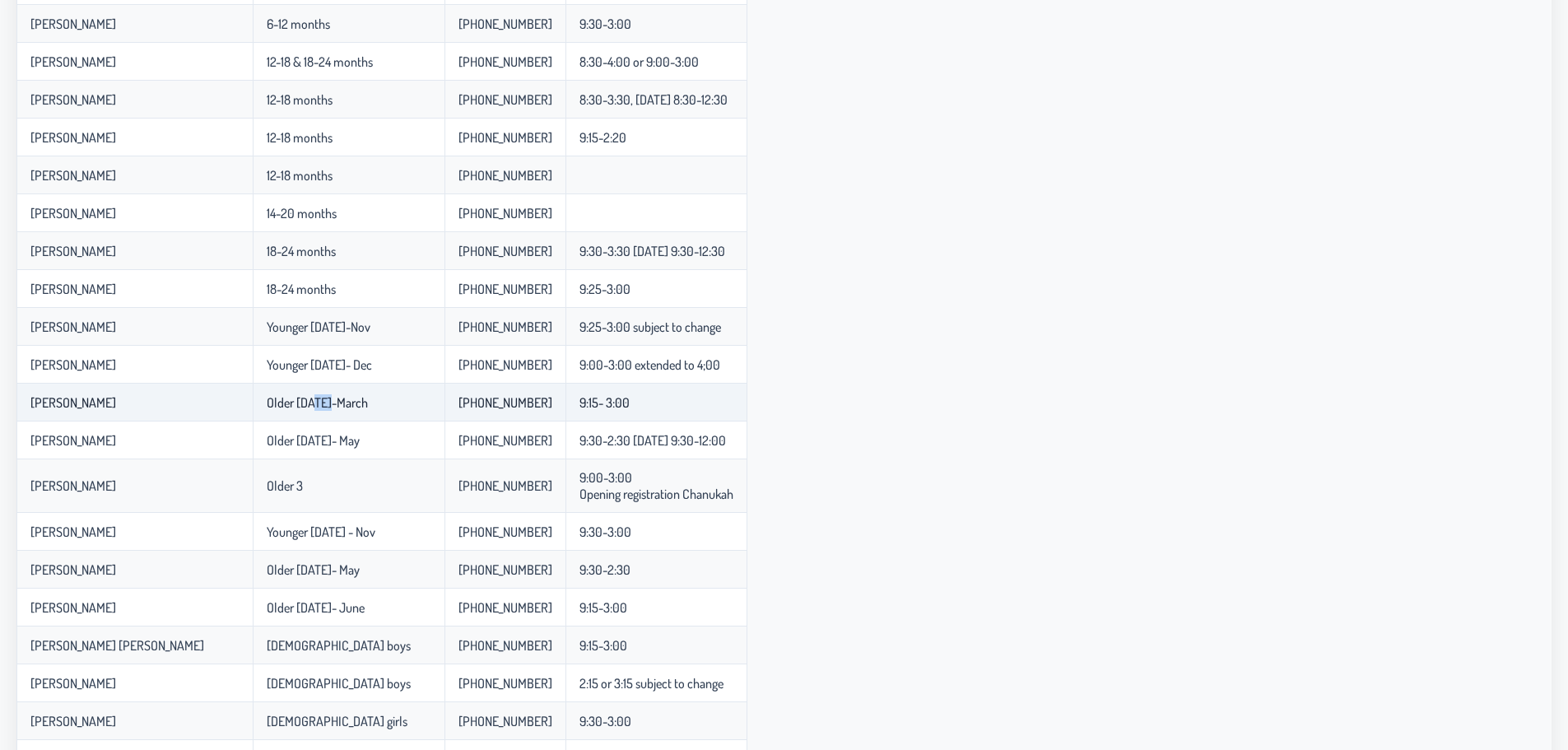
click at [316, 402] on p-celleditor "Older [DATE]-March" at bounding box center [317, 402] width 101 height 16
click at [320, 401] on p-celleditor "Older [DATE]-March" at bounding box center [317, 402] width 101 height 16
drag, startPoint x: 320, startPoint y: 401, endPoint x: 279, endPoint y: 406, distance: 41.3
click at [279, 406] on p-celleditor "Older [DATE]-March" at bounding box center [317, 402] width 101 height 16
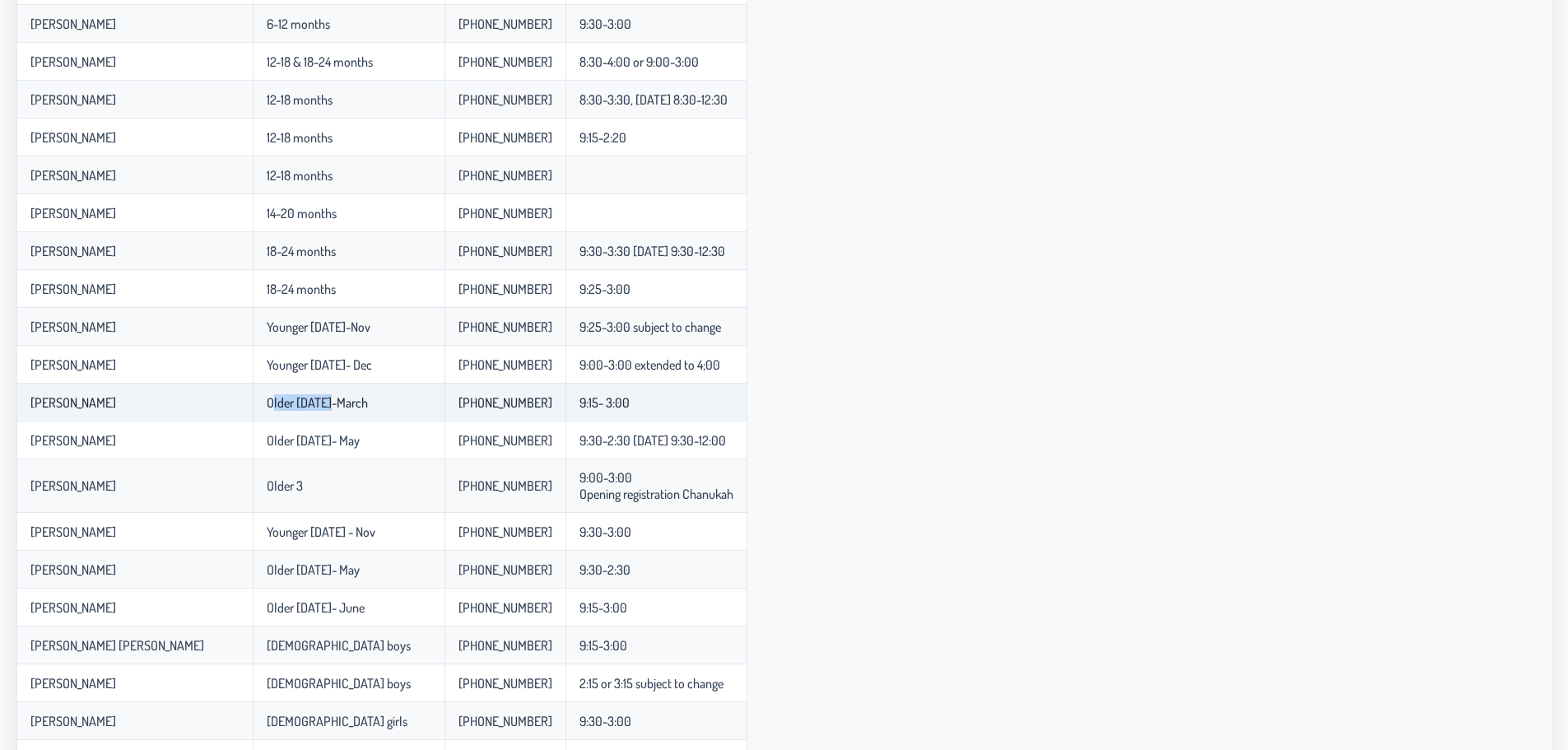
click at [279, 406] on p-celleditor "Older [DATE]-March" at bounding box center [317, 402] width 101 height 16
drag, startPoint x: 279, startPoint y: 406, endPoint x: 690, endPoint y: 402, distance: 411.0
click at [690, 402] on tr "[PERSON_NAME] Older [DATE]-March 845-303-5332 9:15- 3:00" at bounding box center [382, 402] width 731 height 37
click at [690, 402] on td "9:15- 3:00" at bounding box center [656, 402] width 182 height 37
drag, startPoint x: 690, startPoint y: 402, endPoint x: 40, endPoint y: 394, distance: 650.0
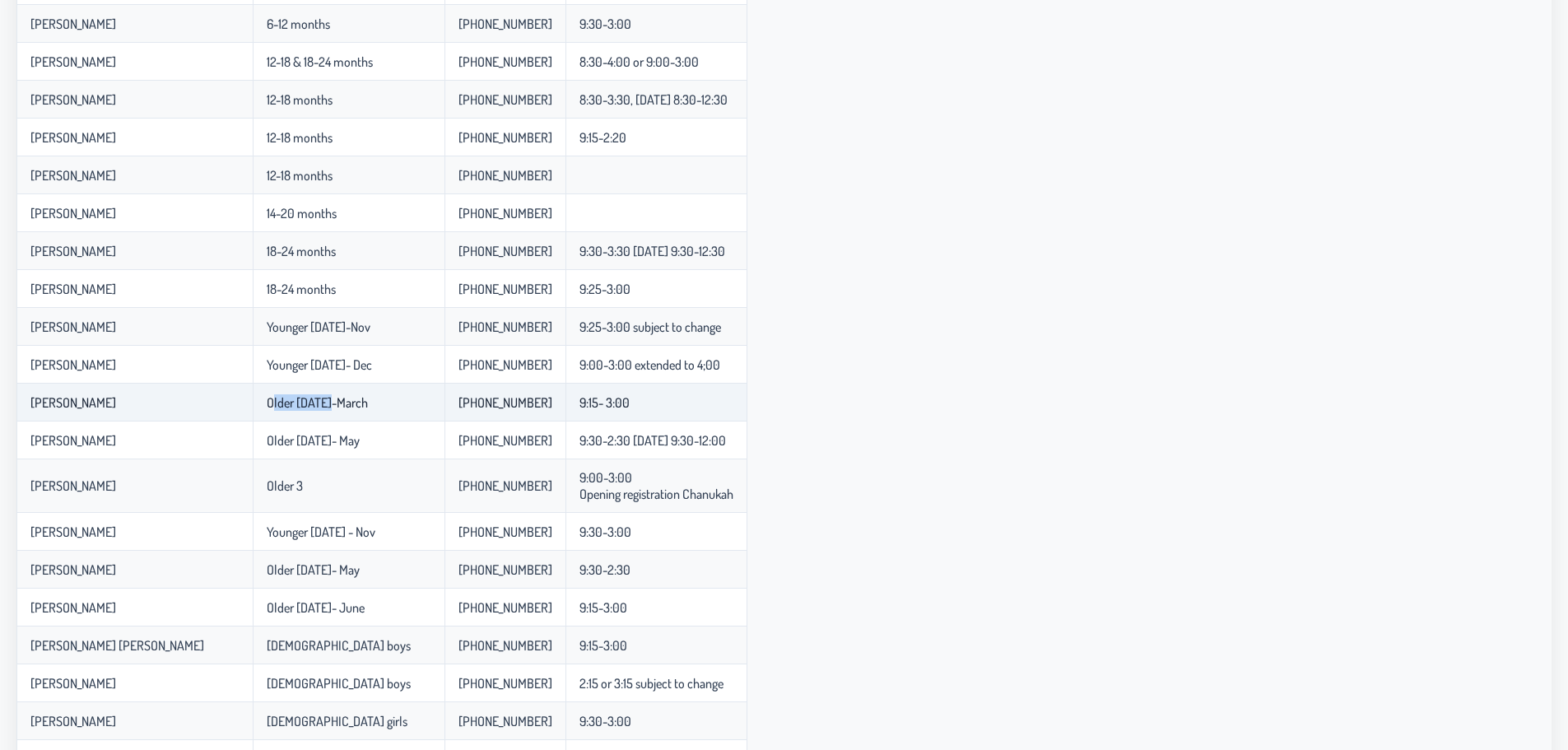
click at [40, 394] on tr "[PERSON_NAME] Older [DATE]-March 845-303-5332 9:15- 3:00" at bounding box center [382, 402] width 731 height 37
click at [40, 394] on p-celleditor "[PERSON_NAME]" at bounding box center [73, 402] width 86 height 16
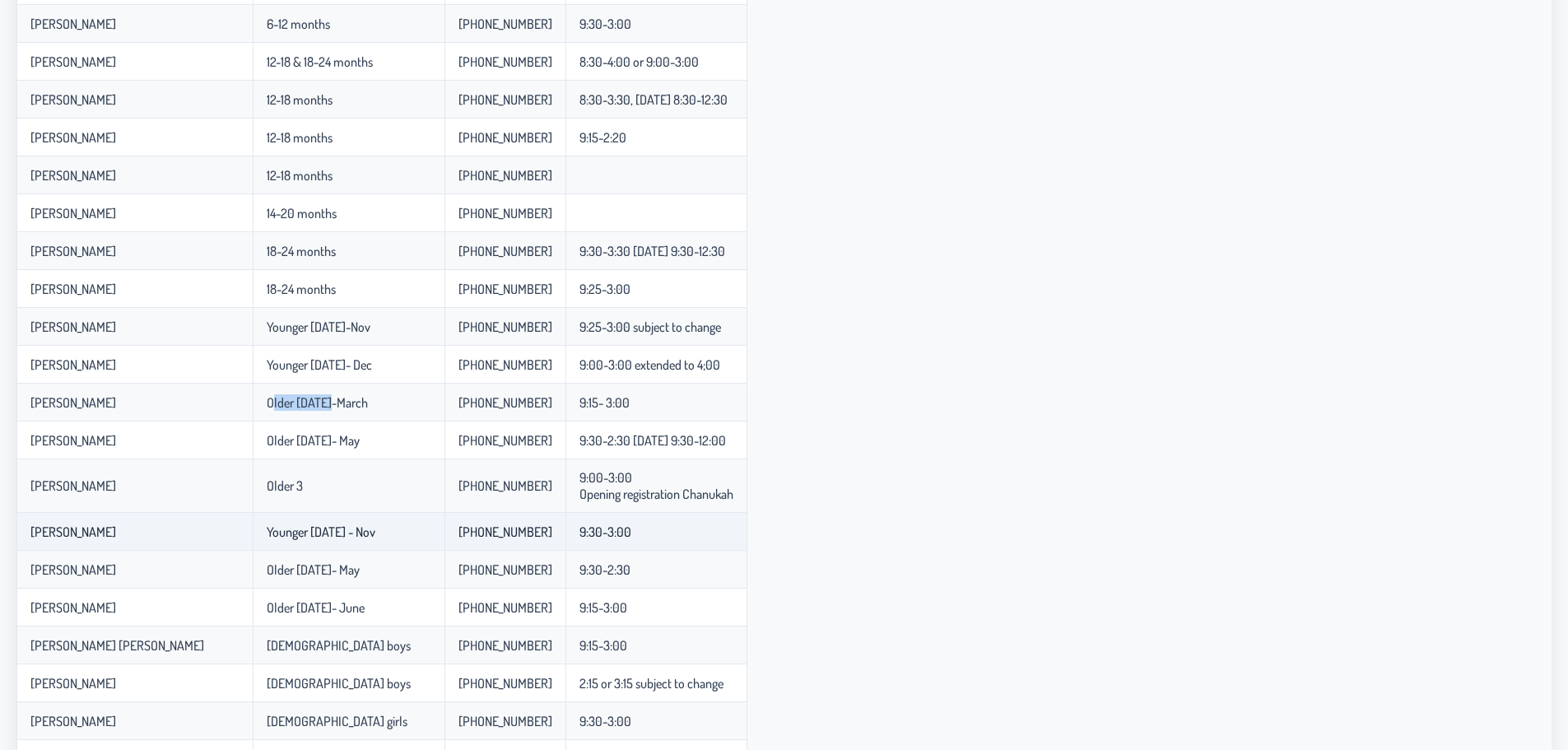
drag, startPoint x: 666, startPoint y: 533, endPoint x: 29, endPoint y: 533, distance: 637.0
click at [29, 533] on tr "[PERSON_NAME] Younger [DATE] - Nov 848-525-2075 9:30-3:00" at bounding box center [382, 531] width 731 height 37
click at [29, 533] on td "[PERSON_NAME]" at bounding box center [134, 531] width 237 height 37
drag, startPoint x: 29, startPoint y: 533, endPoint x: 711, endPoint y: 537, distance: 682.0
click at [711, 537] on tr "[PERSON_NAME] Younger [DATE] - Nov 848-525-2075 9:30-3:00" at bounding box center [382, 531] width 731 height 37
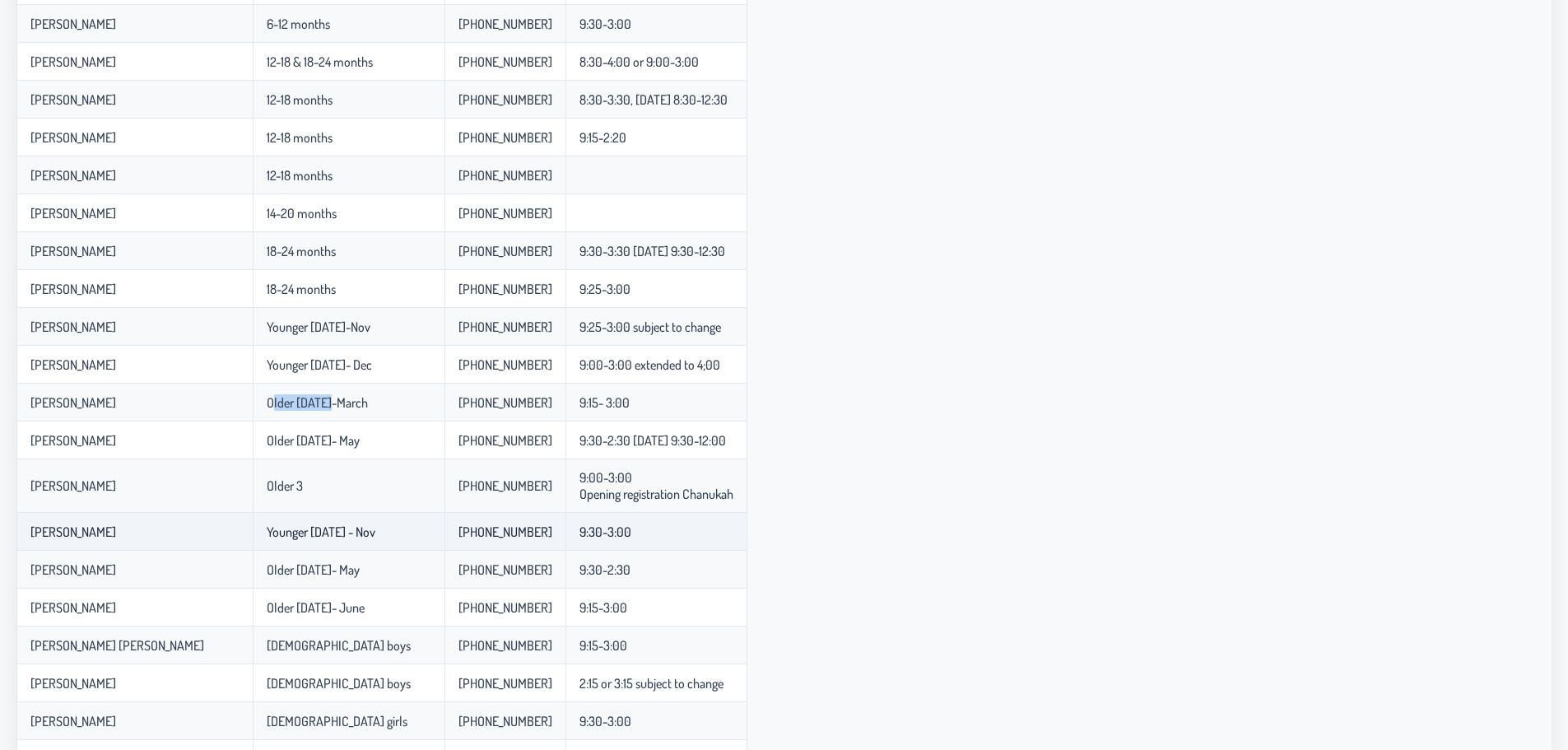
click at [701, 538] on td "9:30-3:00" at bounding box center [656, 531] width 182 height 37
drag, startPoint x: 701, startPoint y: 538, endPoint x: 37, endPoint y: 541, distance: 664.0
click at [37, 541] on tr "[PERSON_NAME] Younger [DATE] - Nov 848-525-2075 9:30-3:00" at bounding box center [382, 531] width 731 height 37
click at [37, 541] on td "[PERSON_NAME]" at bounding box center [134, 531] width 237 height 37
drag, startPoint x: 37, startPoint y: 541, endPoint x: 72, endPoint y: 568, distance: 44.2
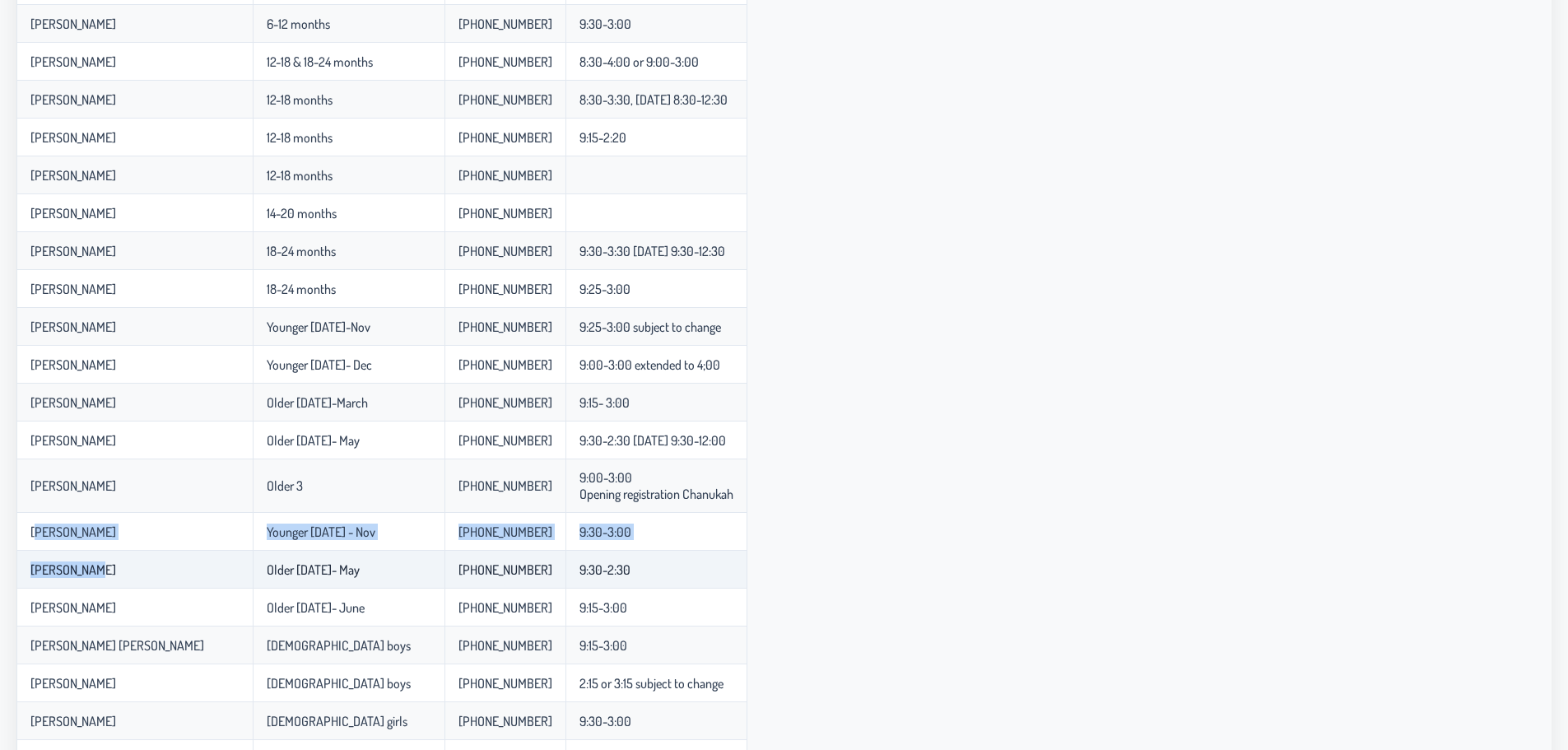
click at [72, 568] on tbody "Faiga ( Doing it in someone's house in plp ) Newborns [PHONE_NUMBER] 8:45-4:00 …" at bounding box center [382, 277] width 731 height 1075
click at [76, 551] on td "[PERSON_NAME]" at bounding box center [134, 569] width 237 height 37
click at [37, 533] on p-celleditor "[PERSON_NAME]" at bounding box center [73, 532] width 86 height 16
click at [43, 532] on p-celleditor "[PERSON_NAME]" at bounding box center [73, 532] width 86 height 16
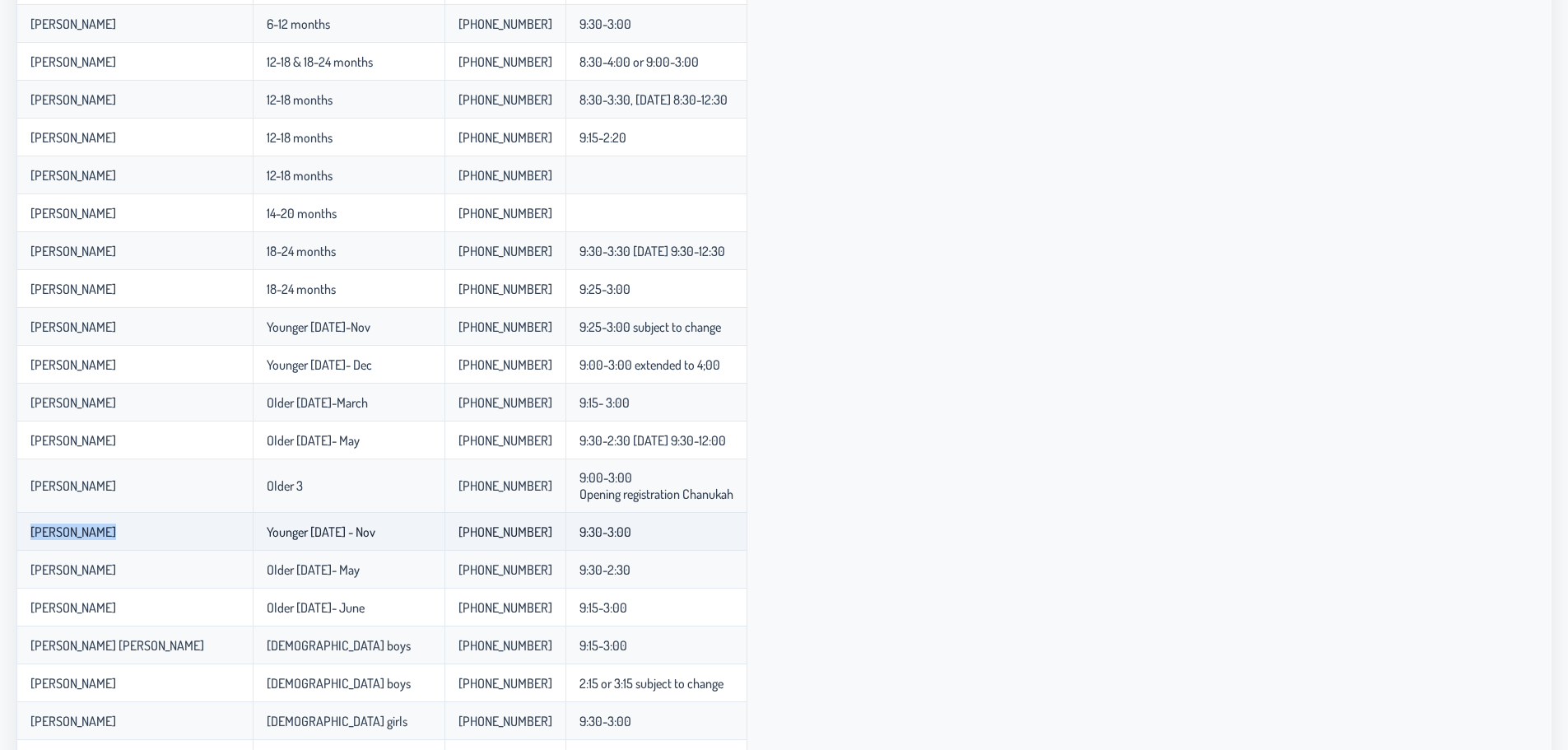
click at [43, 532] on p-celleditor "[PERSON_NAME]" at bounding box center [73, 532] width 86 height 16
drag, startPoint x: 43, startPoint y: 532, endPoint x: 701, endPoint y: 525, distance: 658.0
click at [701, 525] on tr "[PERSON_NAME] Younger [DATE] - Nov 848-525-2075 9:30-3:00" at bounding box center [382, 531] width 731 height 37
click at [701, 525] on td "9:30-3:00" at bounding box center [656, 531] width 182 height 37
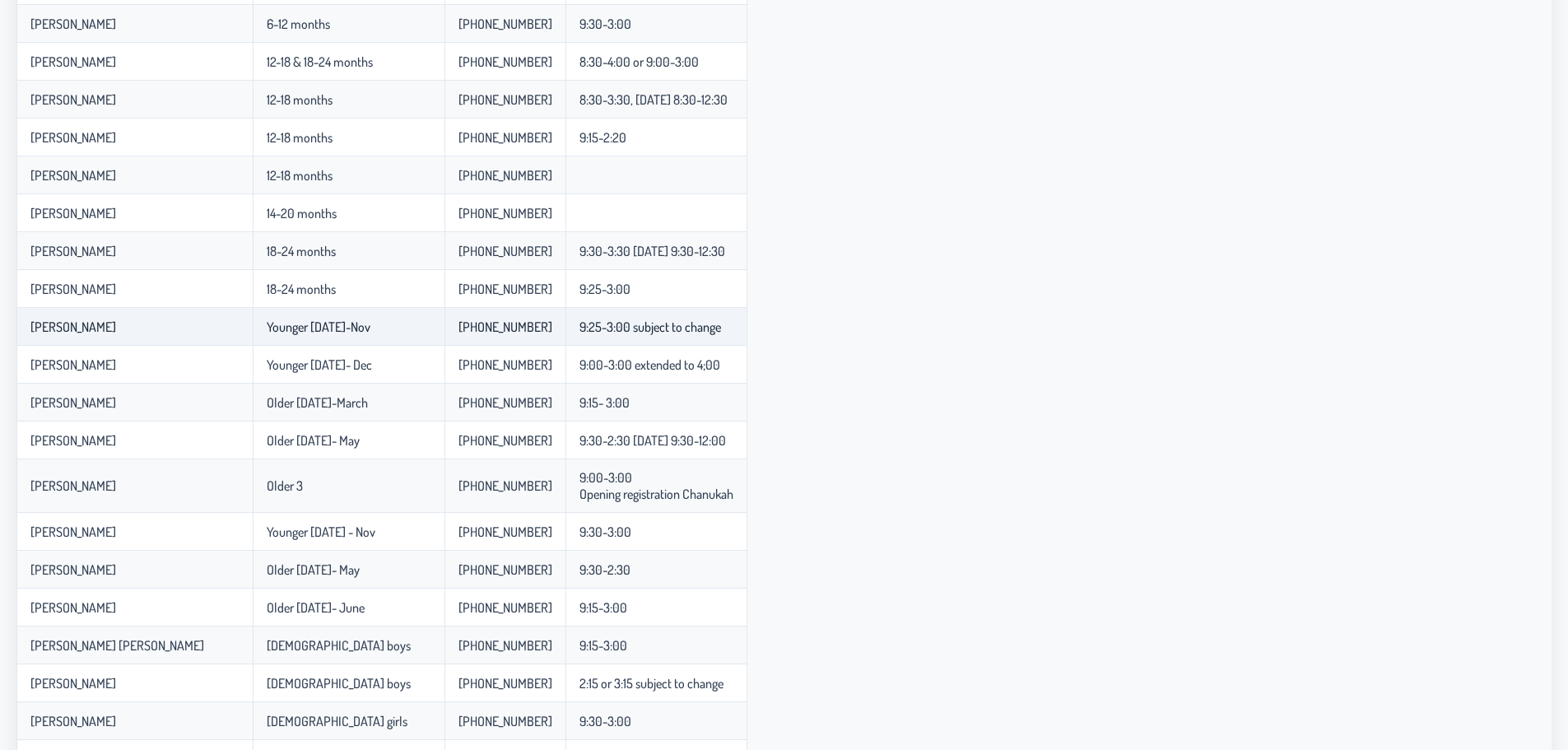
drag, startPoint x: 278, startPoint y: 322, endPoint x: 742, endPoint y: 327, distance: 464.0
click at [742, 327] on tr "[PERSON_NAME] [DATE]-Nov 848-525-4797 9:25-3:00 subject to change" at bounding box center [382, 326] width 731 height 37
click at [742, 327] on td "9:25-3:00 subject to change" at bounding box center [656, 326] width 182 height 37
drag, startPoint x: 740, startPoint y: 327, endPoint x: 23, endPoint y: 332, distance: 717.0
click at [23, 332] on tr "[PERSON_NAME] [DATE]-Nov 848-525-4797 9:25-3:00 subject to change" at bounding box center [382, 326] width 731 height 37
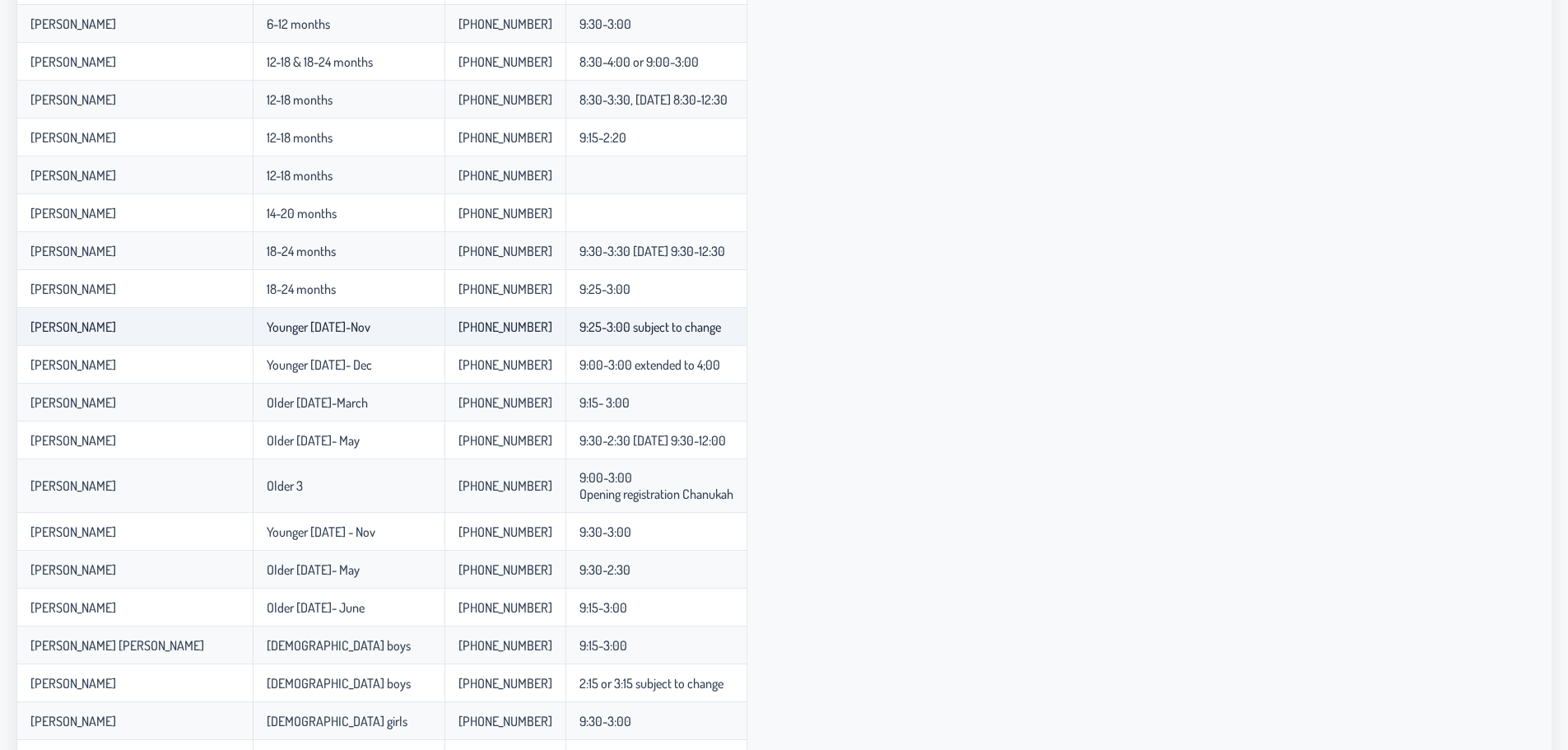
click at [23, 332] on td "[PERSON_NAME]" at bounding box center [134, 326] width 237 height 37
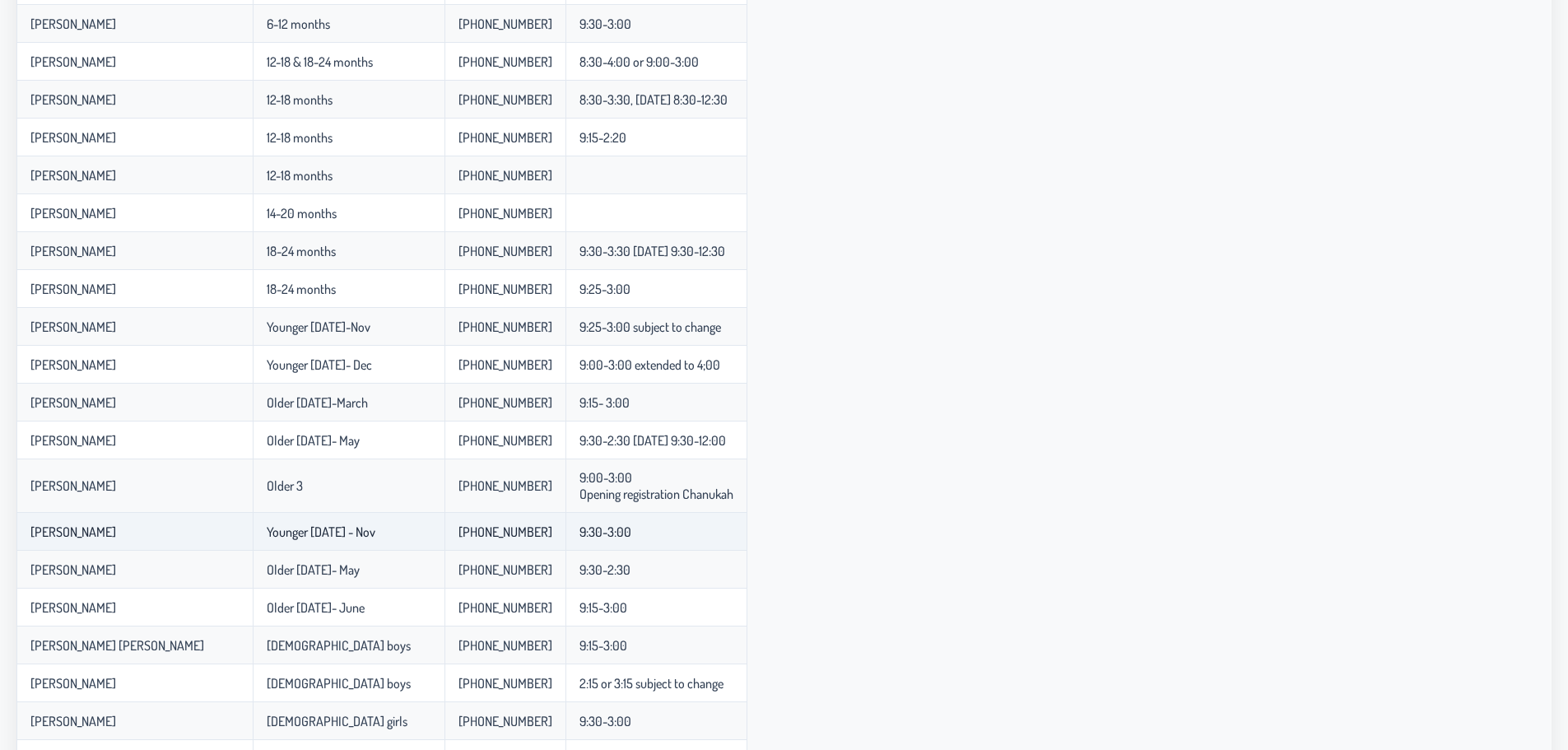
click at [58, 532] on p-celleditor "[PERSON_NAME]" at bounding box center [73, 532] width 86 height 16
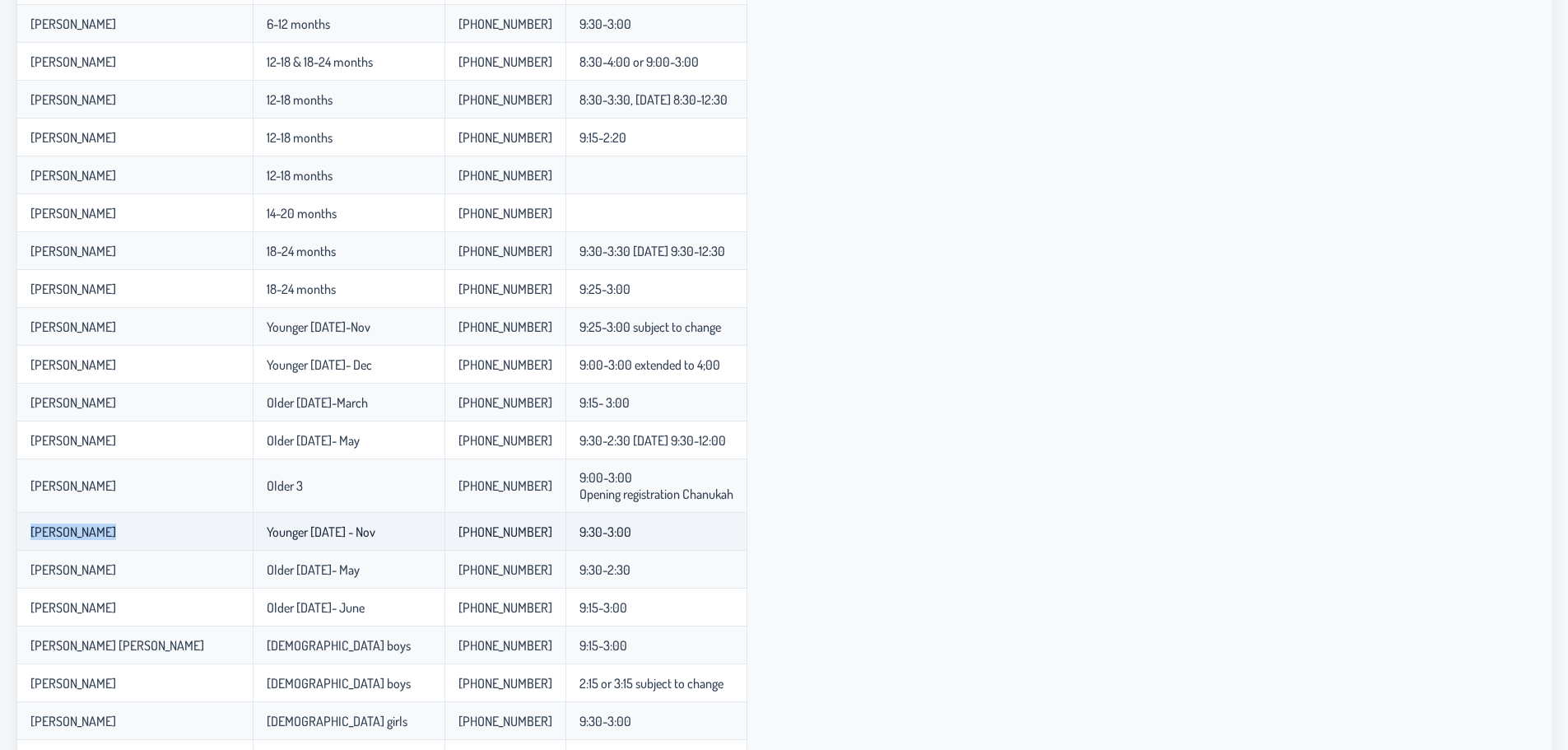
click at [58, 532] on p-celleditor "[PERSON_NAME]" at bounding box center [73, 532] width 86 height 16
click at [50, 534] on p-celleditor "[PERSON_NAME]" at bounding box center [73, 532] width 86 height 16
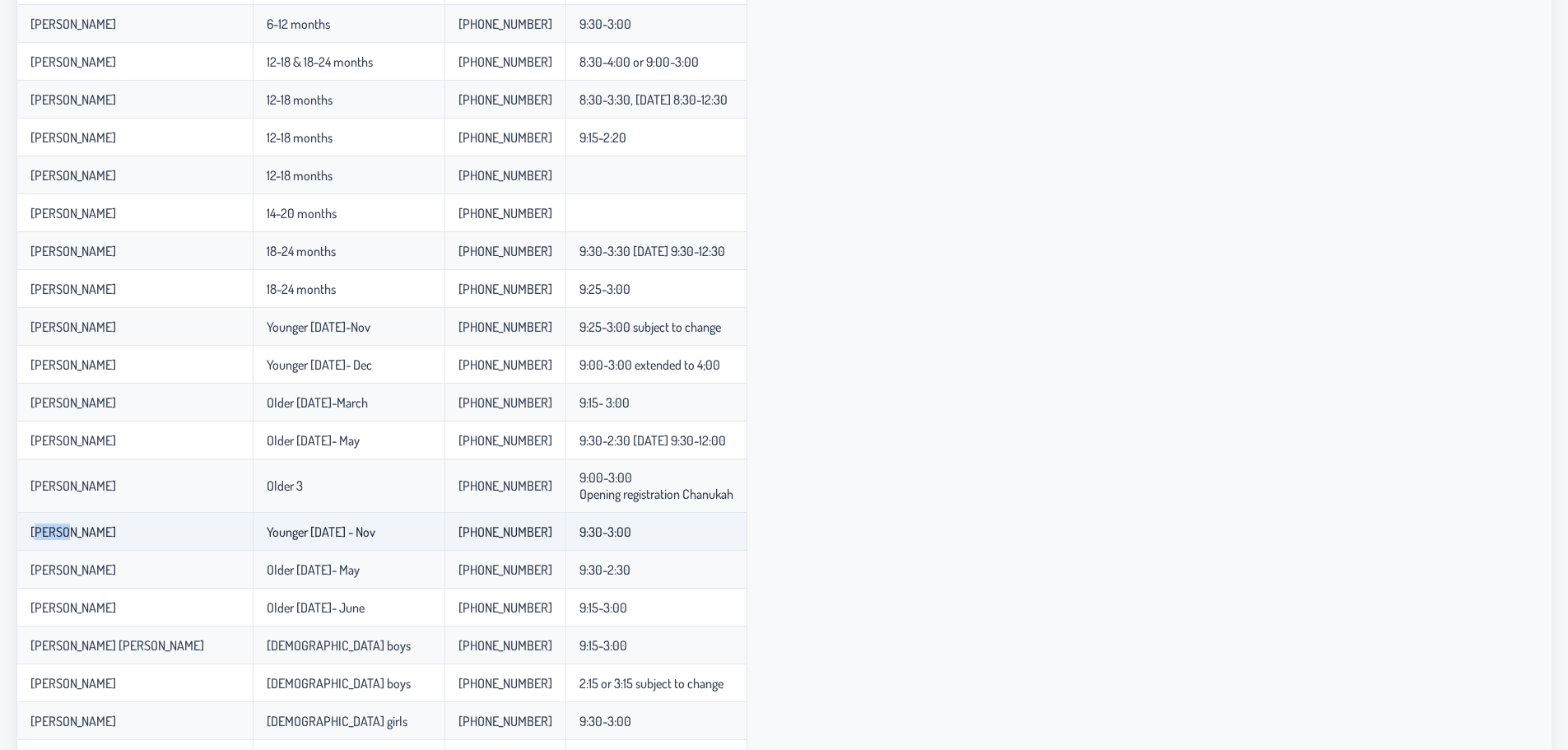
click at [50, 534] on p-celleditor "[PERSON_NAME]" at bounding box center [73, 532] width 86 height 16
drag, startPoint x: 50, startPoint y: 534, endPoint x: 722, endPoint y: 529, distance: 672.0
click at [722, 529] on tr "[PERSON_NAME] Younger [DATE] - Nov 848-525-2075 9:30-3:00" at bounding box center [382, 531] width 731 height 37
click at [722, 529] on td "9:30-3:00" at bounding box center [656, 531] width 182 height 37
drag, startPoint x: 722, startPoint y: 529, endPoint x: 44, endPoint y: 533, distance: 678.0
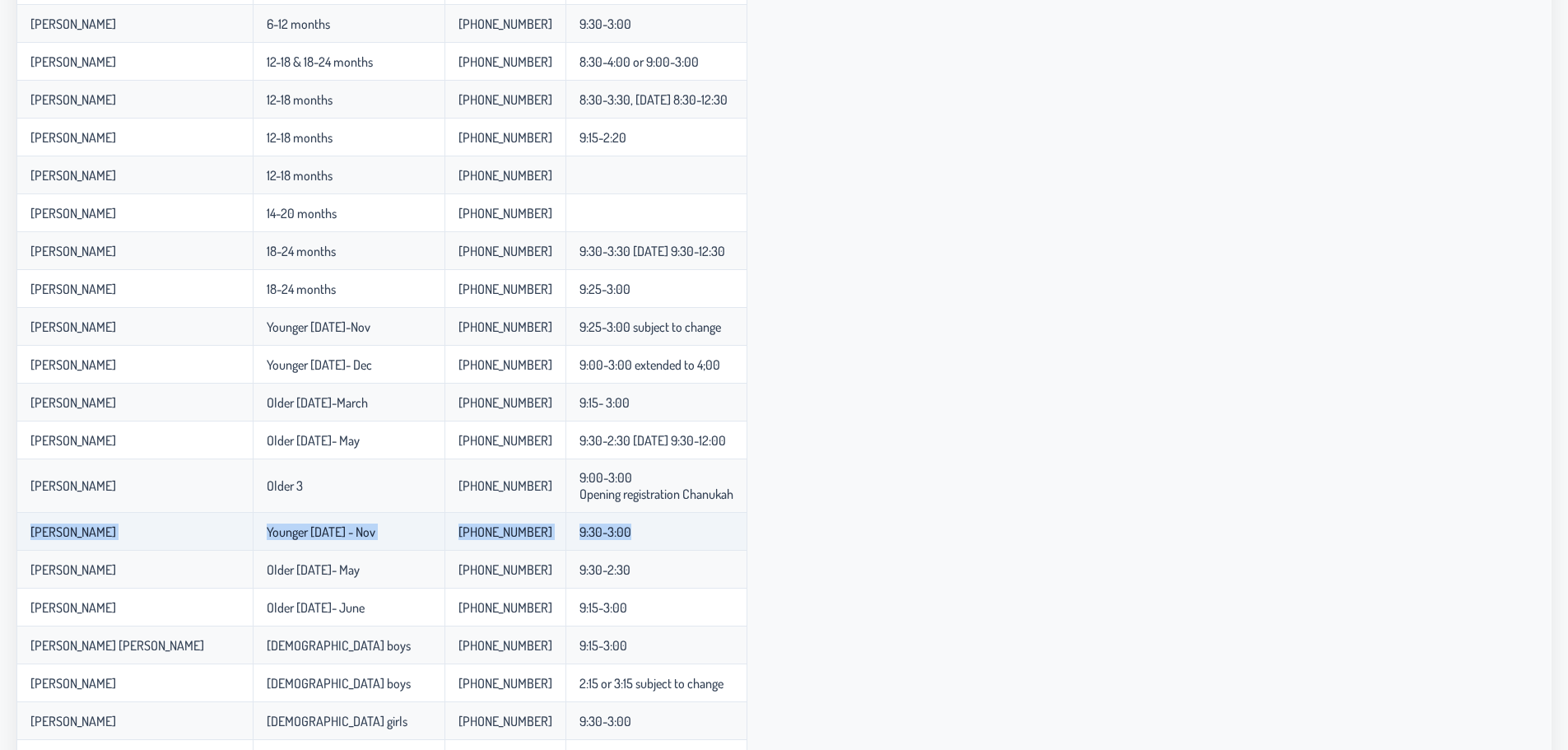
click at [44, 533] on tr "[PERSON_NAME] Younger [DATE] - Nov 848-525-2075 9:30-3:00" at bounding box center [382, 531] width 731 height 37
click at [44, 533] on p-celleditor "[PERSON_NAME]" at bounding box center [73, 532] width 86 height 16
drag, startPoint x: 44, startPoint y: 533, endPoint x: 659, endPoint y: 545, distance: 615.1
click at [659, 545] on tr "[PERSON_NAME] Younger [DATE] - Nov 848-525-2075 9:30-3:00" at bounding box center [382, 531] width 731 height 37
click at [653, 542] on td "9:30-3:00" at bounding box center [656, 531] width 182 height 37
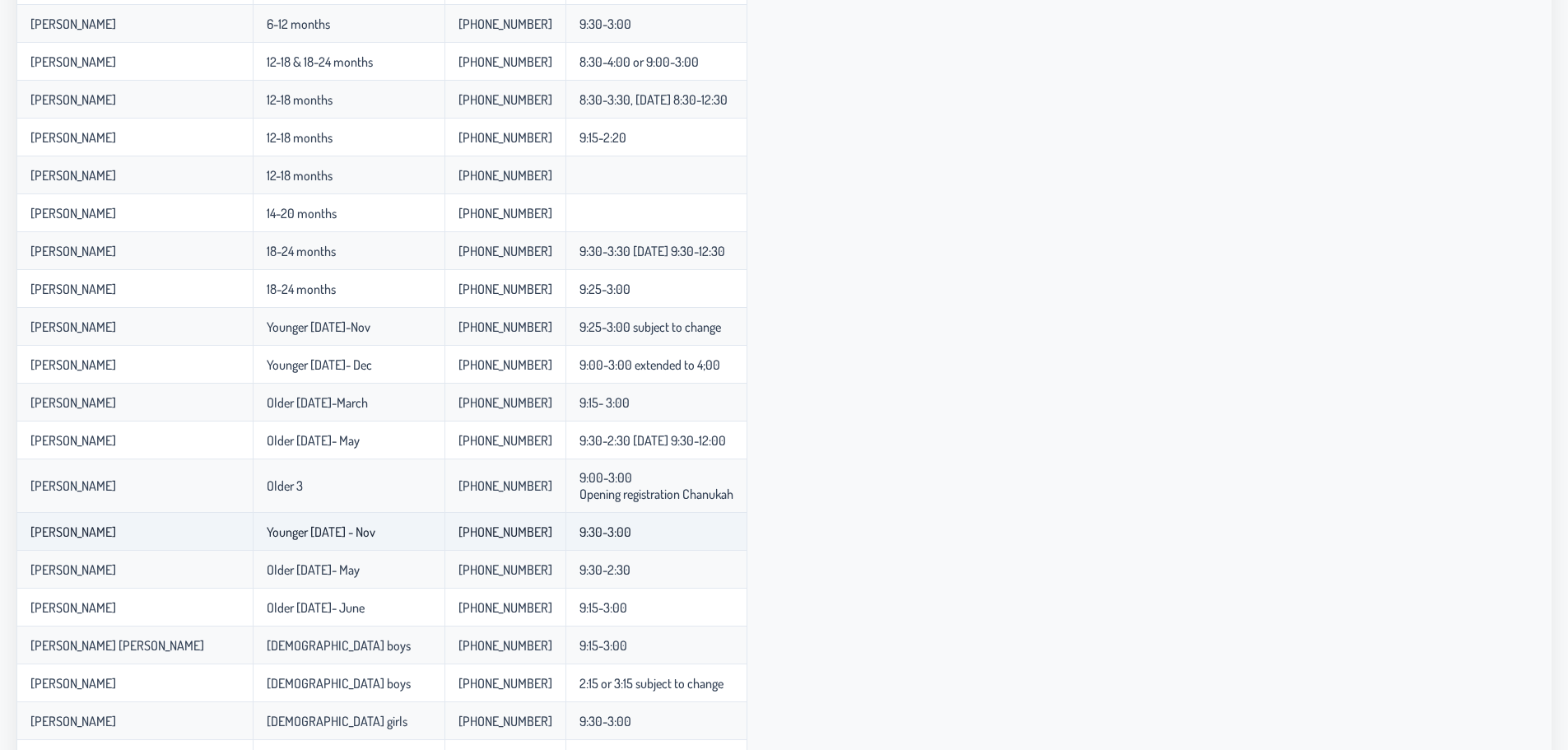
click at [653, 542] on td "9:30-3:00" at bounding box center [656, 531] width 182 height 37
drag, startPoint x: 653, startPoint y: 542, endPoint x: 32, endPoint y: 542, distance: 621.0
click at [32, 542] on tr "[PERSON_NAME] Younger [DATE] - Nov 848-525-2075 9:30-3:00" at bounding box center [382, 531] width 731 height 37
click at [32, 542] on td "[PERSON_NAME]" at bounding box center [134, 531] width 237 height 37
drag, startPoint x: 32, startPoint y: 542, endPoint x: 715, endPoint y: 536, distance: 683.0
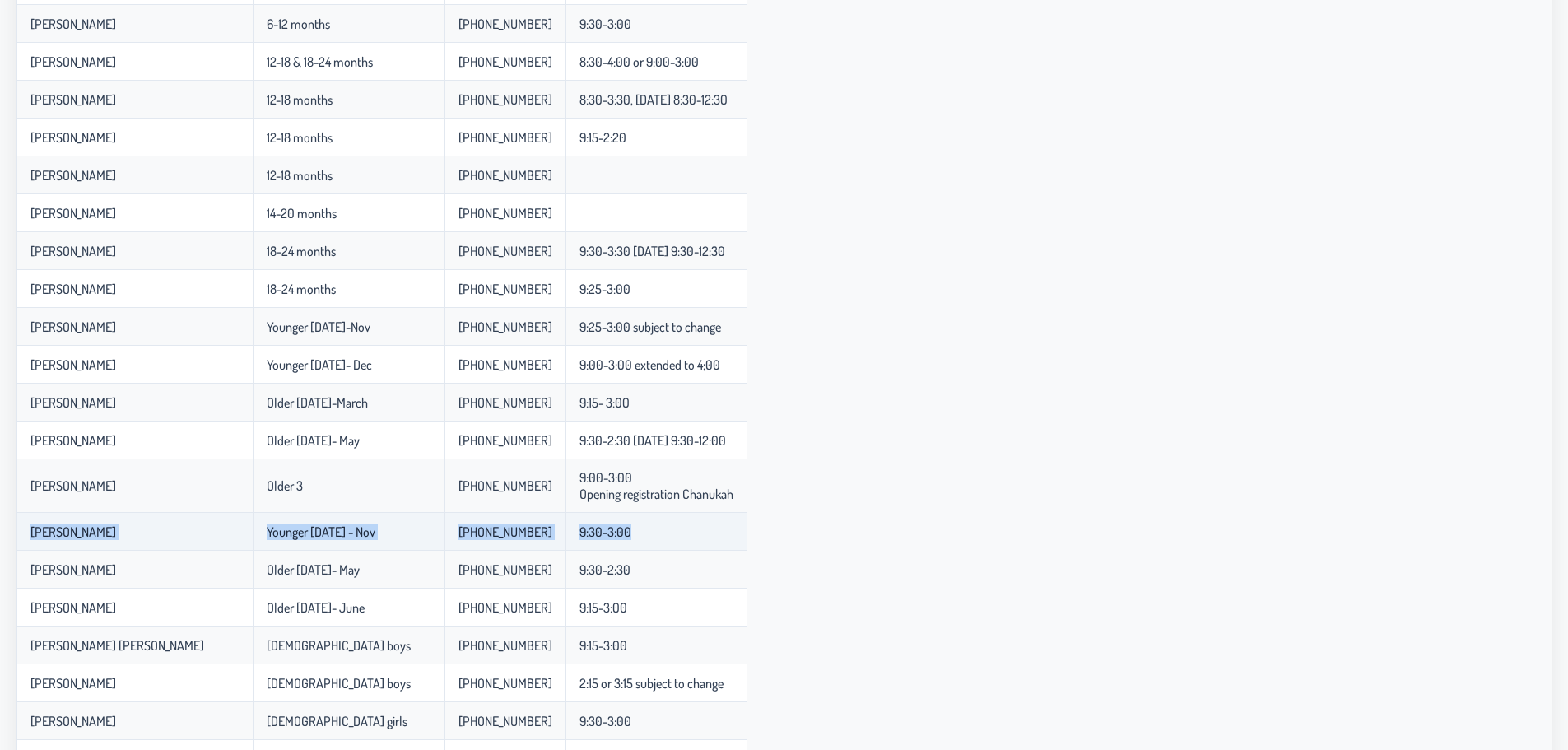
click at [715, 536] on tr "[PERSON_NAME] Younger [DATE] - Nov 848-525-2075 9:30-3:00" at bounding box center [382, 531] width 731 height 37
click at [715, 536] on td "9:30-3:00" at bounding box center [656, 531] width 182 height 37
drag, startPoint x: 715, startPoint y: 536, endPoint x: 37, endPoint y: 534, distance: 678.0
click at [37, 534] on tr "[PERSON_NAME] Younger [DATE] - Nov 848-525-2075 9:30-3:00" at bounding box center [382, 531] width 731 height 37
click at [37, 534] on p-celleditor "[PERSON_NAME]" at bounding box center [73, 532] width 86 height 16
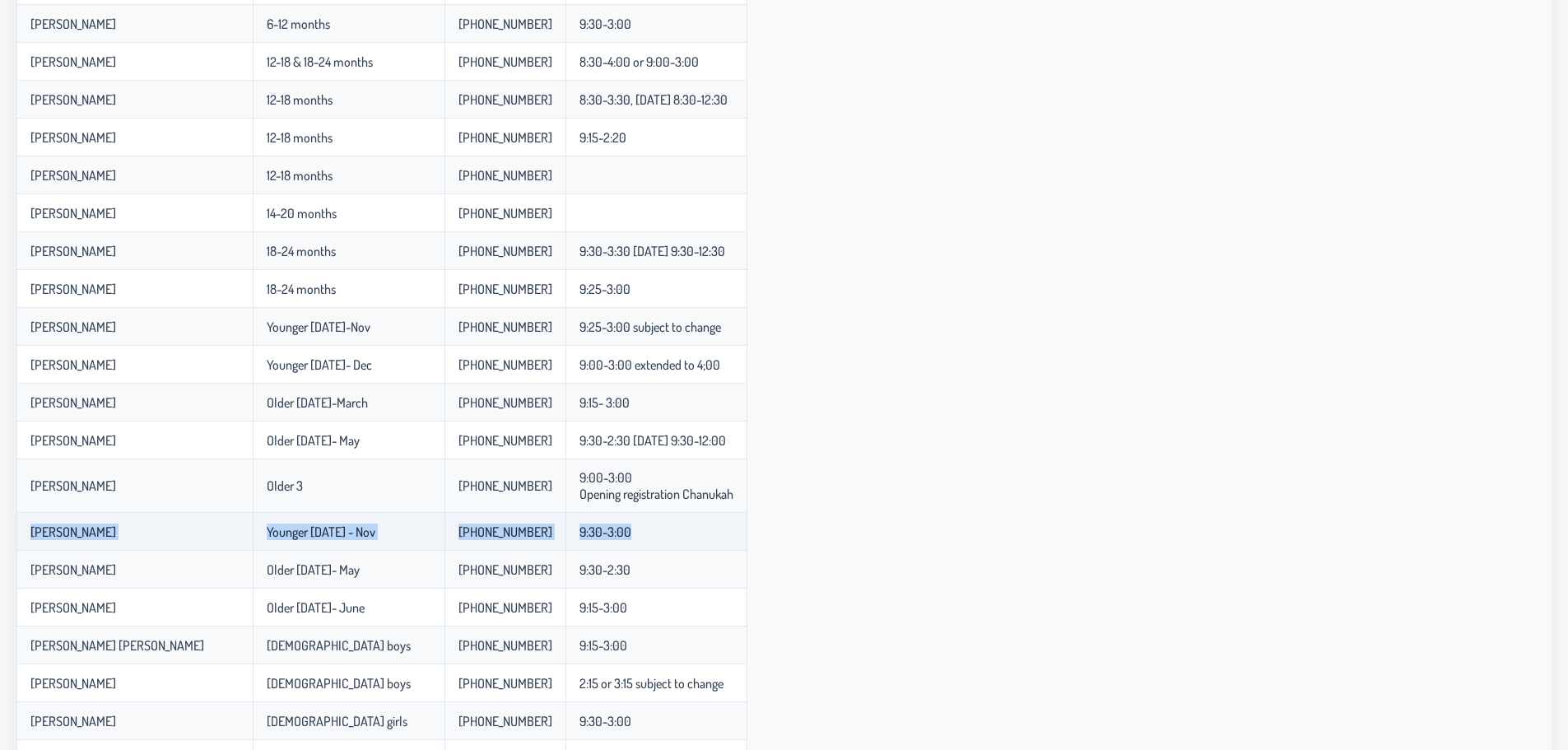
drag, startPoint x: 37, startPoint y: 534, endPoint x: 666, endPoint y: 534, distance: 629.0
click at [666, 534] on tr "[PERSON_NAME] Younger [DATE] - Nov 848-525-2075 9:30-3:00" at bounding box center [382, 531] width 731 height 37
click at [666, 534] on td "9:30-3:00" at bounding box center [656, 531] width 182 height 37
drag, startPoint x: 666, startPoint y: 534, endPoint x: 68, endPoint y: 532, distance: 598.0
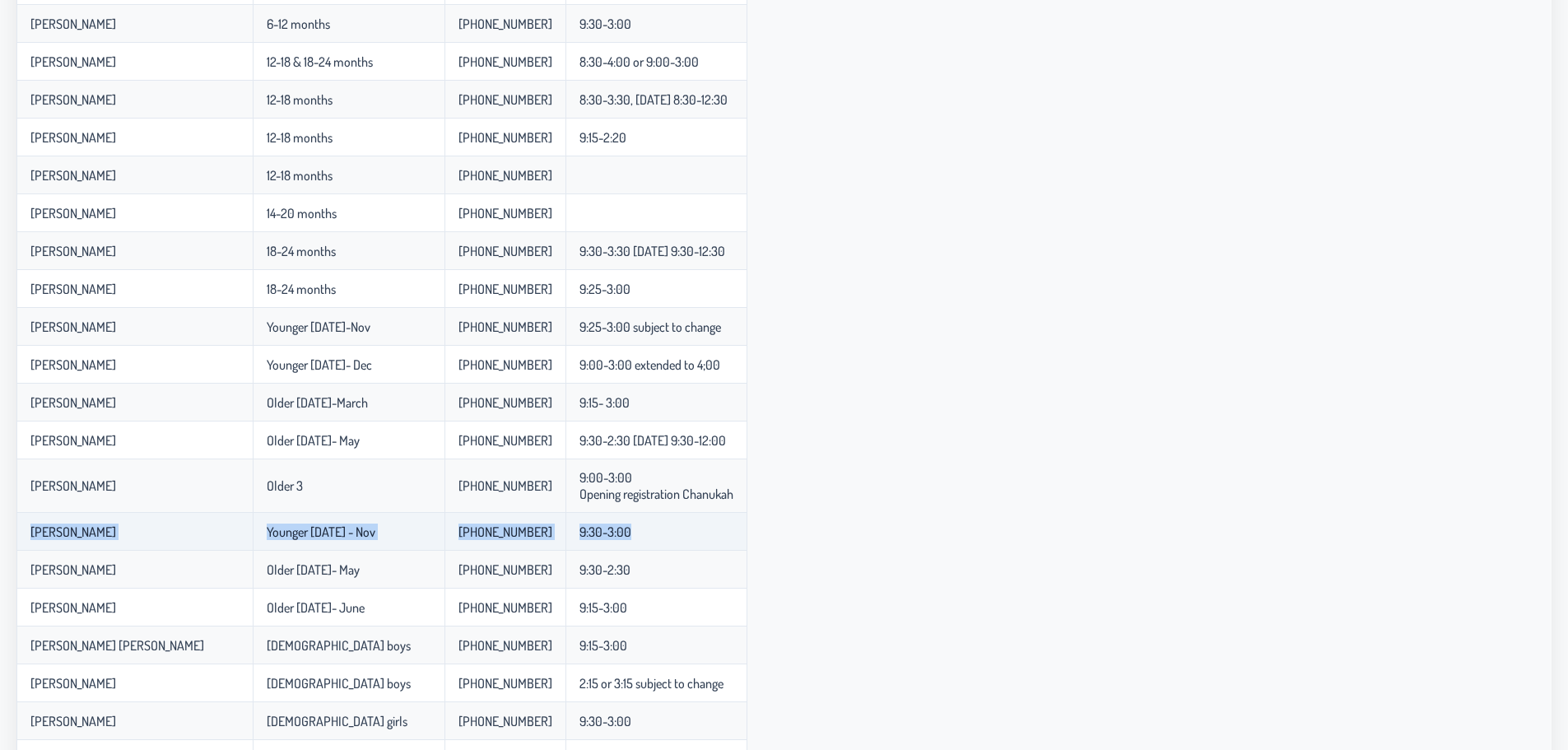
click at [68, 532] on tr "[PERSON_NAME] Younger [DATE] - Nov 848-525-2075 9:30-3:00" at bounding box center [382, 531] width 731 height 37
click at [68, 532] on p-celleditor "[PERSON_NAME]" at bounding box center [73, 532] width 86 height 16
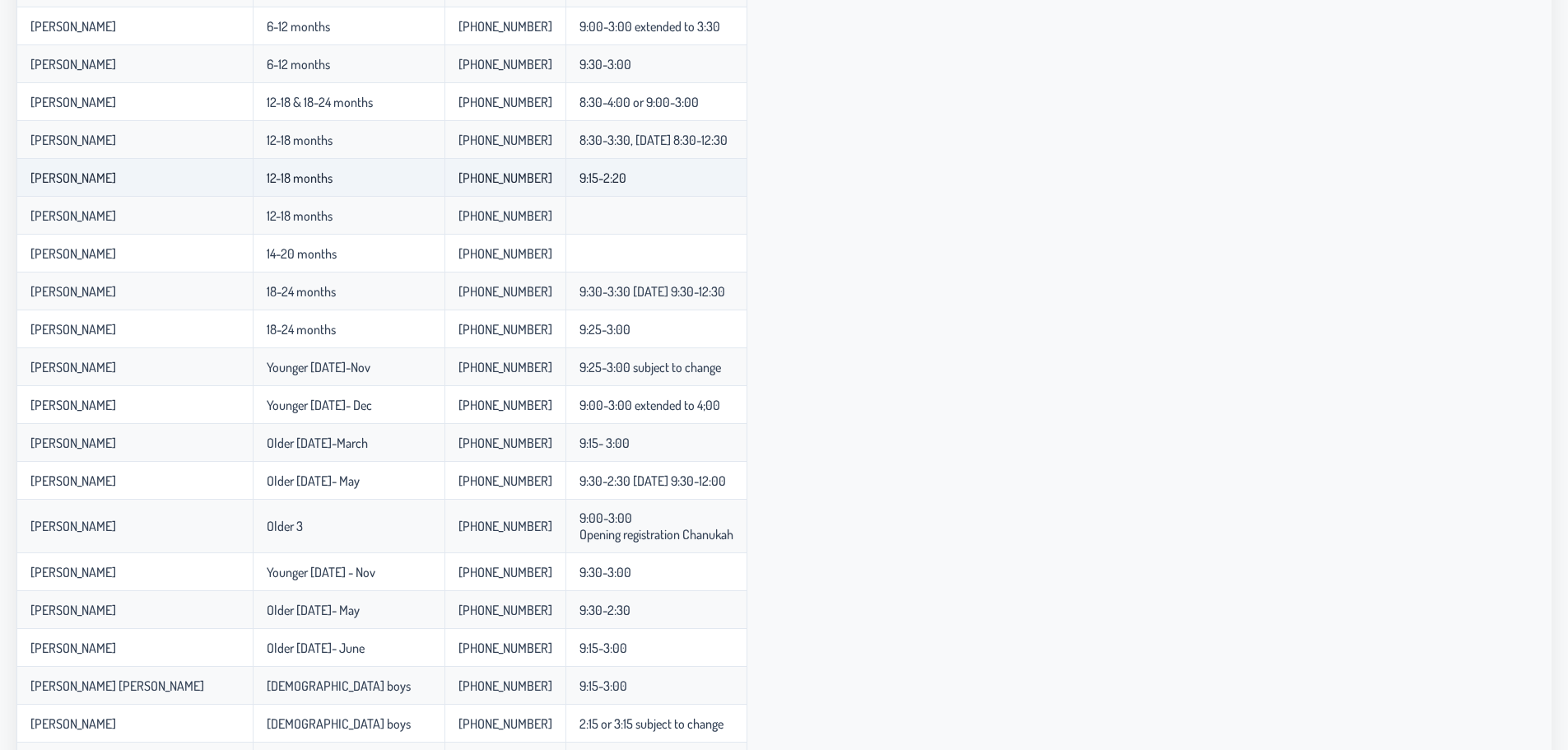
scroll to position [411, 0]
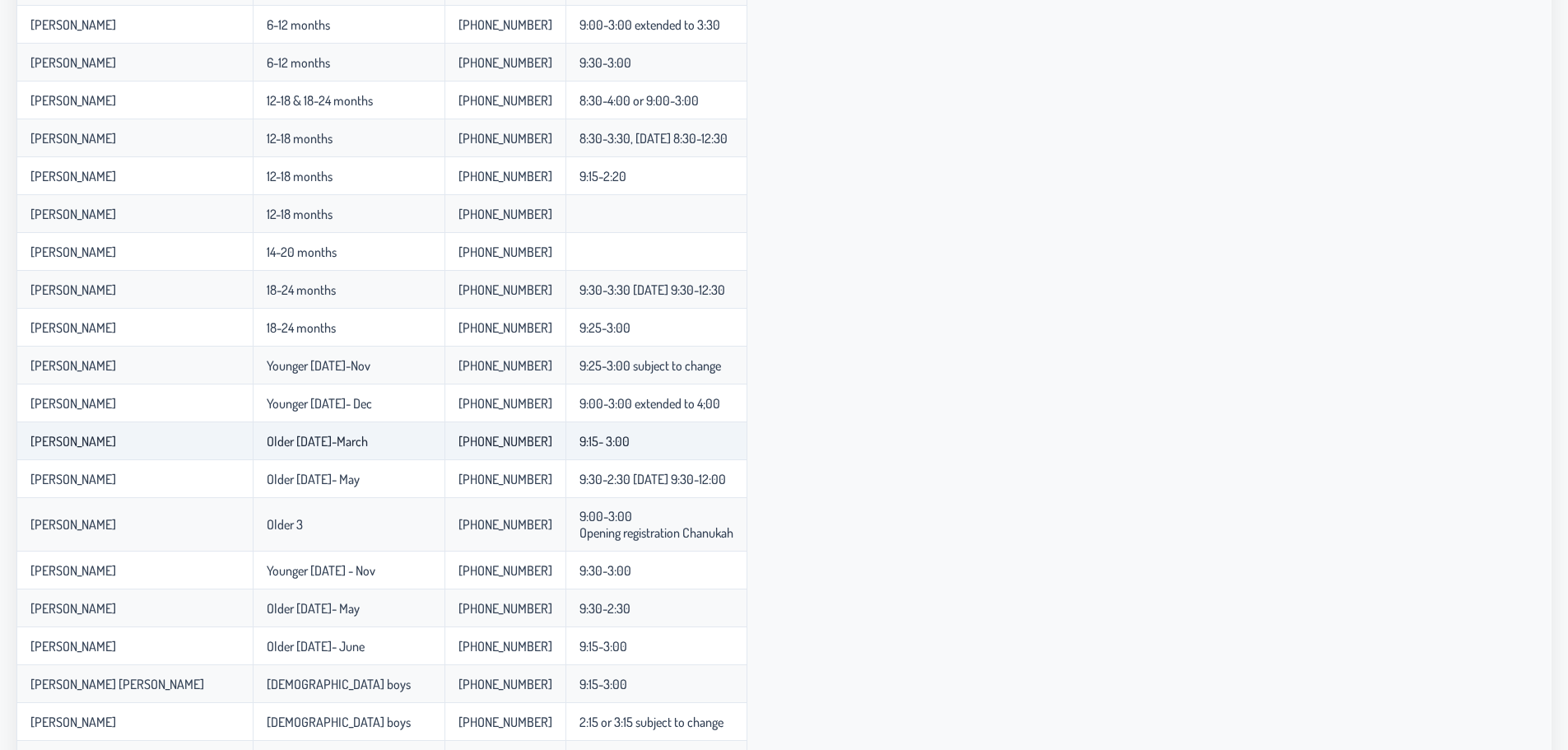
drag, startPoint x: 313, startPoint y: 440, endPoint x: 378, endPoint y: 441, distance: 65.0
click at [378, 441] on td "Older [DATE]-March" at bounding box center [349, 440] width 192 height 37
drag, startPoint x: 317, startPoint y: 442, endPoint x: 402, endPoint y: 449, distance: 85.3
click at [402, 449] on td "Older [DATE]-March" at bounding box center [349, 440] width 192 height 37
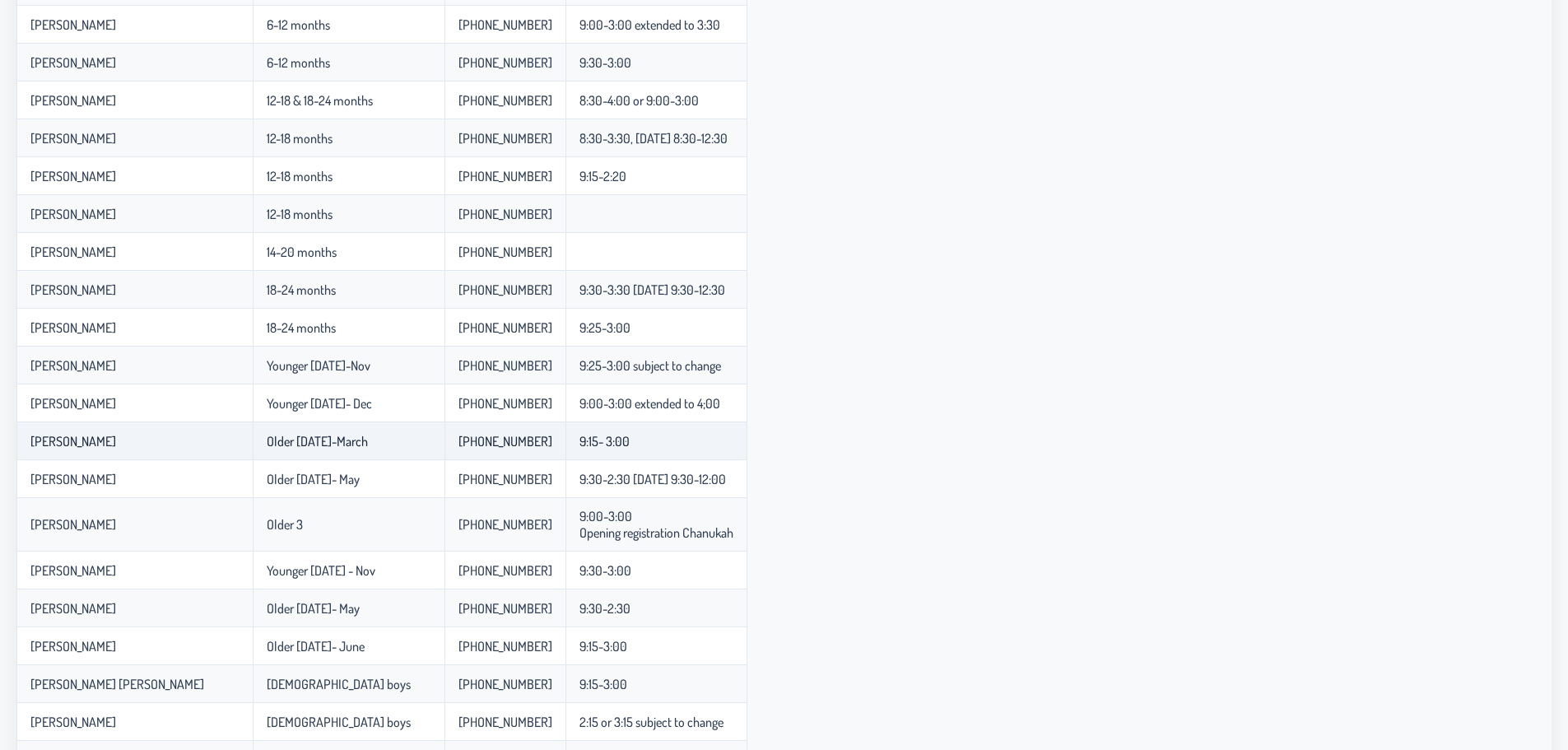
click at [390, 438] on td "Older [DATE]-March" at bounding box center [349, 440] width 192 height 37
click at [885, 472] on div "Name Age Phone Number Hours Faiga ( Doing it in someone's house in plp ) Newbor…" at bounding box center [784, 295] width 1535 height 1118
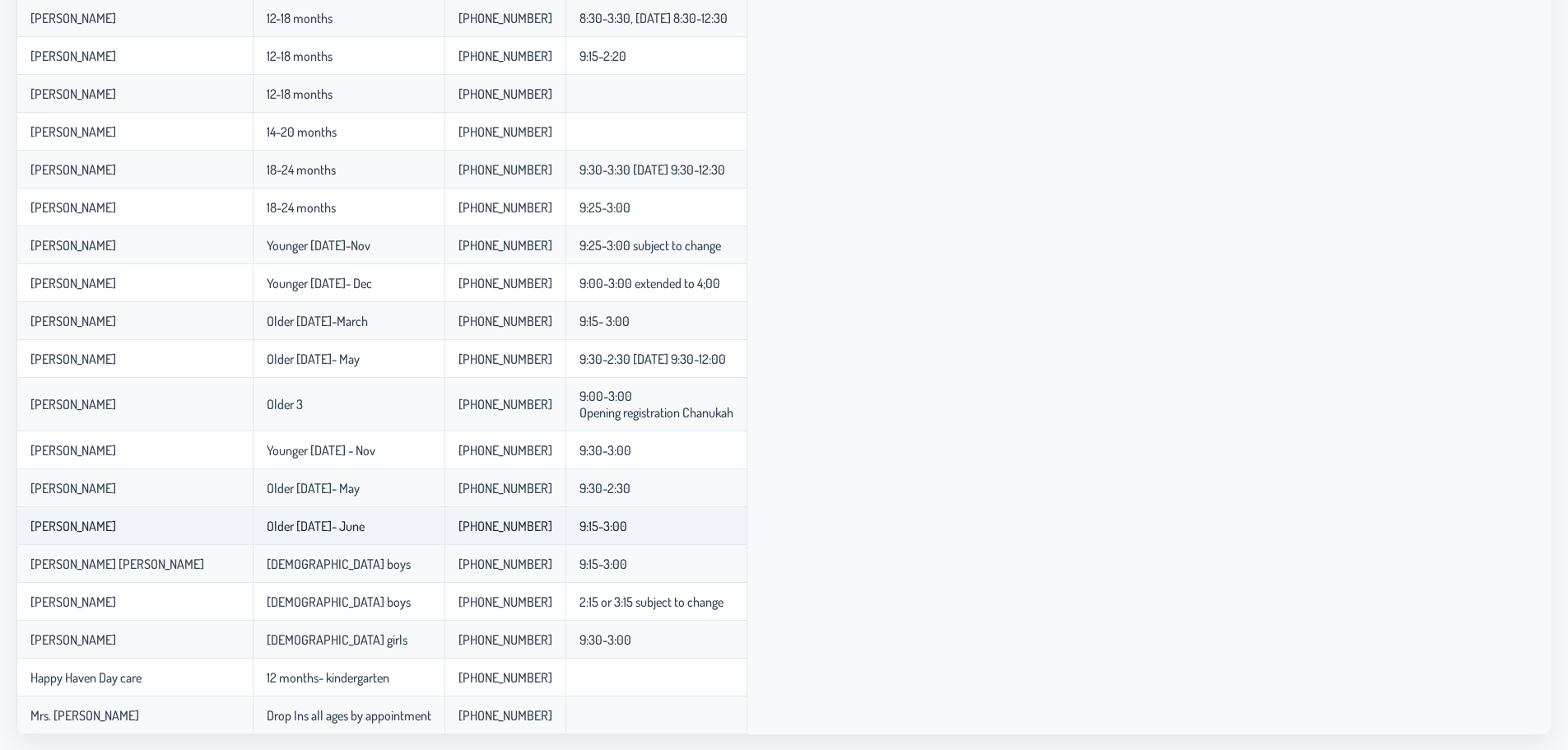
scroll to position [533, 0]
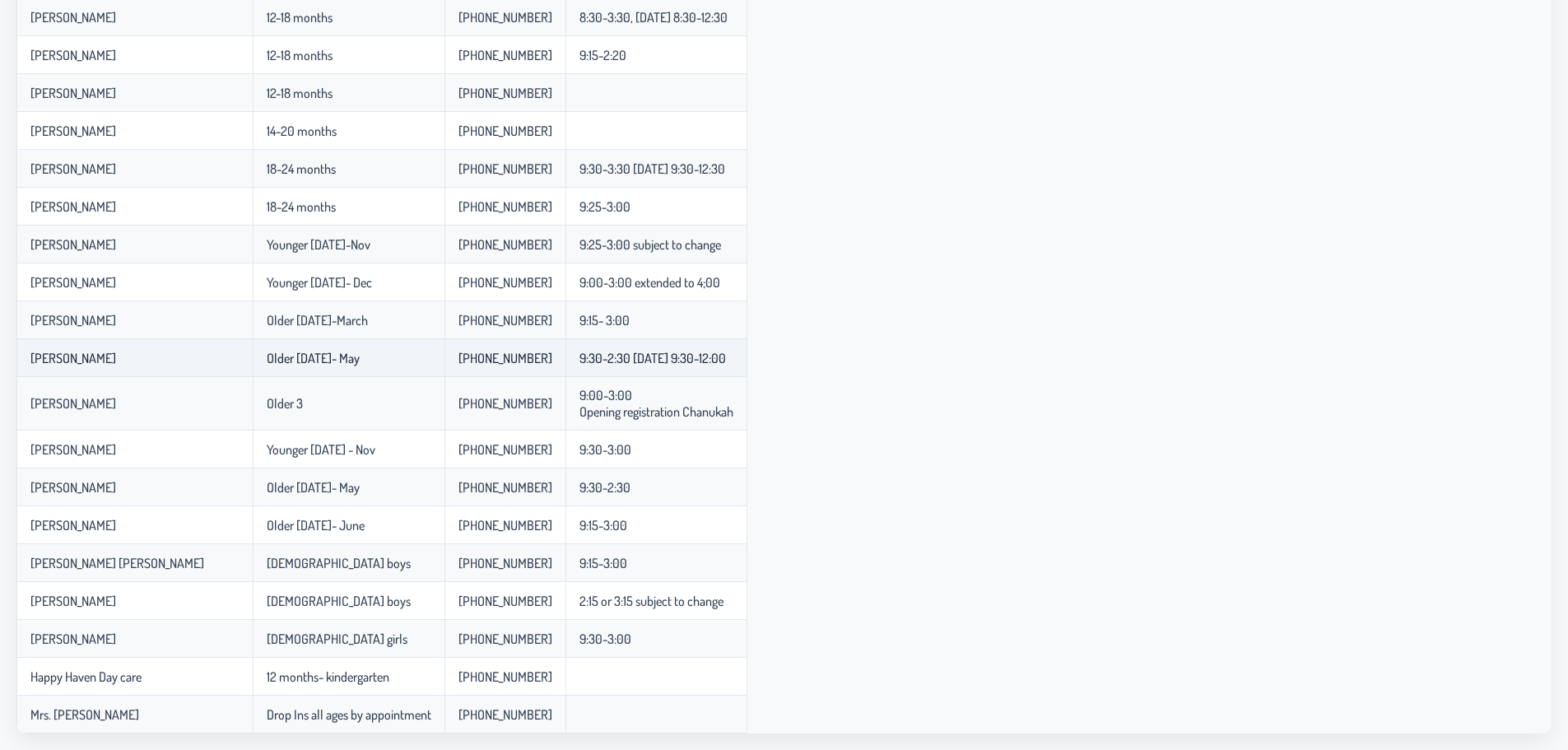
click at [156, 359] on td "[PERSON_NAME]" at bounding box center [134, 357] width 237 height 37
drag, startPoint x: 156, startPoint y: 359, endPoint x: 682, endPoint y: 359, distance: 526.0
click at [682, 359] on tr "[PERSON_NAME] [DATE]- May 917-439-3282 9:30-2:30 [DATE] 9:30-12:00" at bounding box center [382, 357] width 731 height 37
click at [682, 359] on p-celleditor "9:30-2:30 [DATE] 9:30-12:00" at bounding box center [652, 358] width 146 height 16
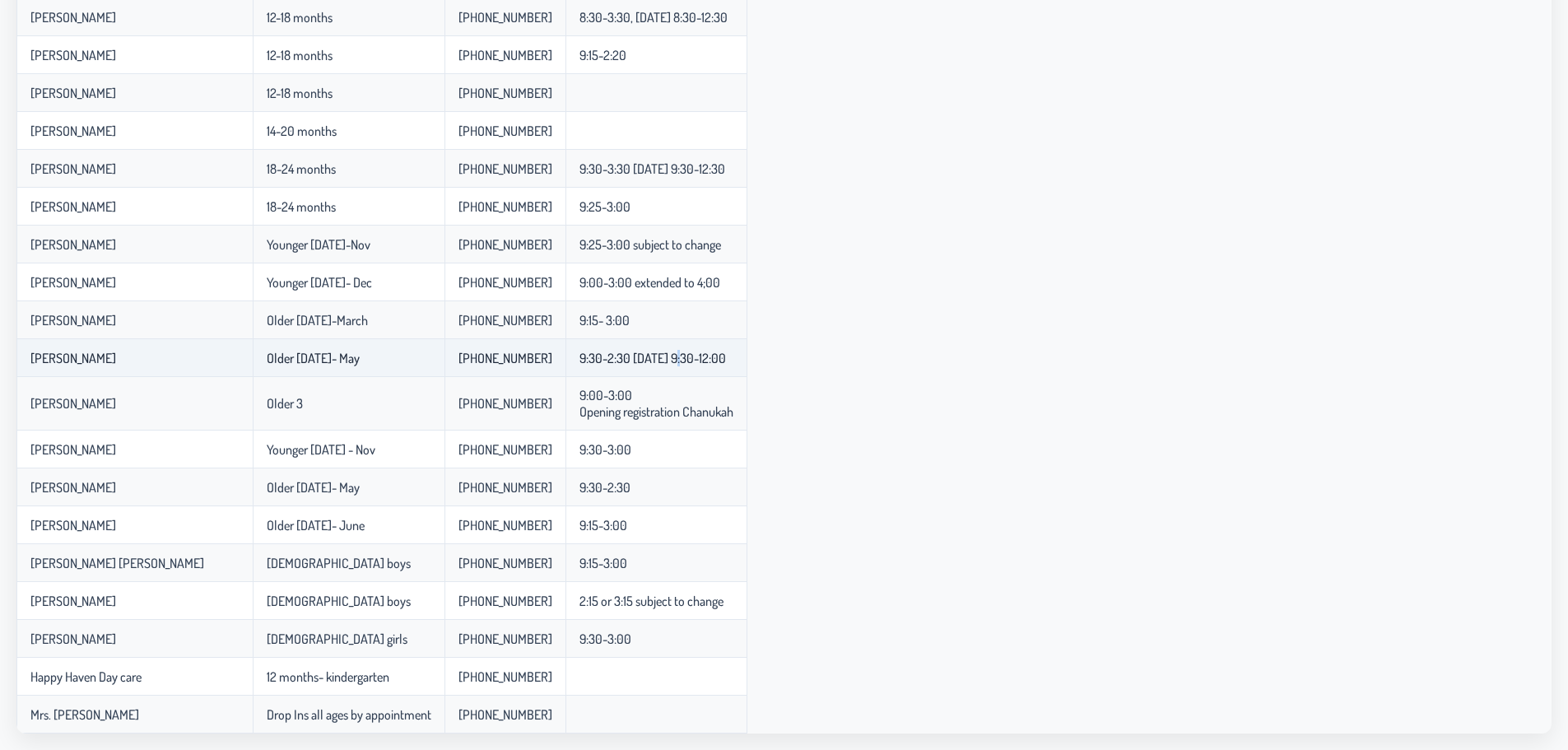
click at [682, 359] on p-celleditor "9:30-2:30 [DATE] 9:30-12:00" at bounding box center [652, 358] width 146 height 16
drag, startPoint x: 682, startPoint y: 359, endPoint x: 137, endPoint y: 359, distance: 545.0
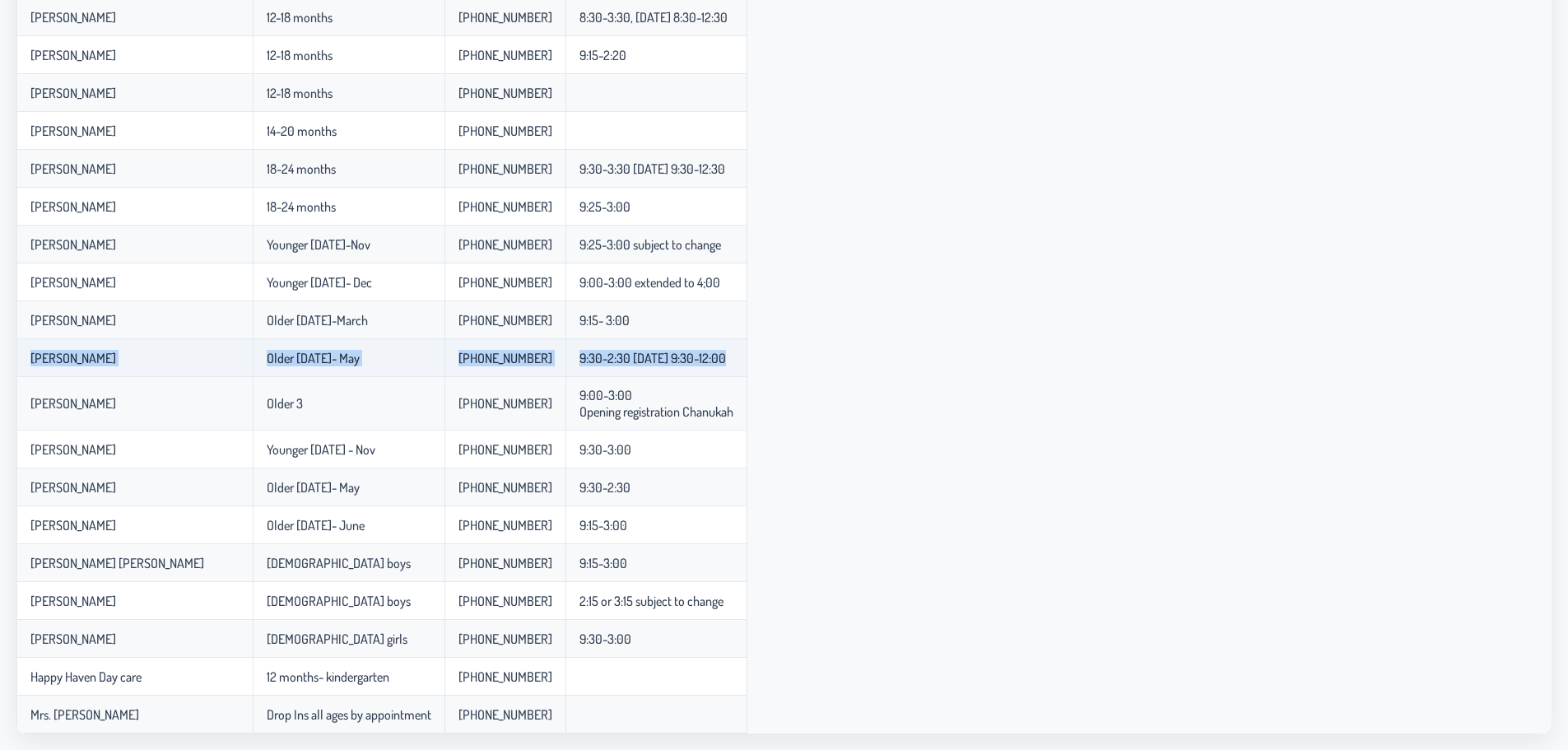
click at [137, 359] on tr "[PERSON_NAME] [DATE]- May 917-439-3282 9:30-2:30 [DATE] 9:30-12:00" at bounding box center [382, 357] width 731 height 37
click at [137, 359] on td "[PERSON_NAME]" at bounding box center [134, 357] width 237 height 37
drag, startPoint x: 137, startPoint y: 359, endPoint x: 684, endPoint y: 371, distance: 547.1
click at [684, 371] on tr "[PERSON_NAME] [DATE]- May 917-439-3282 9:30-2:30 [DATE] 9:30-12:00" at bounding box center [382, 357] width 731 height 37
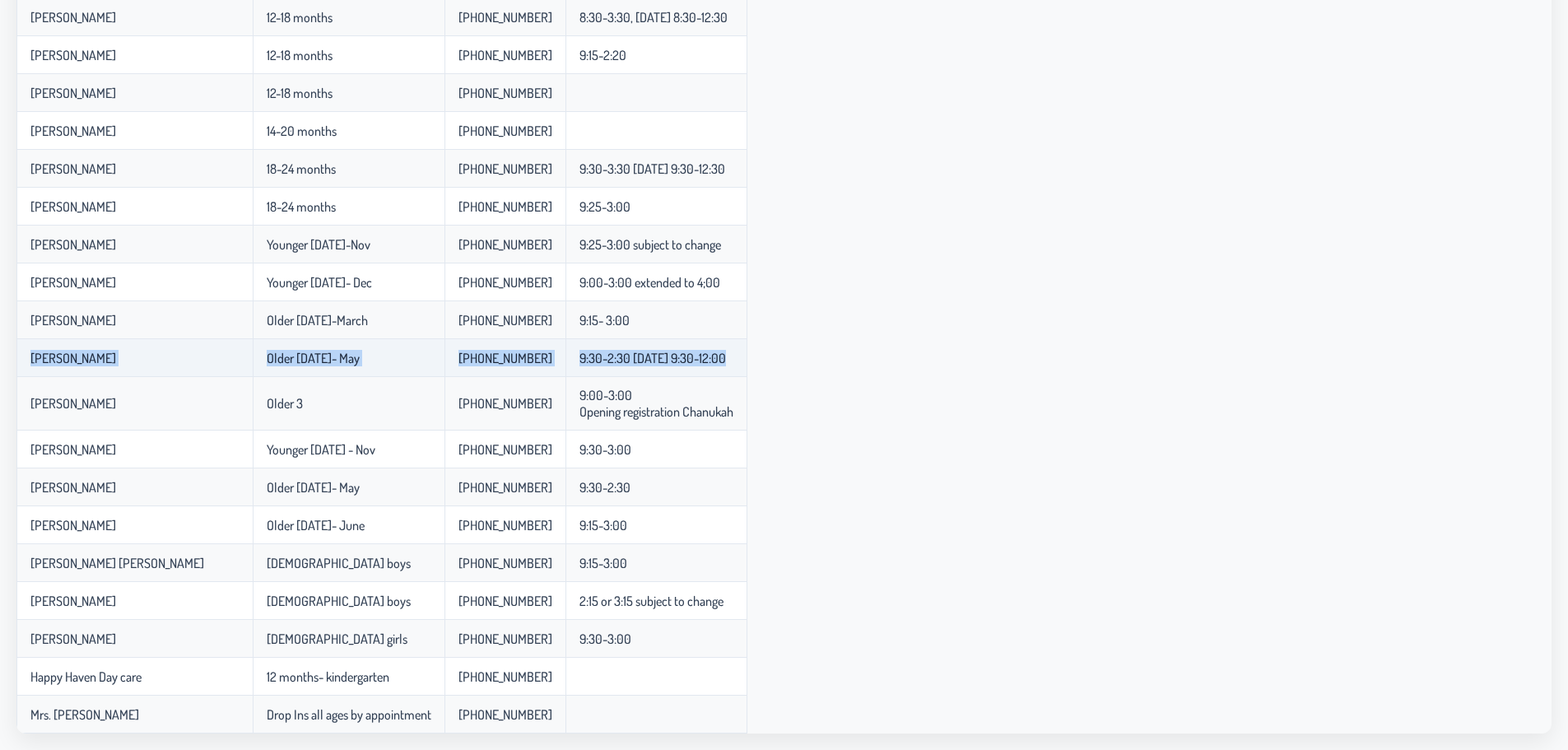
click at [684, 371] on td "9:30-2:30 [DATE] 9:30-12:00" at bounding box center [656, 357] width 182 height 37
drag, startPoint x: 684, startPoint y: 371, endPoint x: 121, endPoint y: 368, distance: 563.0
click at [121, 368] on tr "[PERSON_NAME] [DATE]- May 917-439-3282 9:30-2:30 [DATE] 9:30-12:00" at bounding box center [382, 357] width 731 height 37
click at [666, 365] on p-celleditor "9:30-2:30 [DATE] 9:30-12:00" at bounding box center [652, 358] width 146 height 16
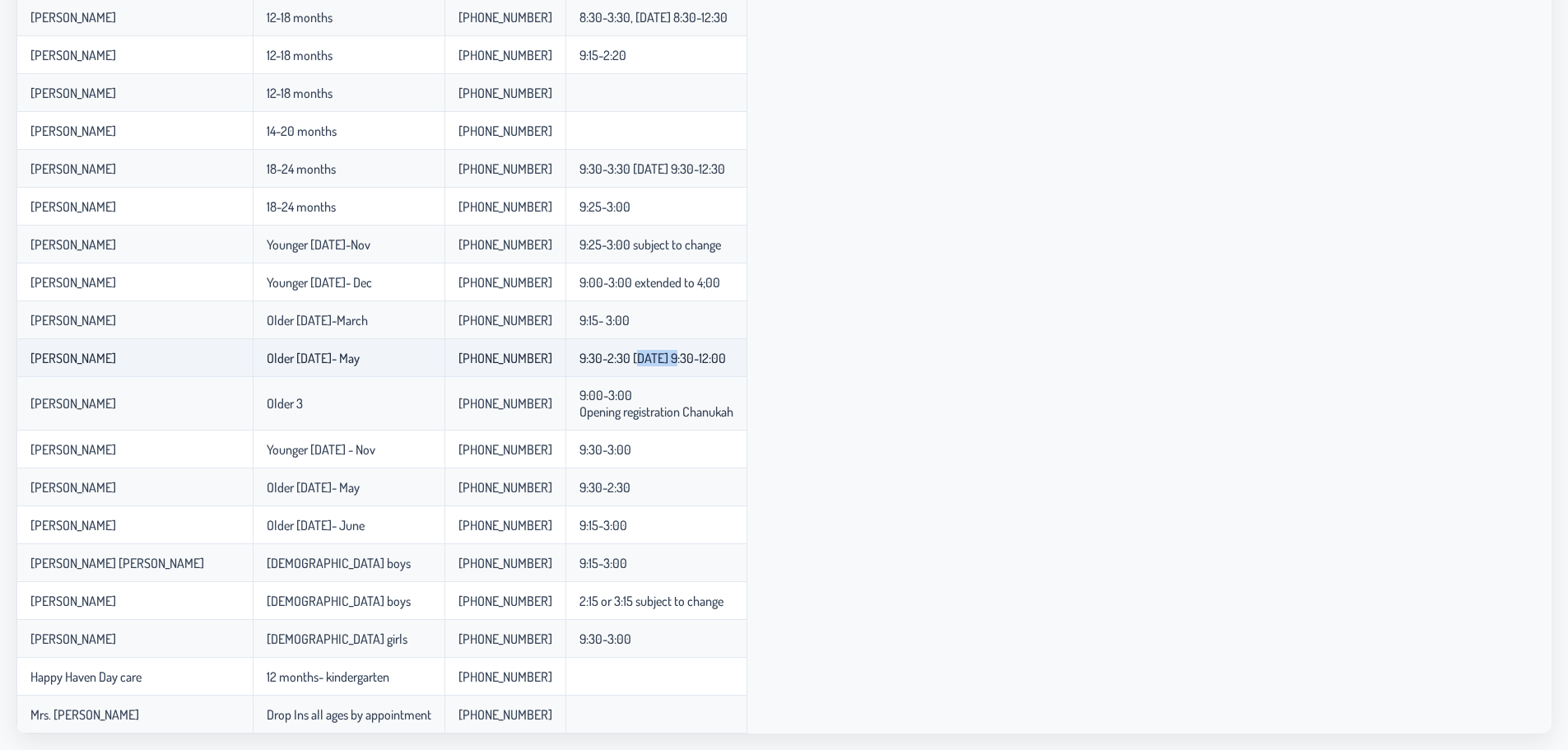
click at [666, 365] on p-celleditor "9:30-2:30 [DATE] 9:30-12:00" at bounding box center [652, 358] width 146 height 16
drag, startPoint x: 666, startPoint y: 365, endPoint x: 220, endPoint y: 368, distance: 446.0
click at [220, 368] on tr "[PERSON_NAME] [DATE]- May 917-439-3282 9:30-2:30 [DATE] 9:30-12:00" at bounding box center [382, 357] width 731 height 37
click at [220, 368] on td "[PERSON_NAME]" at bounding box center [134, 357] width 237 height 37
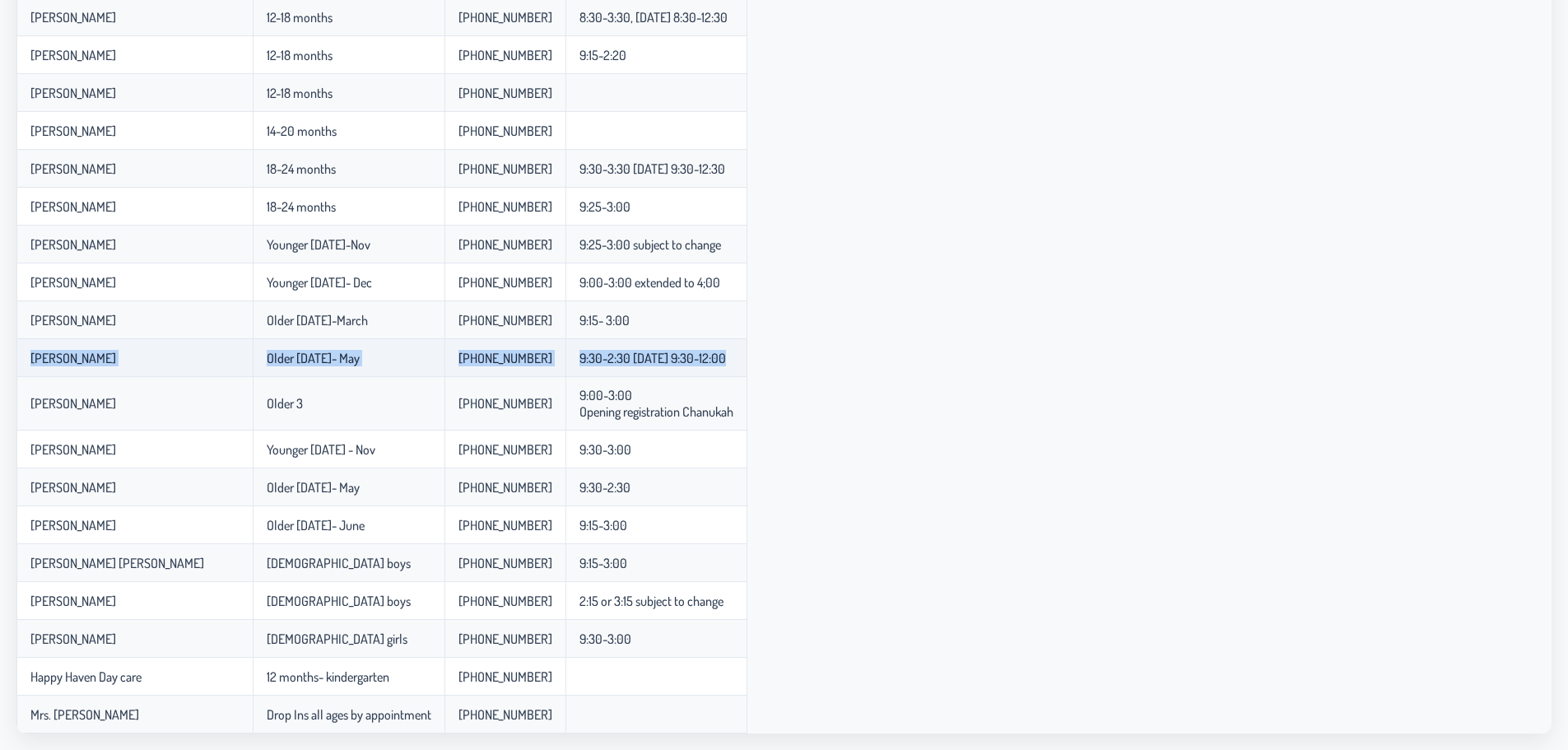
drag, startPoint x: 220, startPoint y: 368, endPoint x: 723, endPoint y: 363, distance: 503.0
click at [723, 363] on tr "[PERSON_NAME] [DATE]- May 917-439-3282 9:30-2:30 [DATE] 9:30-12:00" at bounding box center [382, 357] width 731 height 37
click at [723, 363] on p-celleditor "9:30-2:30 [DATE] 9:30-12:00" at bounding box center [652, 358] width 146 height 16
drag, startPoint x: 723, startPoint y: 363, endPoint x: 170, endPoint y: 355, distance: 553.1
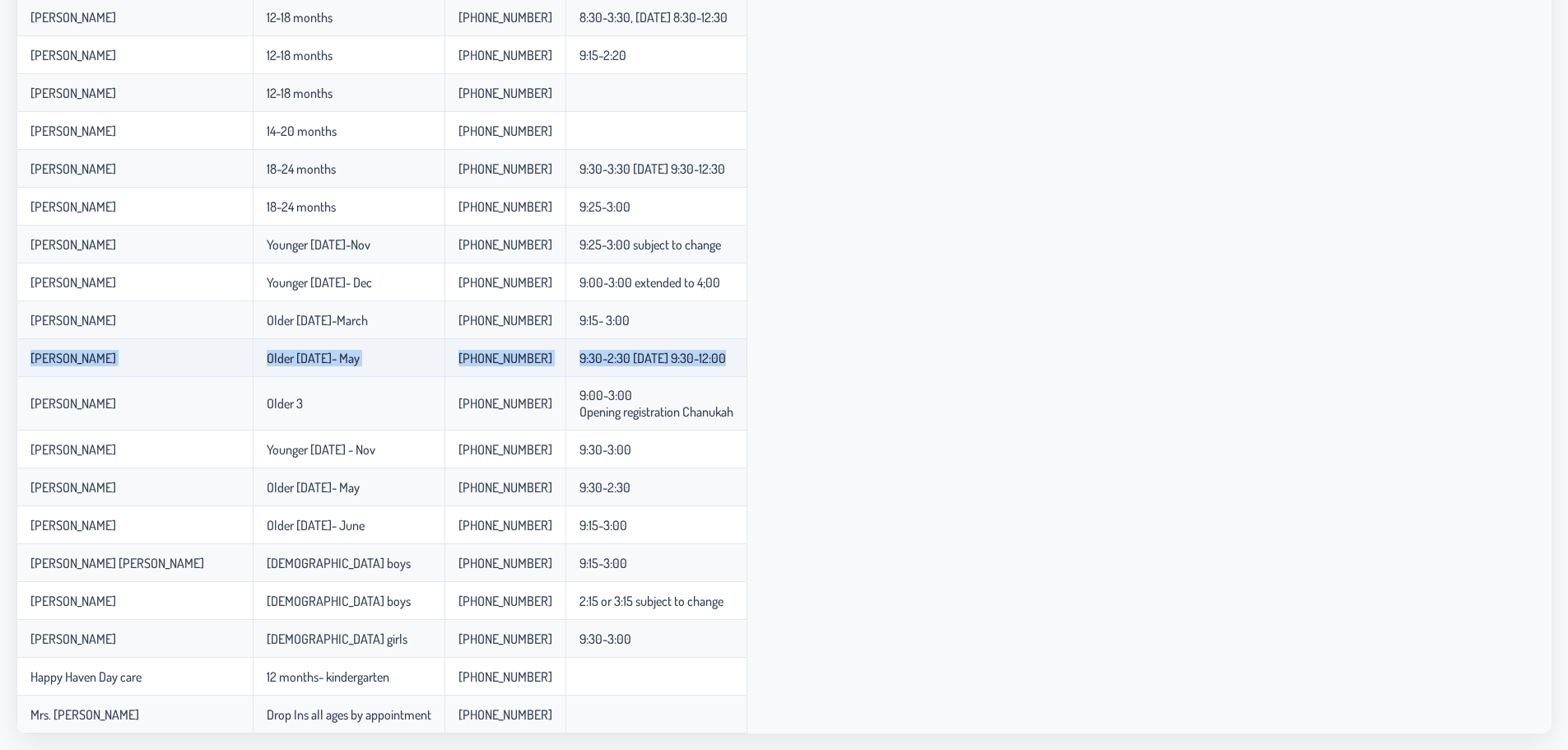
click at [170, 355] on tr "[PERSON_NAME] [DATE]- May 917-439-3282 9:30-2:30 [DATE] 9:30-12:00" at bounding box center [382, 357] width 731 height 37
click at [170, 355] on td "[PERSON_NAME]" at bounding box center [134, 357] width 237 height 37
click at [171, 355] on td "[PERSON_NAME]" at bounding box center [134, 357] width 237 height 37
drag, startPoint x: 171, startPoint y: 355, endPoint x: 726, endPoint y: 360, distance: 555.0
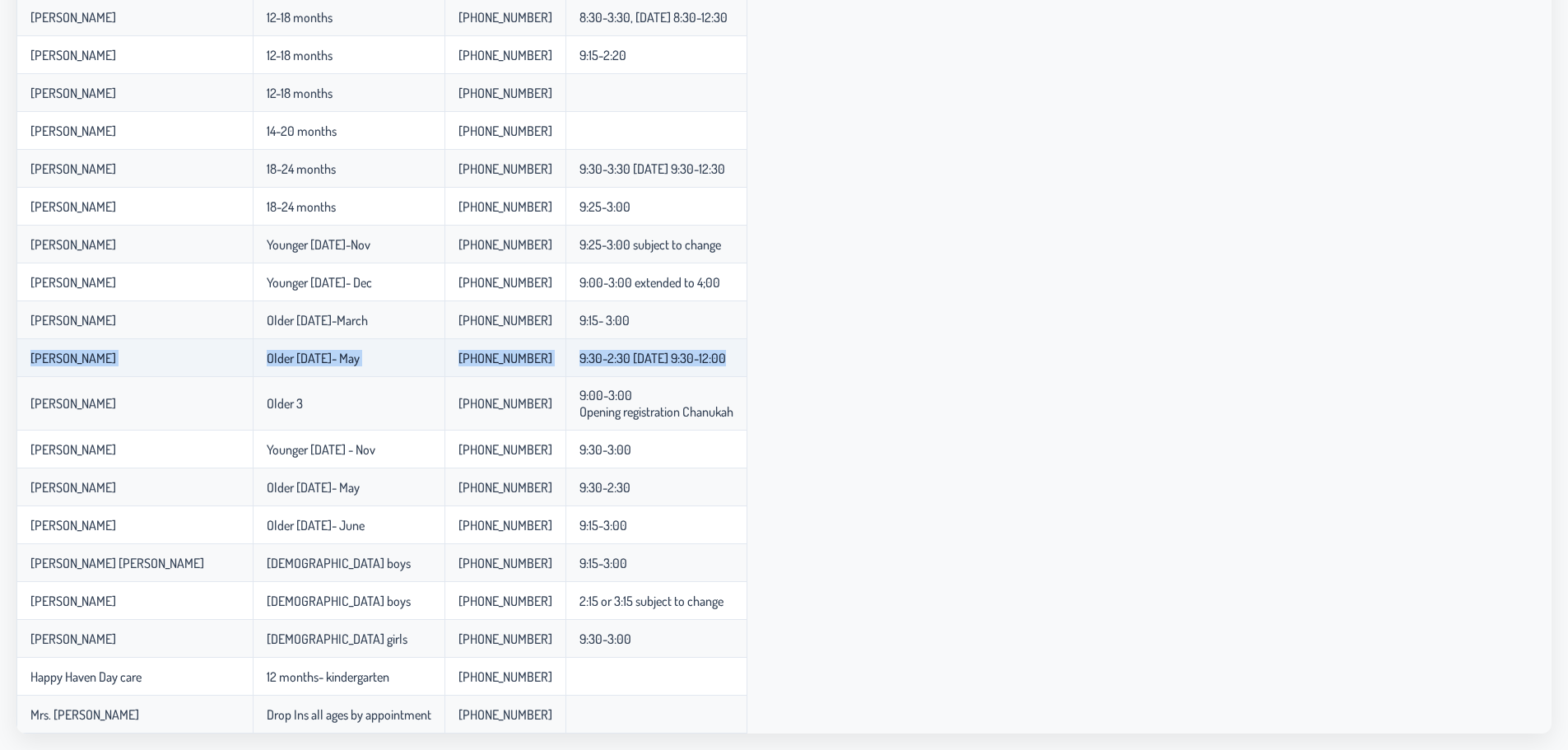
click at [726, 360] on tr "[PERSON_NAME] [DATE]- May 917-439-3282 9:30-2:30 [DATE] 9:30-12:00" at bounding box center [382, 357] width 731 height 37
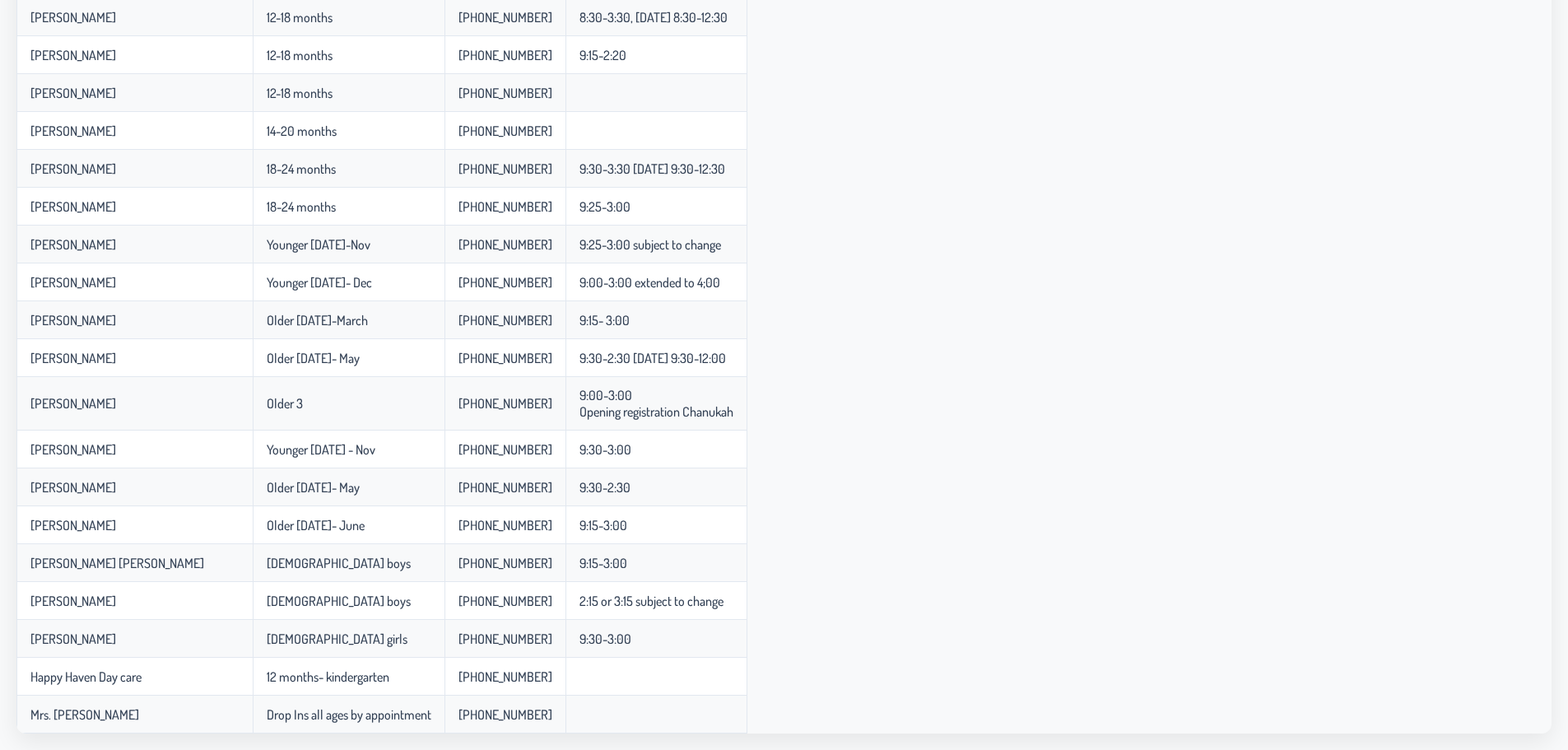
click at [830, 393] on div "Name Age Phone Number Hours Faiga ( Doing it in someone's house in plp ) Newbor…" at bounding box center [784, 174] width 1535 height 1118
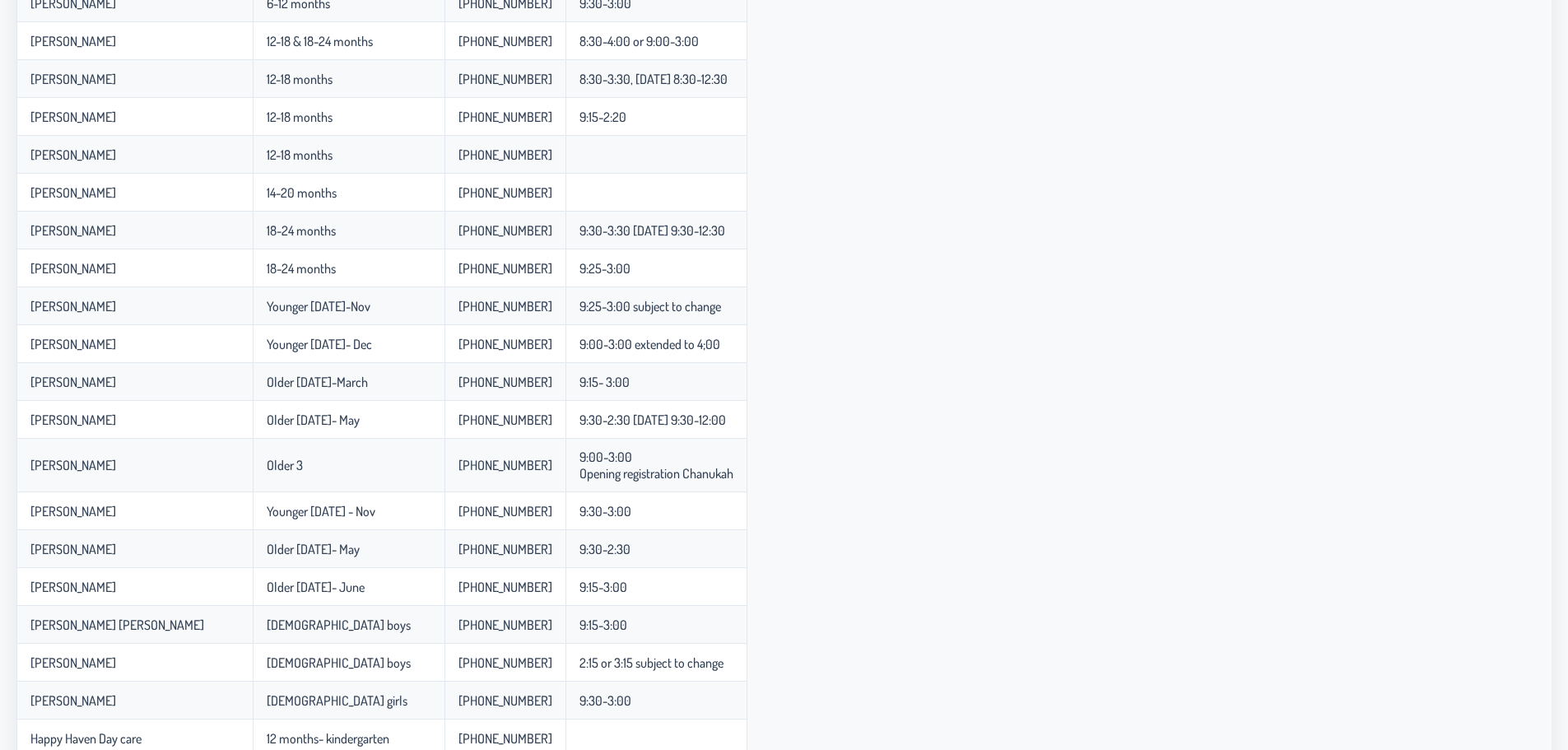
scroll to position [493, 0]
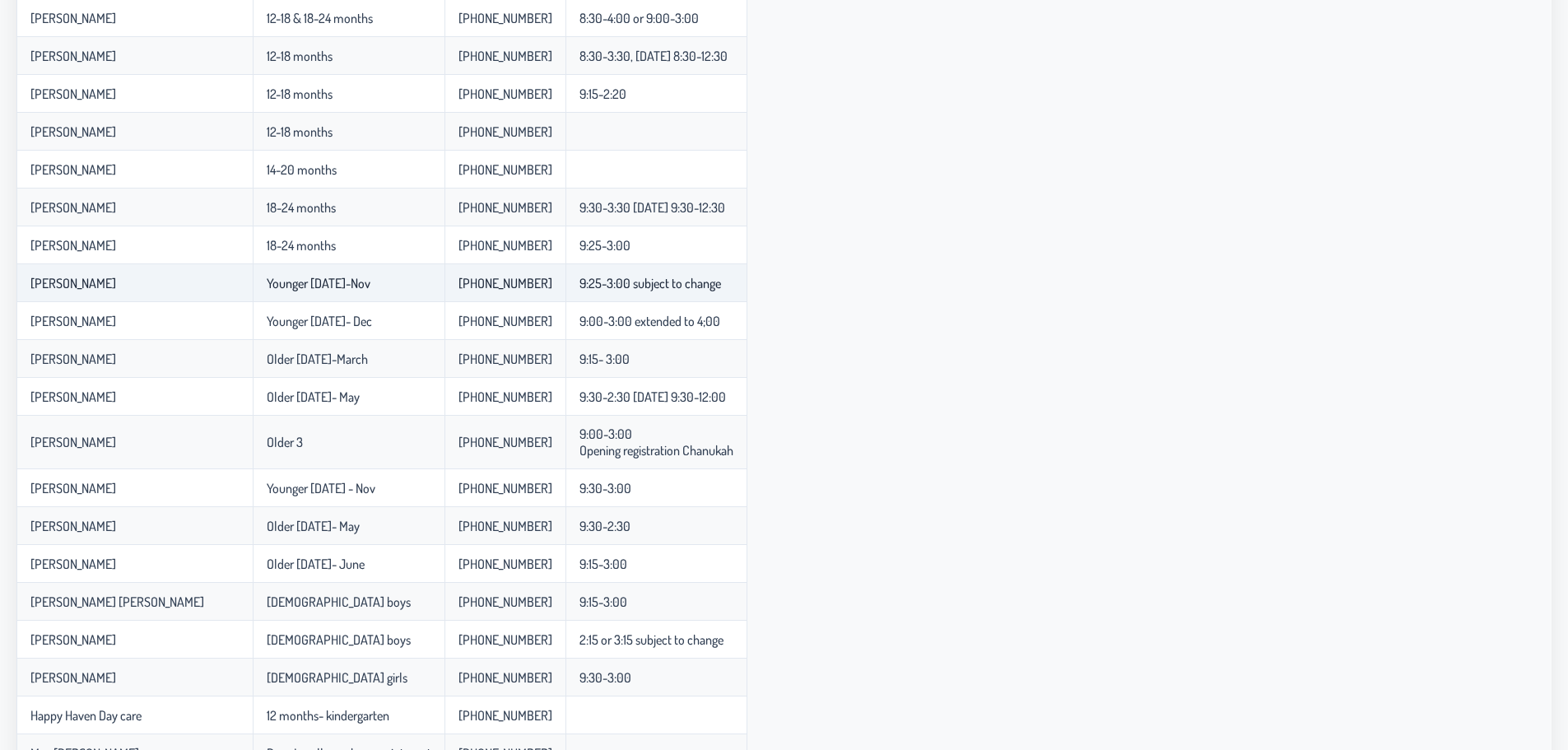
click at [36, 280] on p-celleditor "[PERSON_NAME]" at bounding box center [73, 283] width 86 height 16
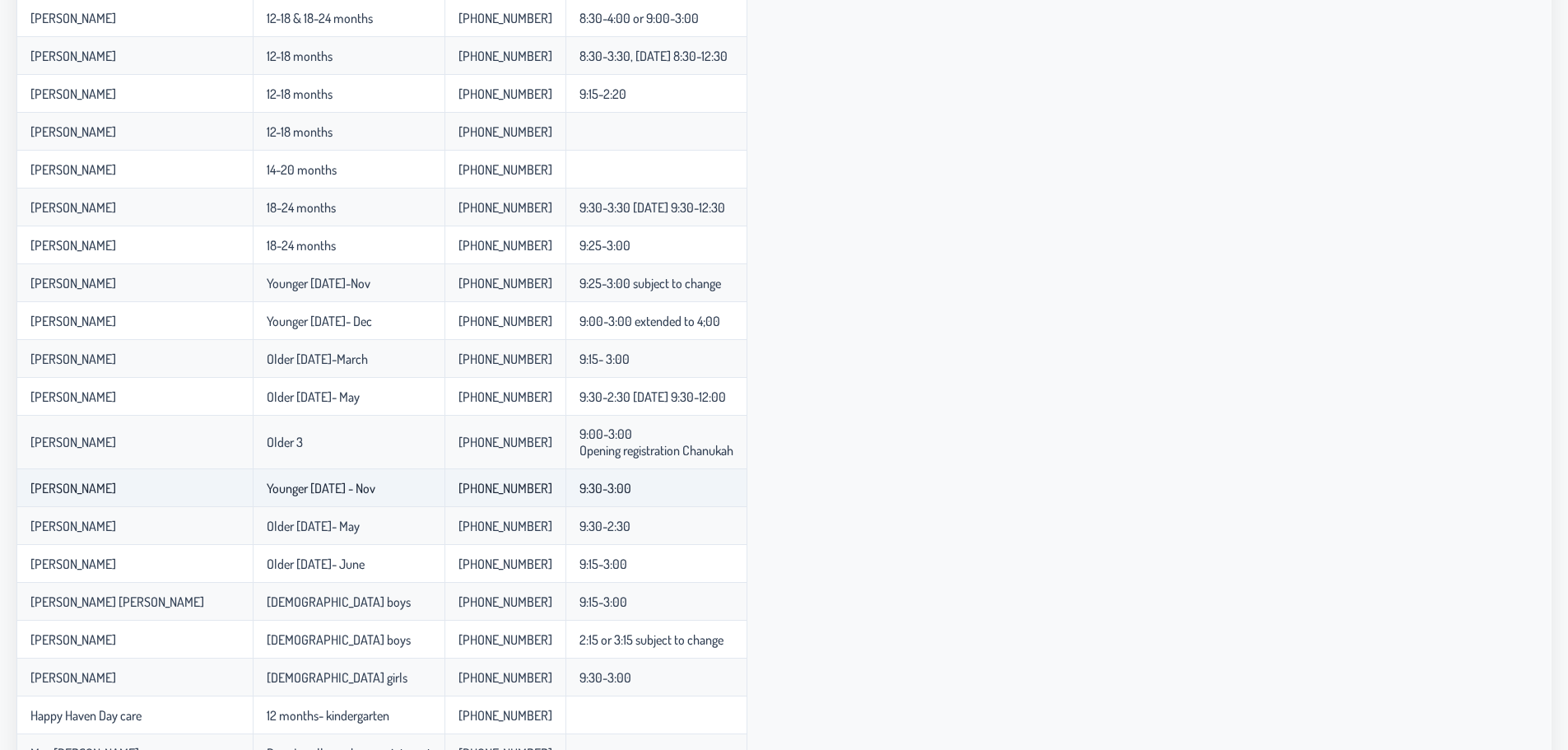
drag, startPoint x: 36, startPoint y: 280, endPoint x: 734, endPoint y: 478, distance: 725.5
click at [734, 478] on tbody "Faiga ( Doing it in someone's house in plp ) Newborns [PHONE_NUMBER] 8:45-4:00 …" at bounding box center [382, 234] width 731 height 1075
click at [734, 478] on td "9:30-3:00" at bounding box center [656, 487] width 182 height 37
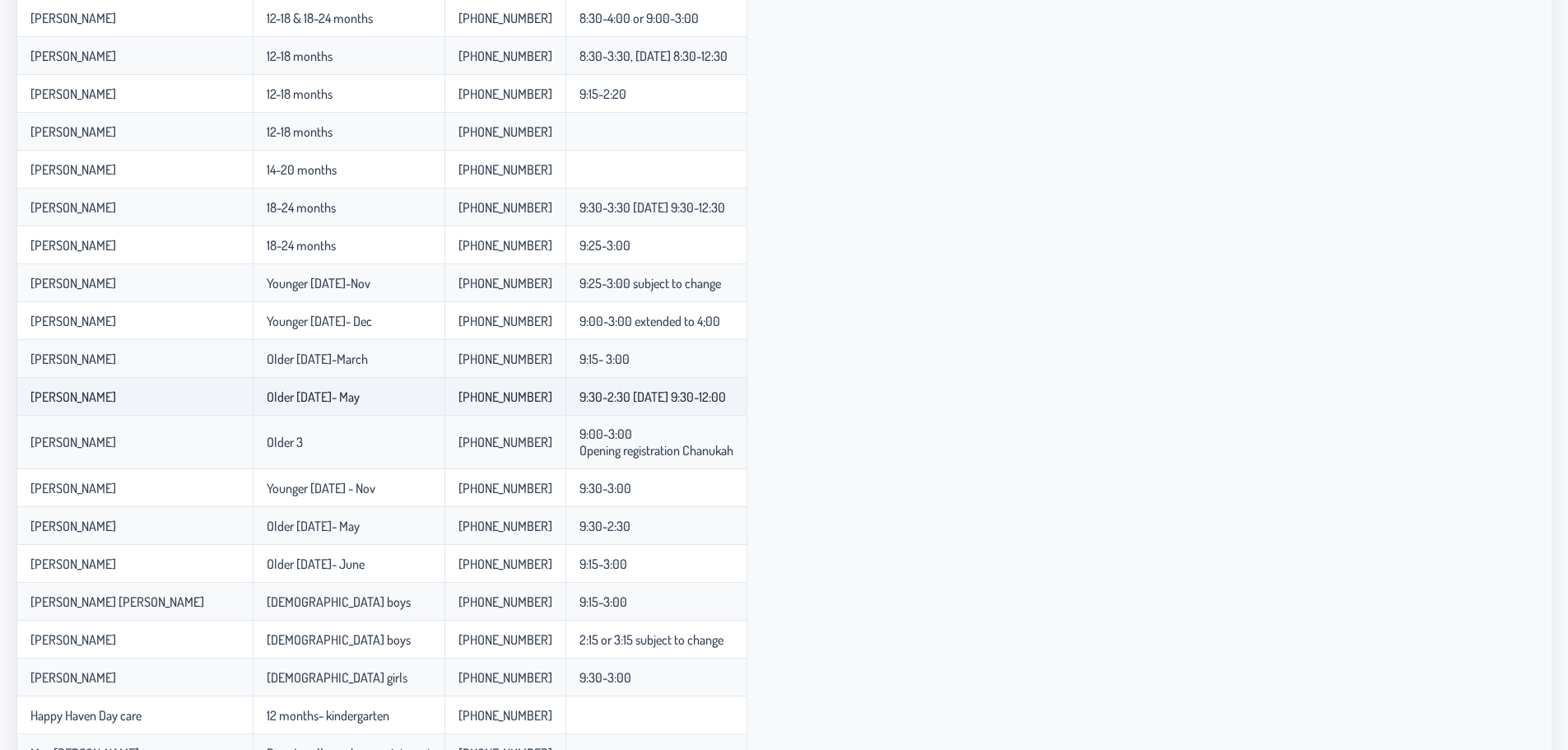
click at [22, 400] on td "[PERSON_NAME]" at bounding box center [134, 396] width 237 height 37
drag, startPoint x: 22, startPoint y: 400, endPoint x: 712, endPoint y: 395, distance: 690.0
click at [712, 395] on tr "[PERSON_NAME] [DATE]- May 917-439-3282 9:30-2:30 [DATE] 9:30-12:00" at bounding box center [382, 396] width 731 height 37
click at [712, 395] on p-celleditor "9:30-2:30 [DATE] 9:30-12:00" at bounding box center [652, 396] width 146 height 16
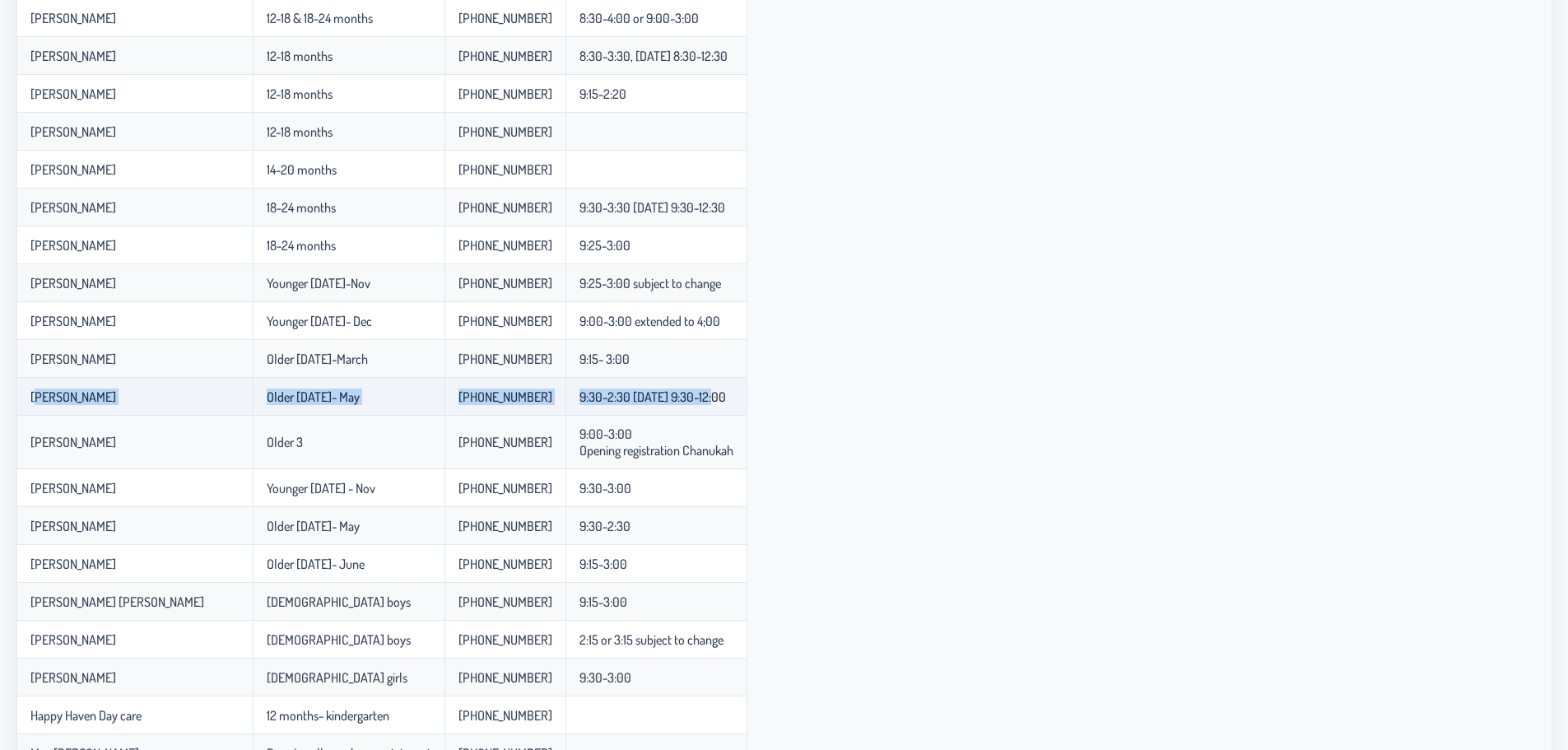
drag, startPoint x: 712, startPoint y: 395, endPoint x: 48, endPoint y: 402, distance: 664.0
click at [48, 402] on tr "[PERSON_NAME] [DATE]- May 917-439-3282 9:30-2:30 [DATE] 9:30-12:00" at bounding box center [382, 396] width 731 height 37
click at [48, 402] on p-celleditor "[PERSON_NAME]" at bounding box center [73, 396] width 86 height 16
drag, startPoint x: 48, startPoint y: 402, endPoint x: 748, endPoint y: 399, distance: 700.0
click at [747, 399] on tr "[PERSON_NAME] [DATE]- May 917-439-3282 9:30-2:30 [DATE] 9:30-12:00" at bounding box center [382, 396] width 731 height 37
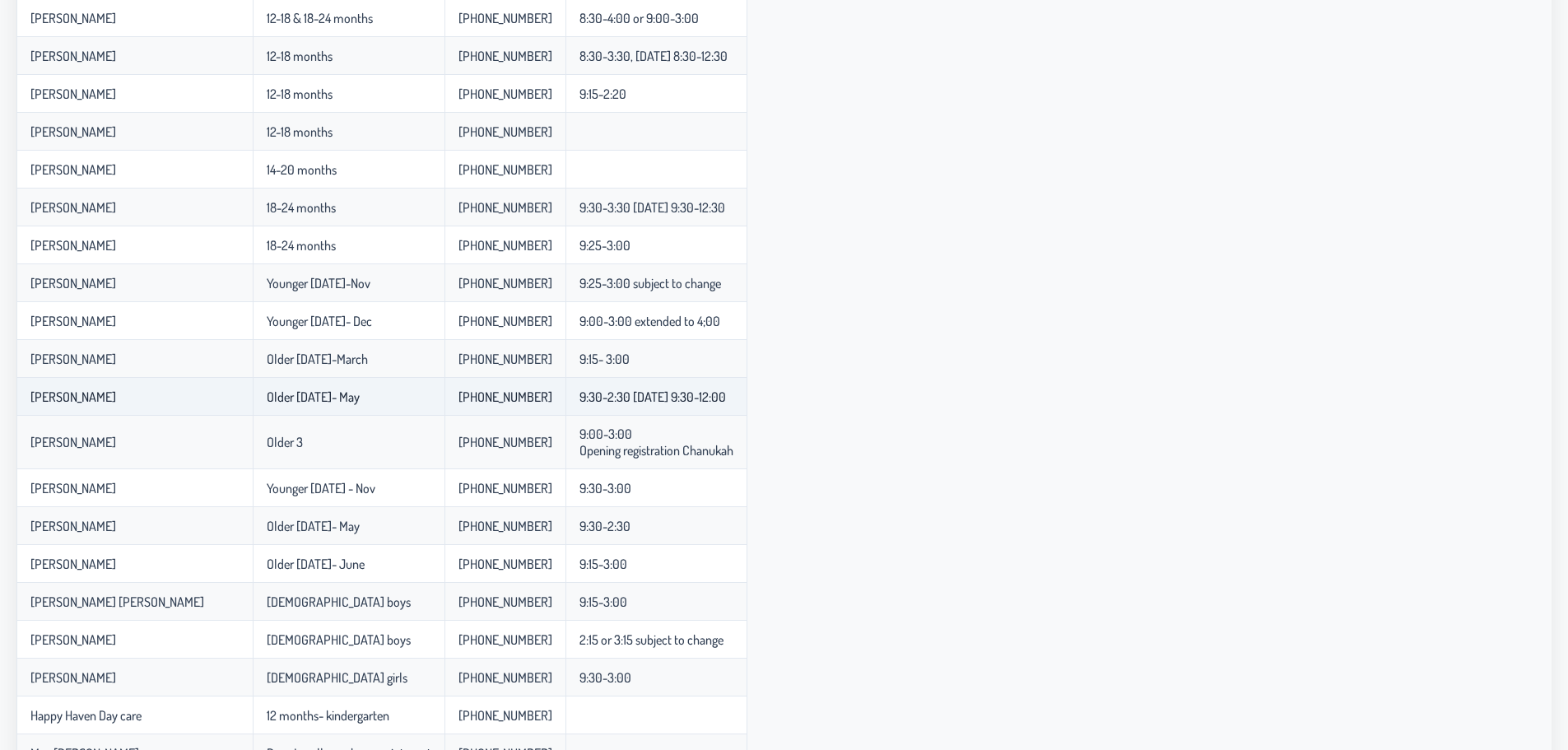
click at [747, 399] on td "9:30-2:30 [DATE] 9:30-12:00" at bounding box center [656, 396] width 182 height 37
drag, startPoint x: 748, startPoint y: 399, endPoint x: 20, endPoint y: 394, distance: 728.0
click at [20, 394] on tr "[PERSON_NAME] [DATE]- May 917-439-3282 9:30-2:30 [DATE] 9:30-12:00" at bounding box center [382, 396] width 731 height 37
click at [19, 394] on td "[PERSON_NAME]" at bounding box center [134, 396] width 237 height 37
drag, startPoint x: 19, startPoint y: 394, endPoint x: 753, endPoint y: 402, distance: 734.0
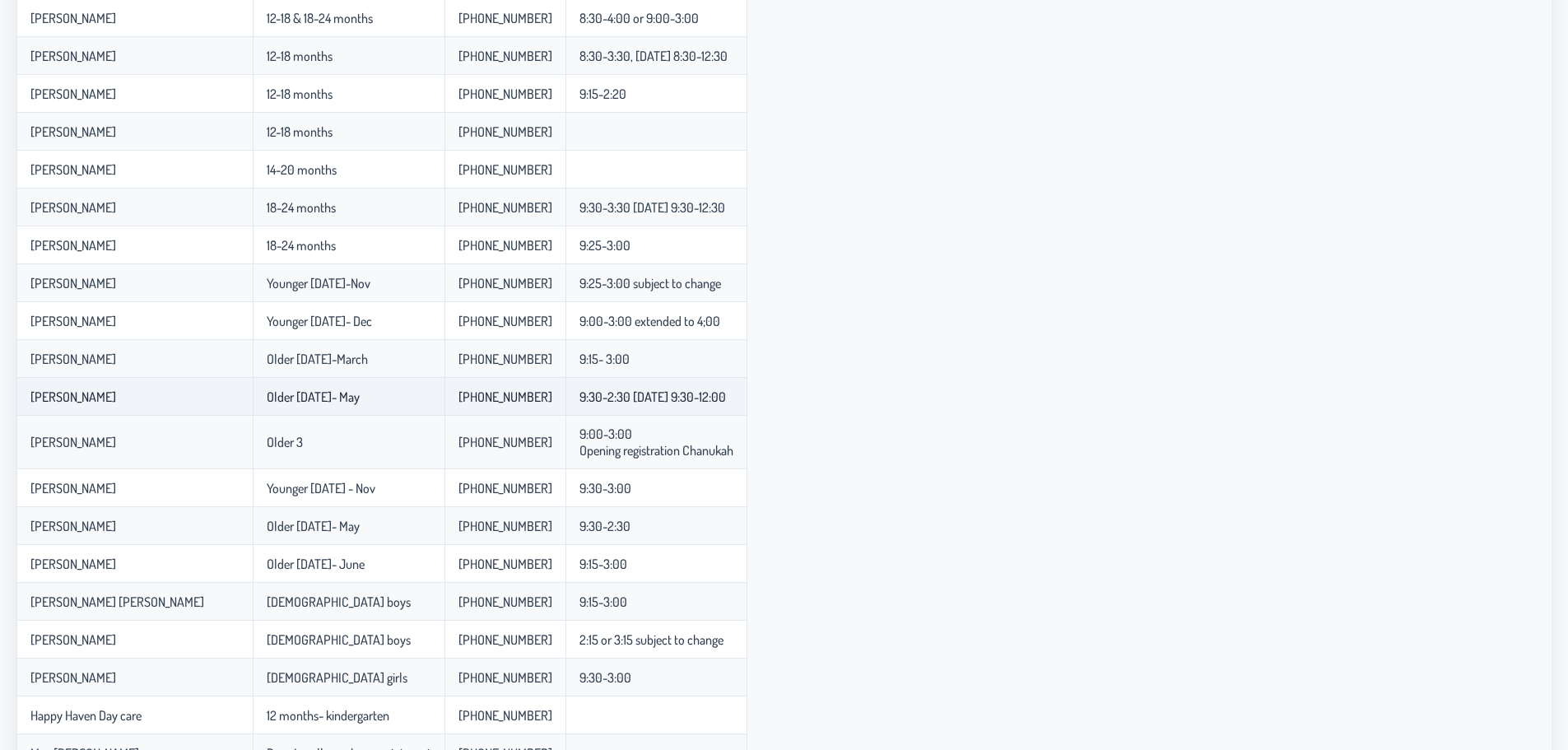
click at [747, 402] on tr "[PERSON_NAME] [DATE]- May 917-439-3282 9:30-2:30 [DATE] 9:30-12:00" at bounding box center [382, 396] width 731 height 37
click at [747, 402] on td "9:30-2:30 [DATE] 9:30-12:00" at bounding box center [656, 396] width 182 height 37
